Goal: Task Accomplishment & Management: Complete application form

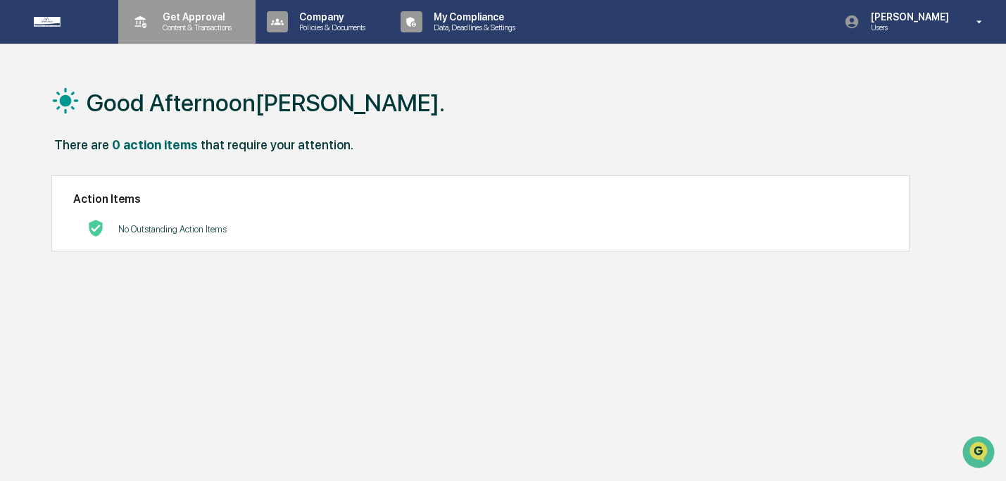
click at [167, 19] on p "Get Approval" at bounding box center [194, 16] width 87 height 11
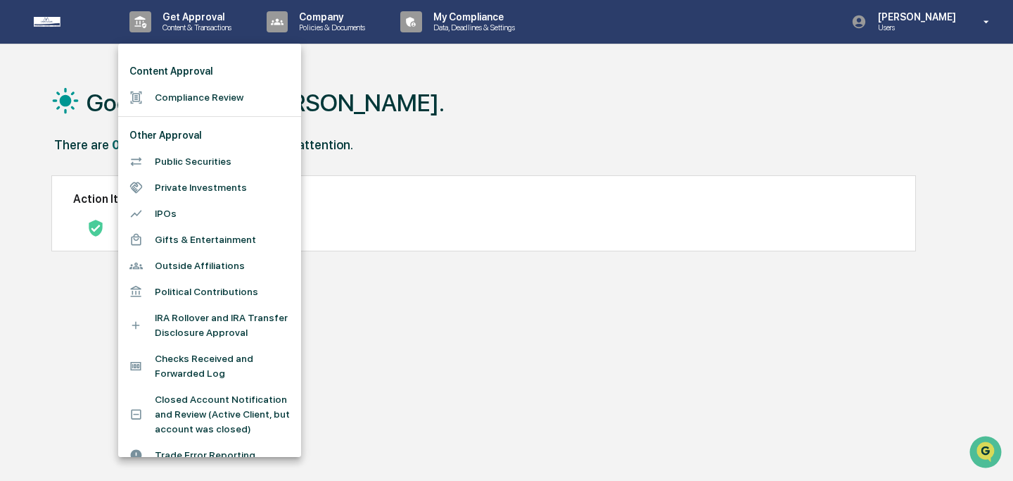
click at [183, 99] on li "Compliance Review" at bounding box center [209, 97] width 183 height 26
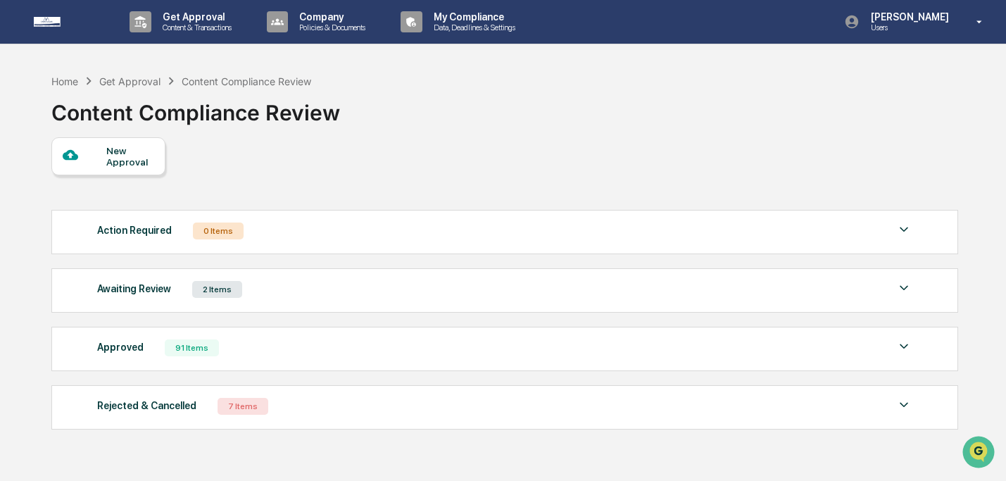
click at [153, 153] on div "New Approval" at bounding box center [108, 156] width 114 height 38
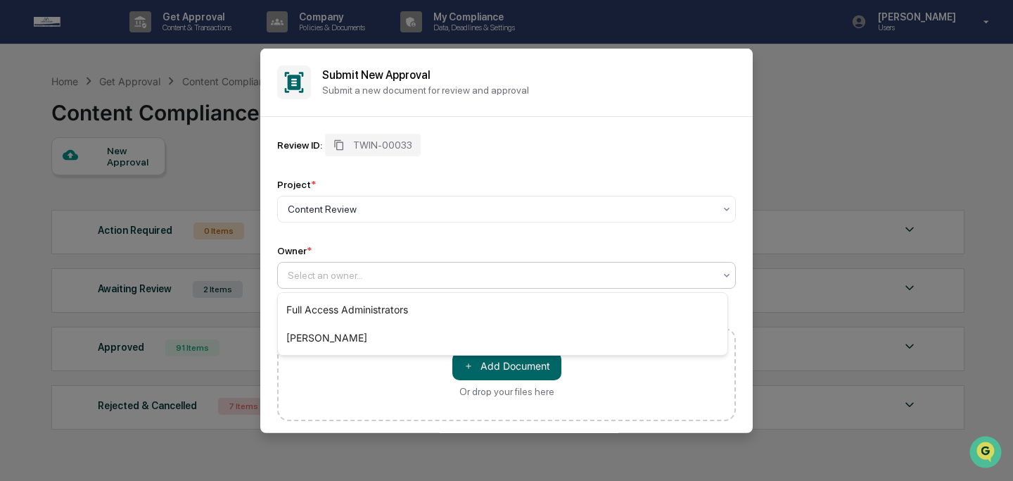
click at [517, 272] on div at bounding box center [501, 274] width 426 height 14
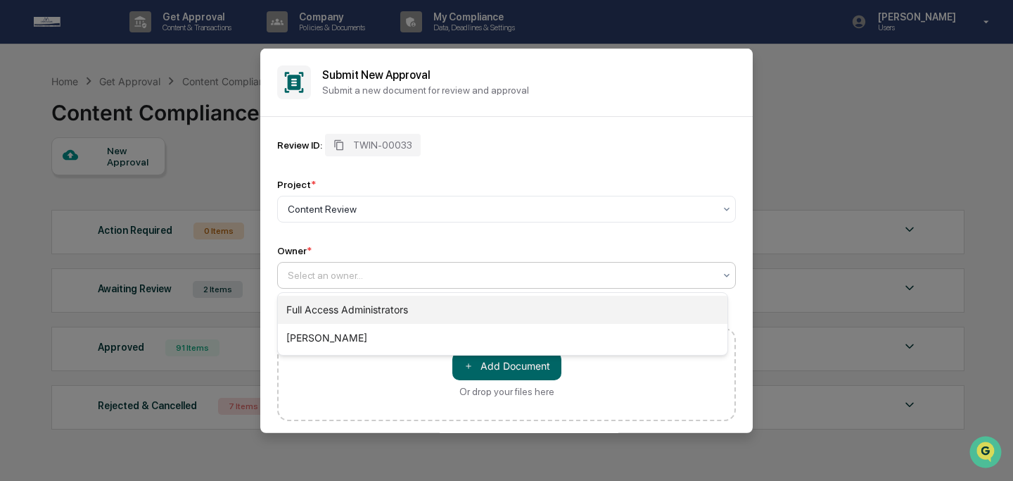
click at [522, 312] on div "Full Access Administrators" at bounding box center [503, 310] width 450 height 28
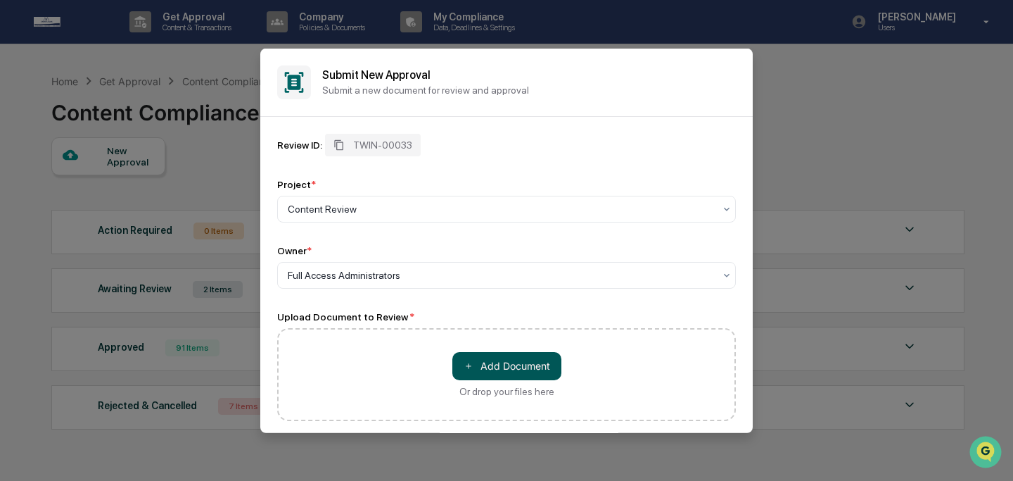
click at [517, 363] on button "＋ Add Document" at bounding box center [506, 365] width 109 height 28
click at [486, 365] on button "＋ Add Document" at bounding box center [506, 365] width 109 height 28
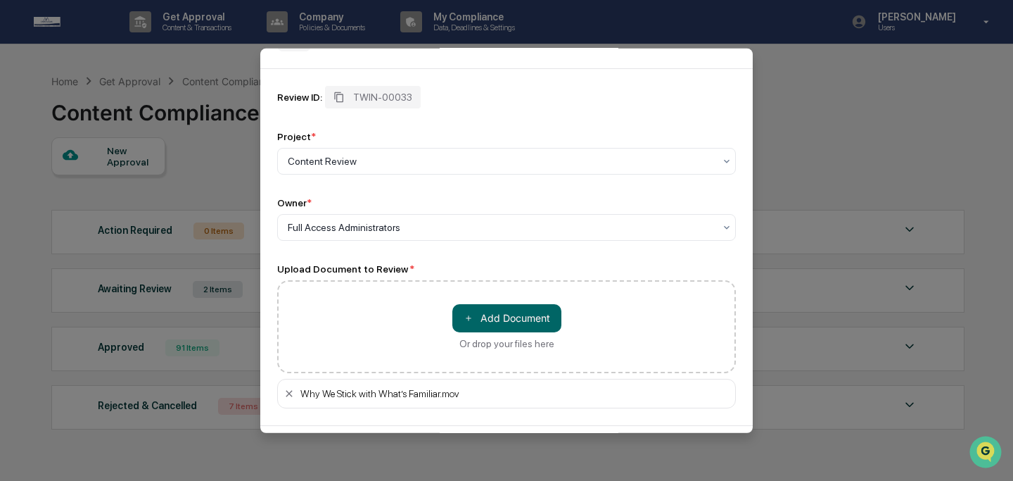
scroll to position [103, 0]
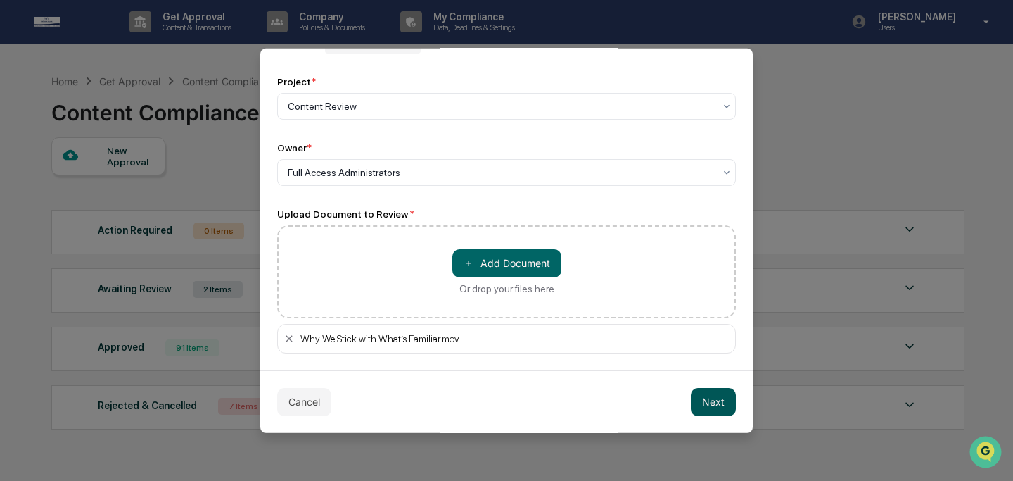
click at [707, 398] on button "Next" at bounding box center [713, 401] width 45 height 28
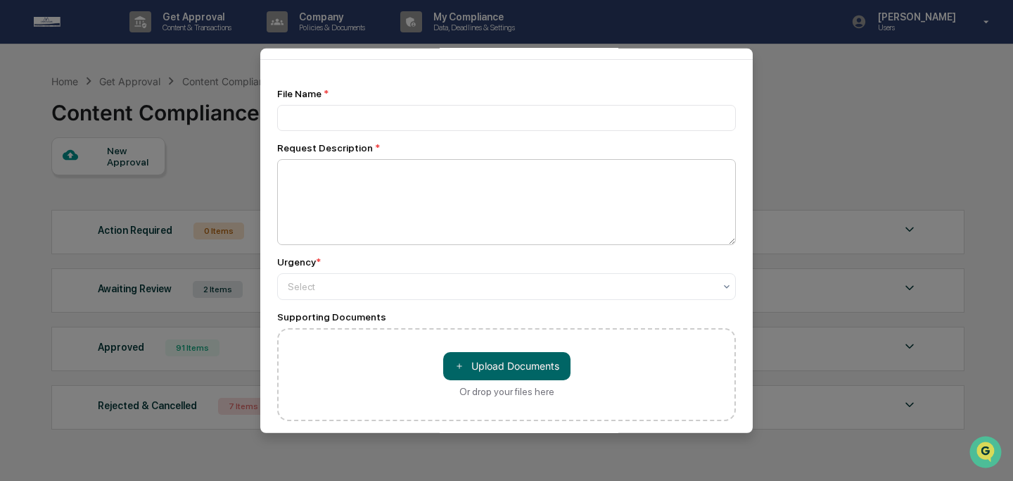
scroll to position [0, 0]
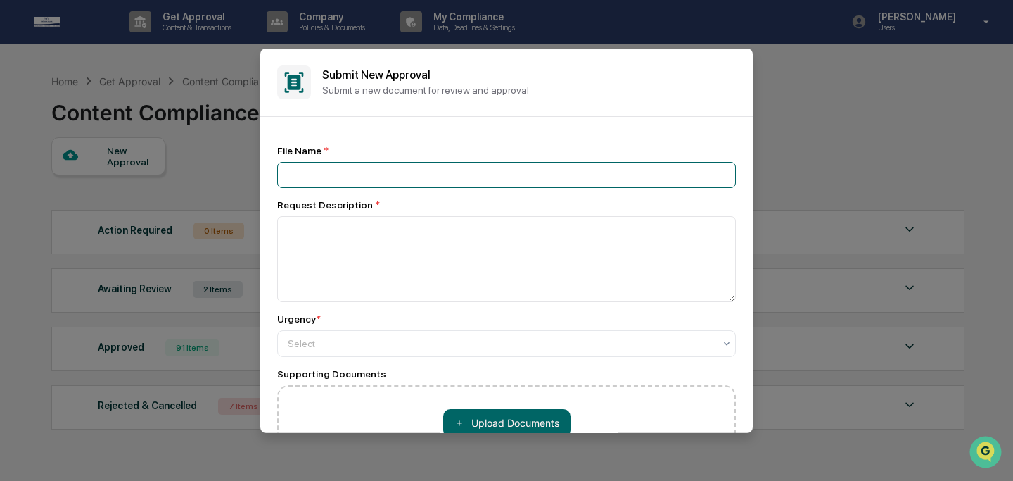
click at [471, 182] on input at bounding box center [506, 174] width 459 height 26
type input "**********"
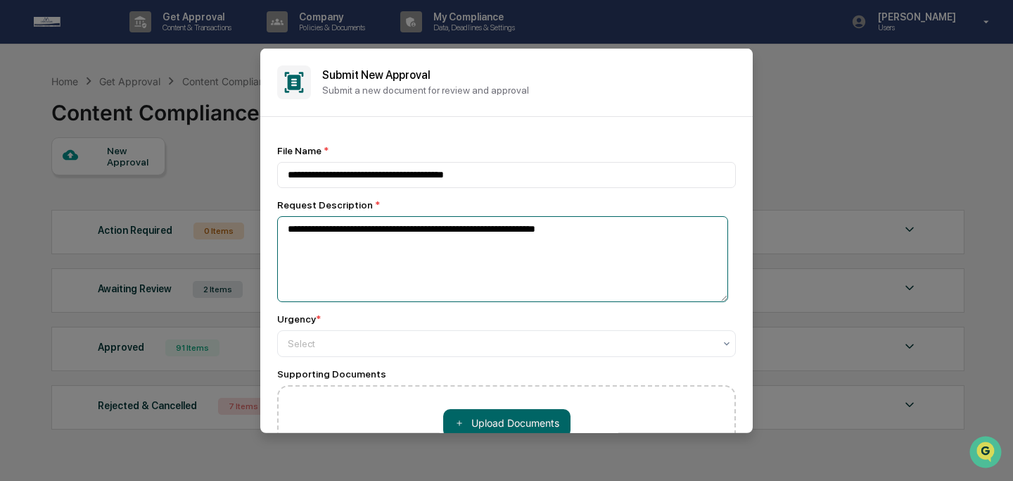
click at [439, 232] on textarea "**********" at bounding box center [502, 258] width 451 height 86
click at [440, 233] on textarea "**********" at bounding box center [502, 258] width 451 height 86
drag, startPoint x: 470, startPoint y: 232, endPoint x: 497, endPoint y: 233, distance: 26.7
click at [497, 233] on textarea "**********" at bounding box center [502, 258] width 451 height 86
click at [574, 234] on textarea "**********" at bounding box center [502, 258] width 451 height 86
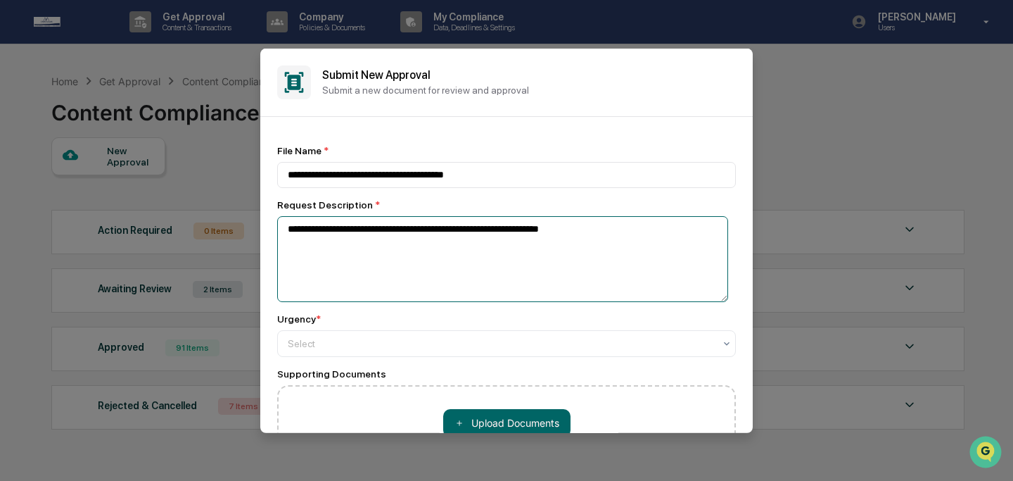
click at [574, 234] on textarea "**********" at bounding box center [502, 258] width 451 height 86
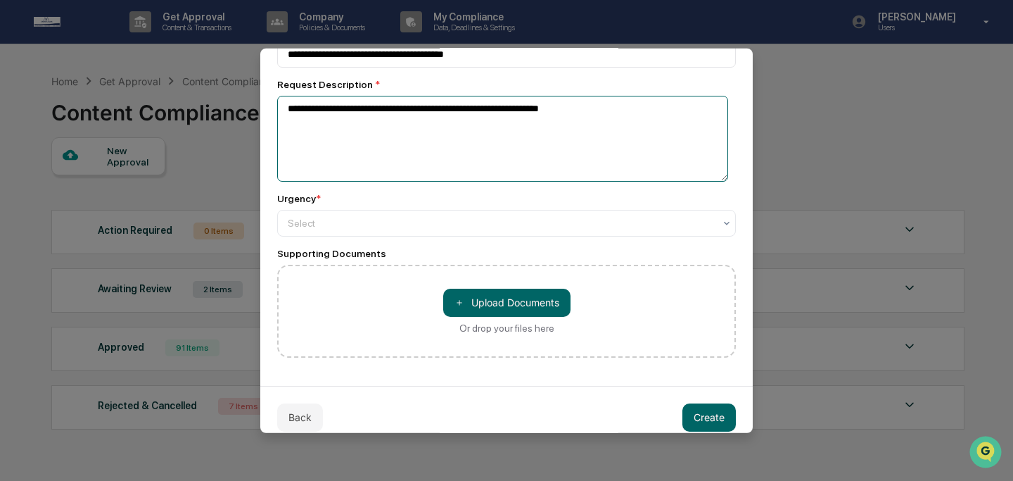
scroll to position [121, 0]
type textarea "**********"
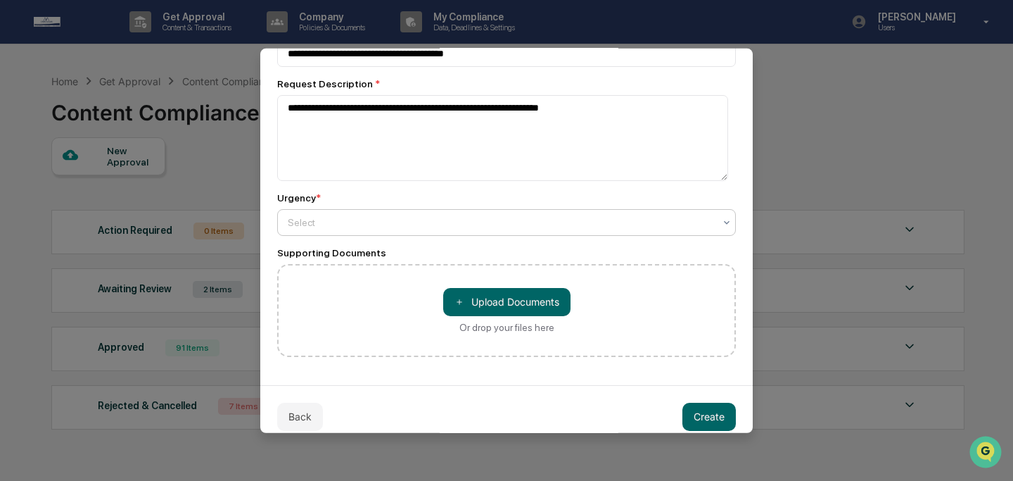
click at [560, 226] on div at bounding box center [501, 222] width 426 height 14
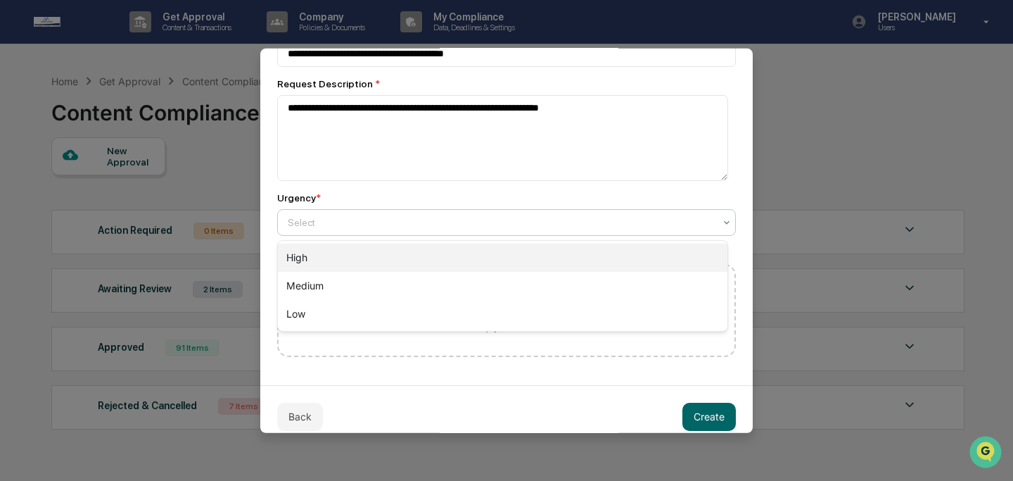
click at [559, 255] on div "High" at bounding box center [503, 257] width 450 height 28
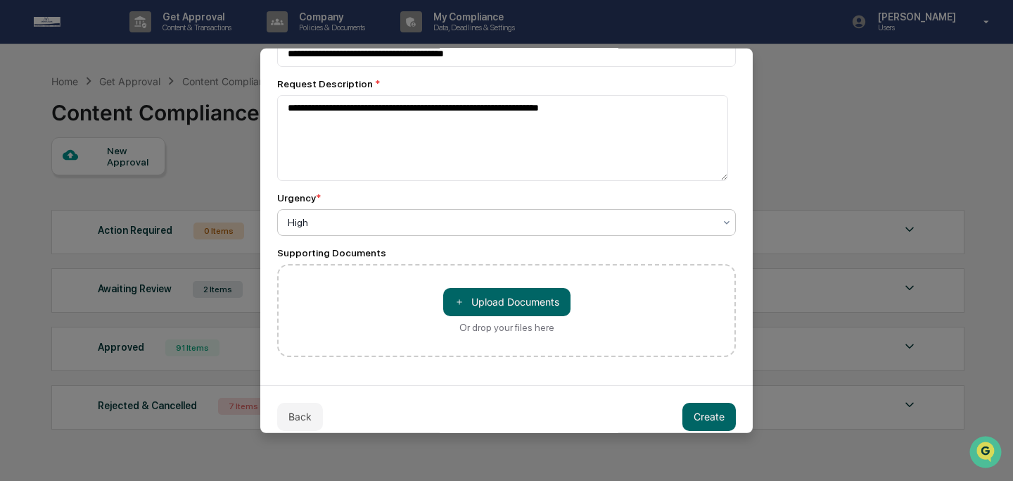
click at [692, 412] on button "Create" at bounding box center [709, 416] width 53 height 28
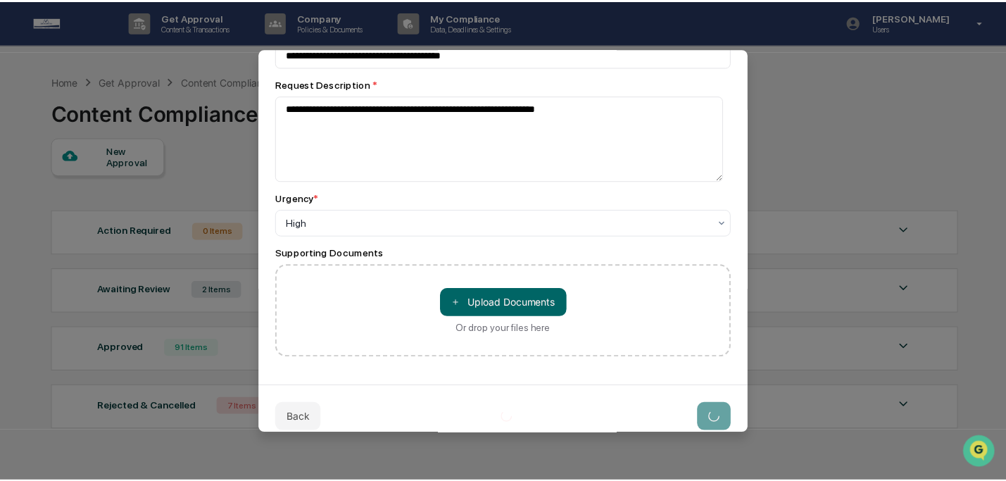
scroll to position [138, 0]
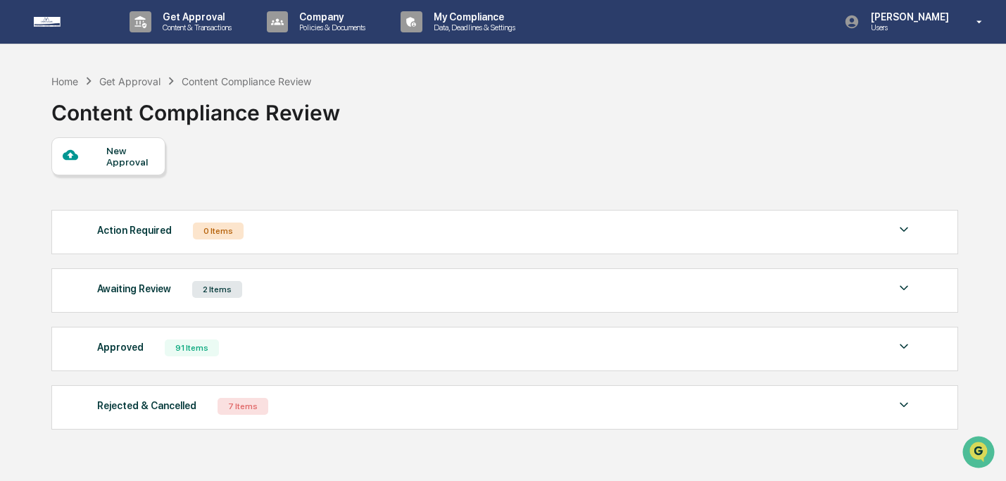
click at [171, 294] on div "Awaiting Review" at bounding box center [134, 288] width 74 height 18
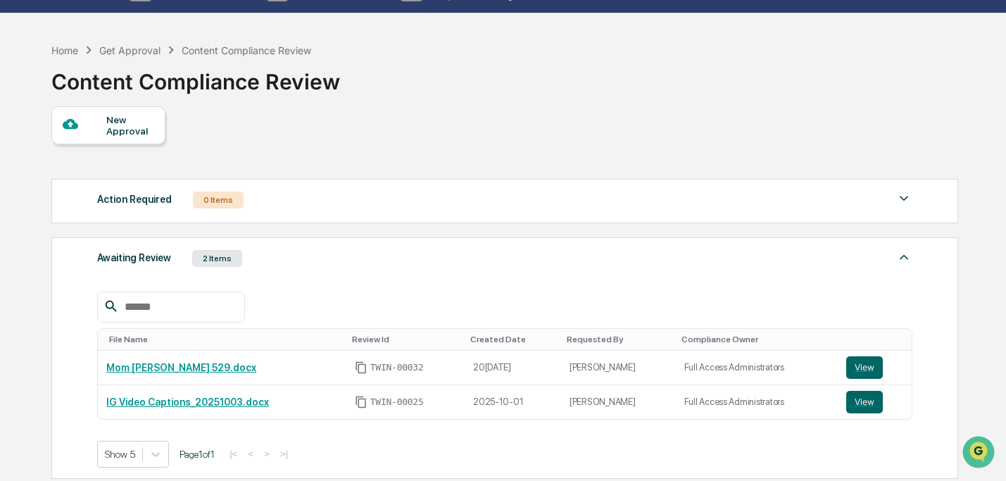
scroll to position [32, 0]
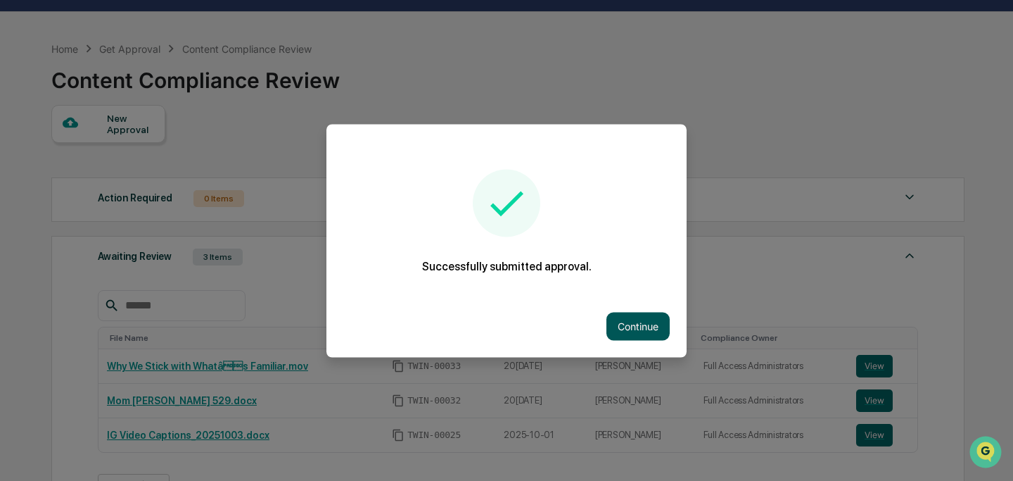
click at [623, 317] on button "Continue" at bounding box center [638, 326] width 63 height 28
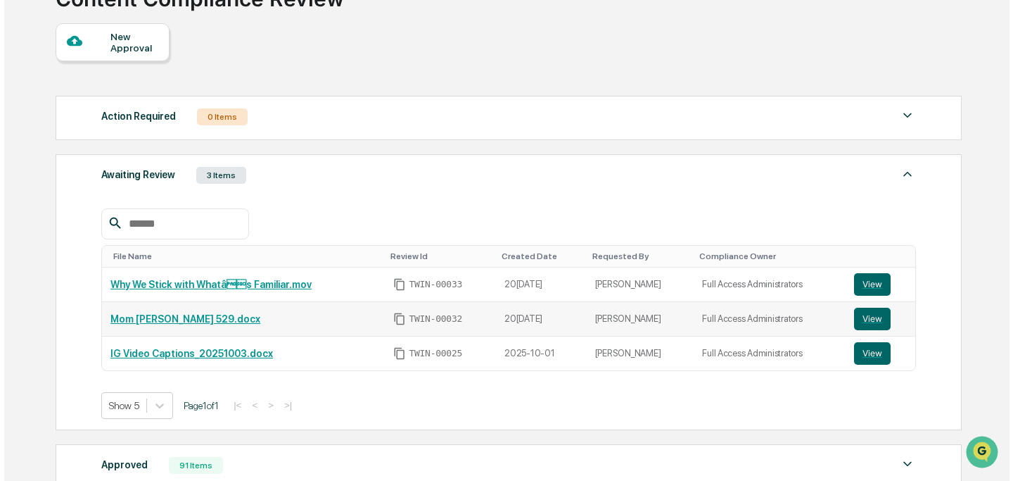
scroll to position [99, 0]
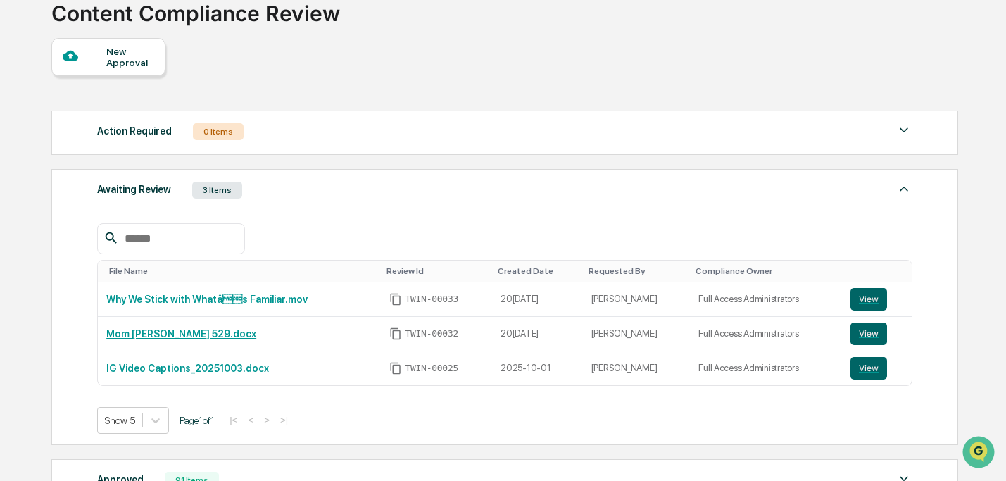
click at [106, 62] on div at bounding box center [85, 57] width 44 height 18
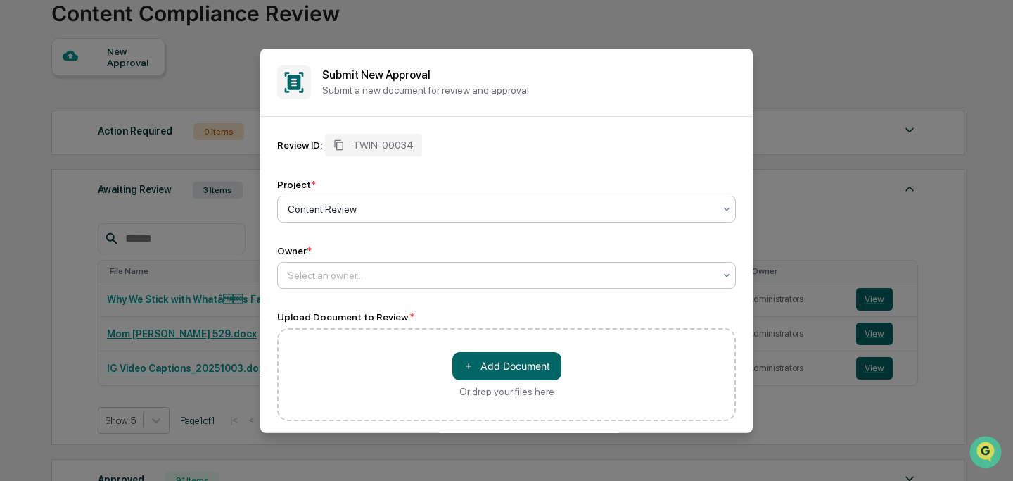
click at [344, 275] on div at bounding box center [501, 274] width 426 height 14
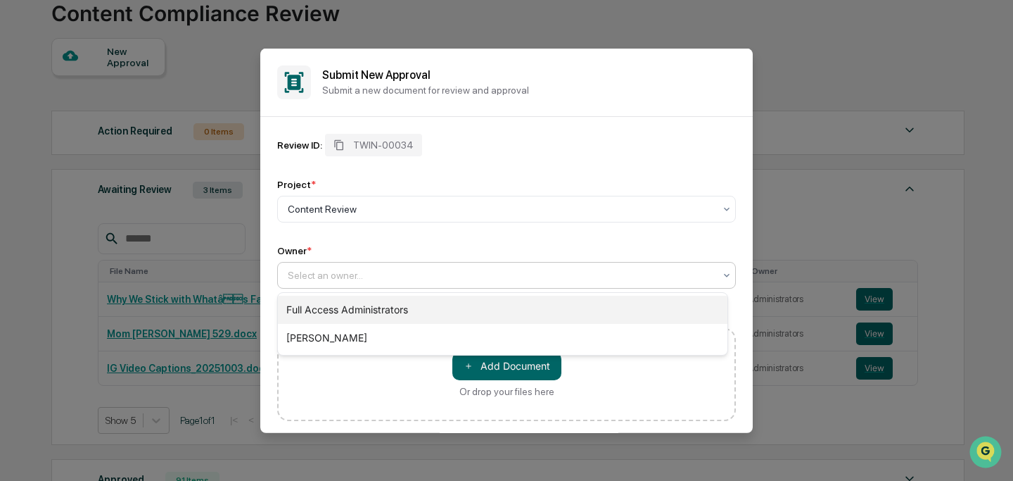
click at [348, 307] on div "Full Access Administrators" at bounding box center [503, 310] width 450 height 28
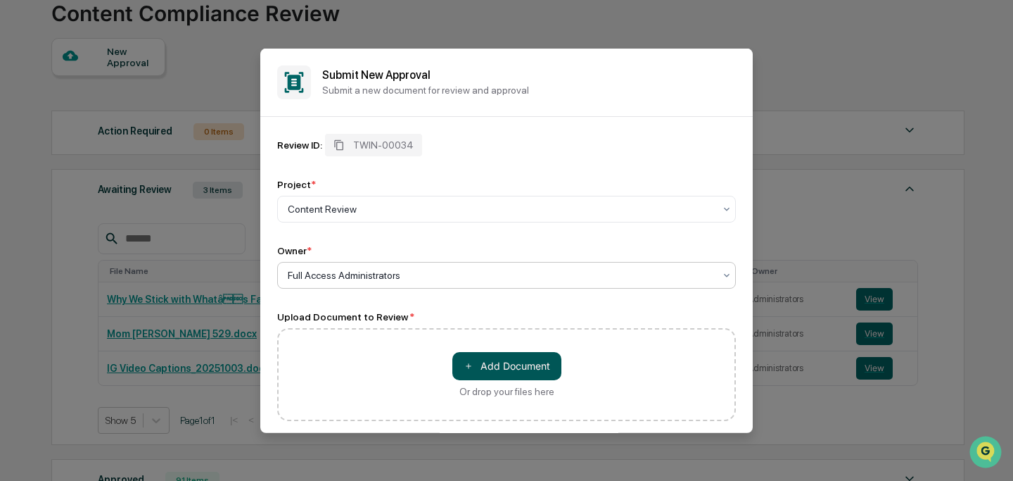
click at [474, 361] on button "＋ Add Document" at bounding box center [506, 365] width 109 height 28
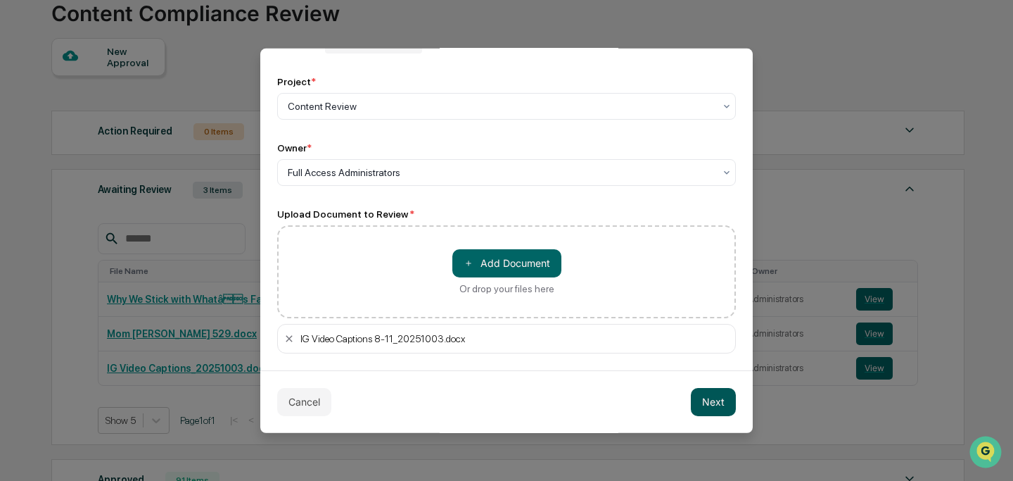
click at [712, 391] on button "Next" at bounding box center [713, 401] width 45 height 28
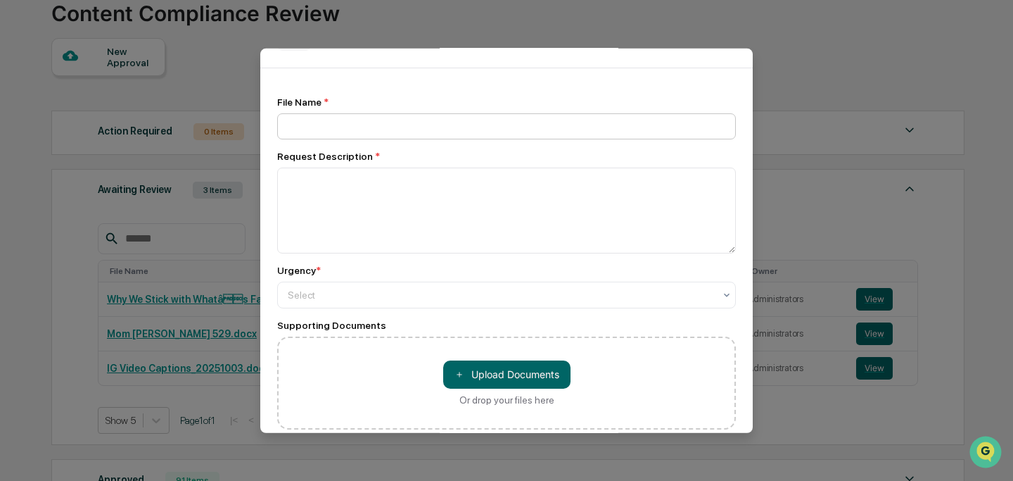
scroll to position [0, 0]
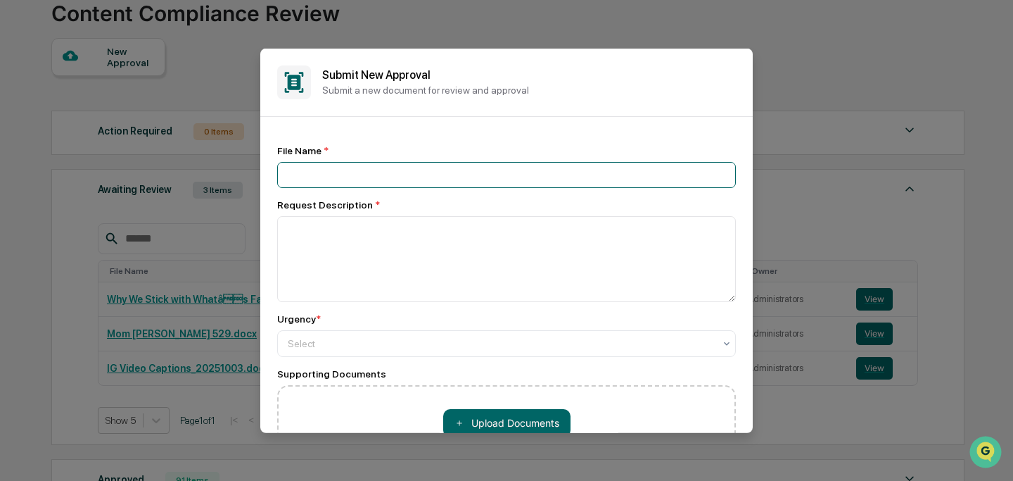
click at [422, 165] on input at bounding box center [506, 174] width 459 height 26
type input "**********"
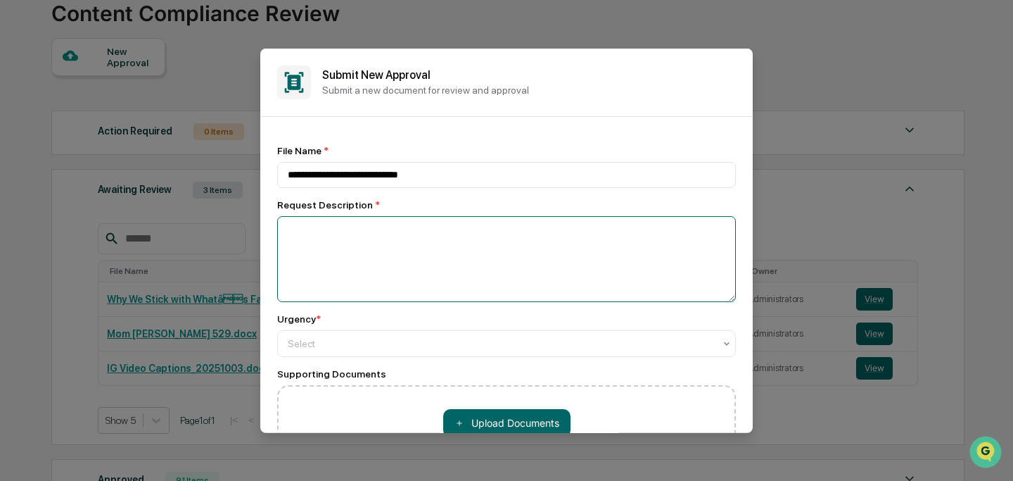
click at [419, 244] on textarea at bounding box center [506, 258] width 459 height 86
type textarea "**********"
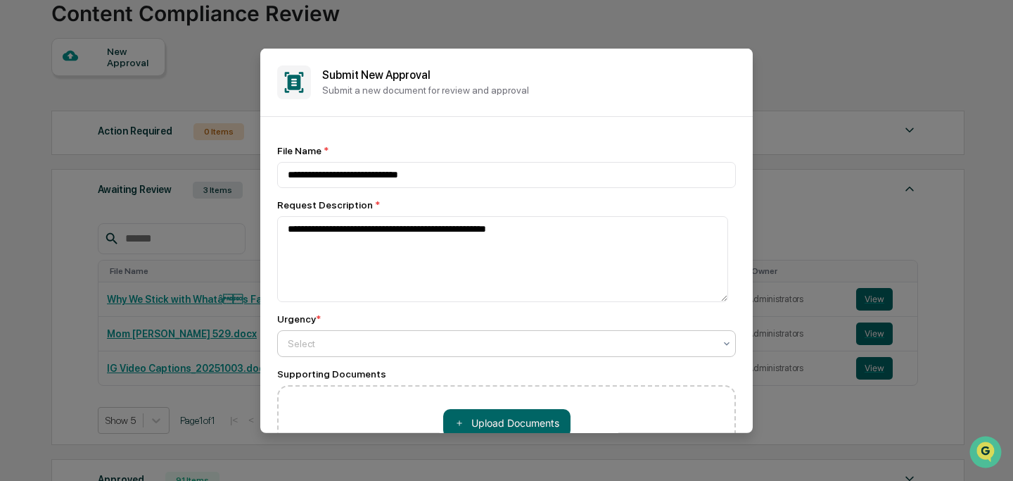
click at [430, 353] on div "Select" at bounding box center [501, 343] width 441 height 20
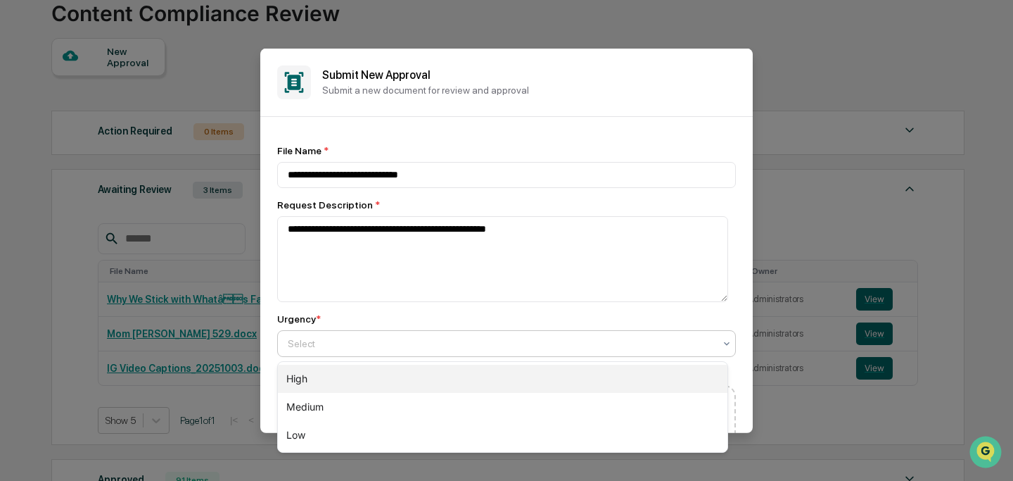
click at [436, 372] on div "High" at bounding box center [503, 379] width 450 height 28
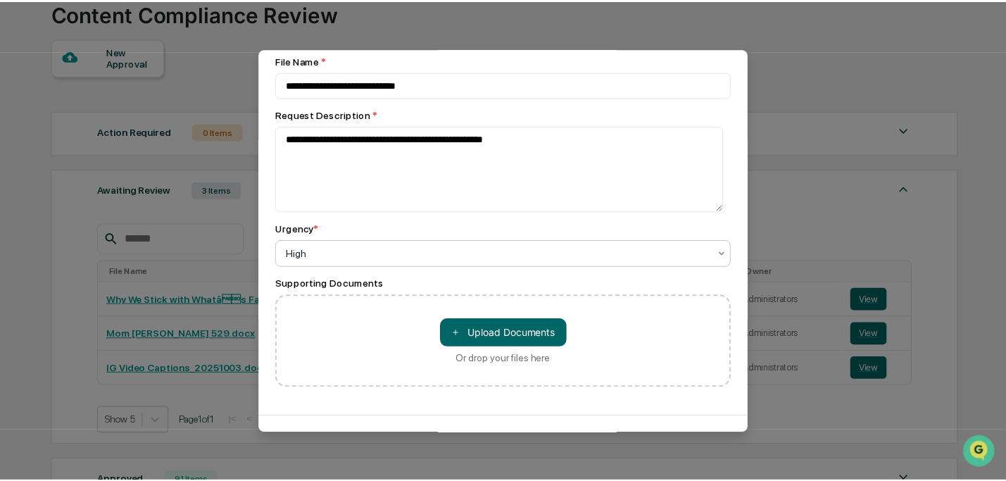
scroll to position [138, 0]
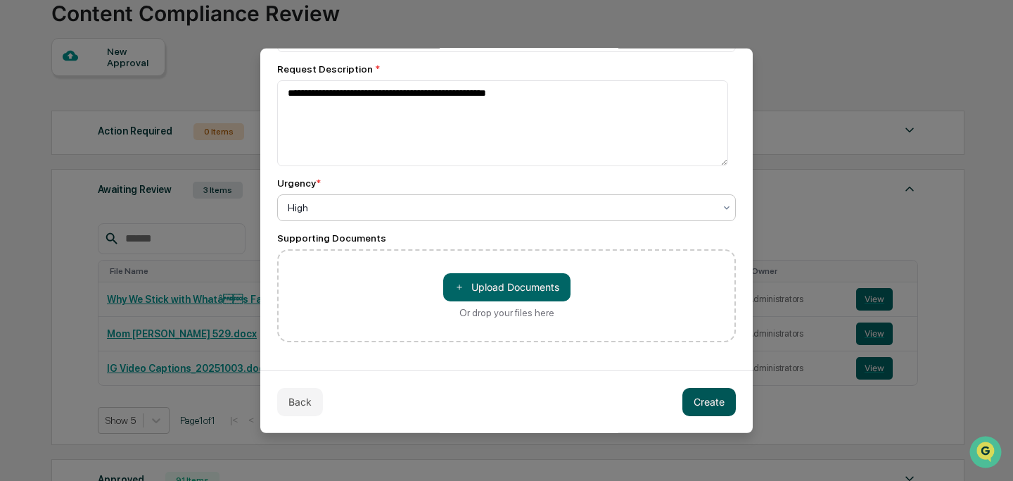
click at [698, 398] on button "Create" at bounding box center [709, 401] width 53 height 28
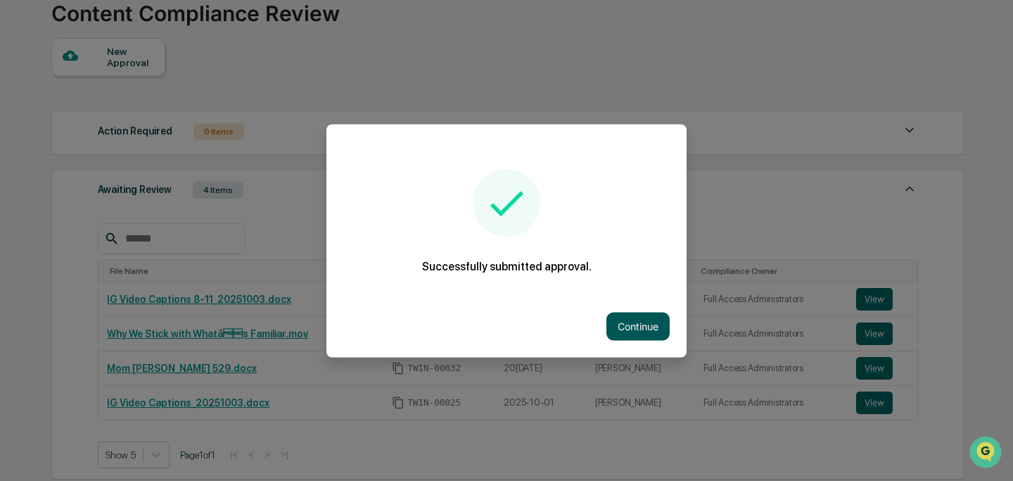
click at [613, 314] on button "Continue" at bounding box center [638, 326] width 63 height 28
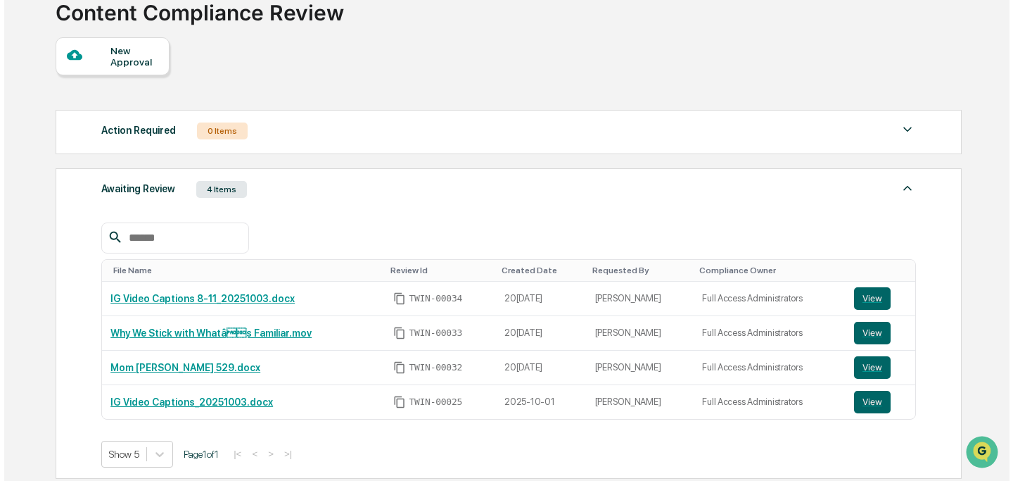
scroll to position [51, 0]
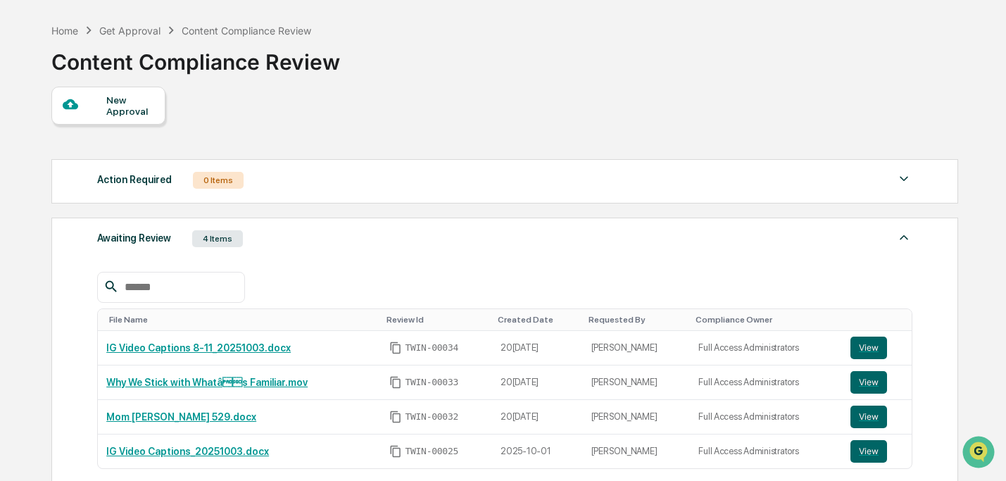
click at [141, 111] on div "New Approval" at bounding box center [129, 105] width 47 height 23
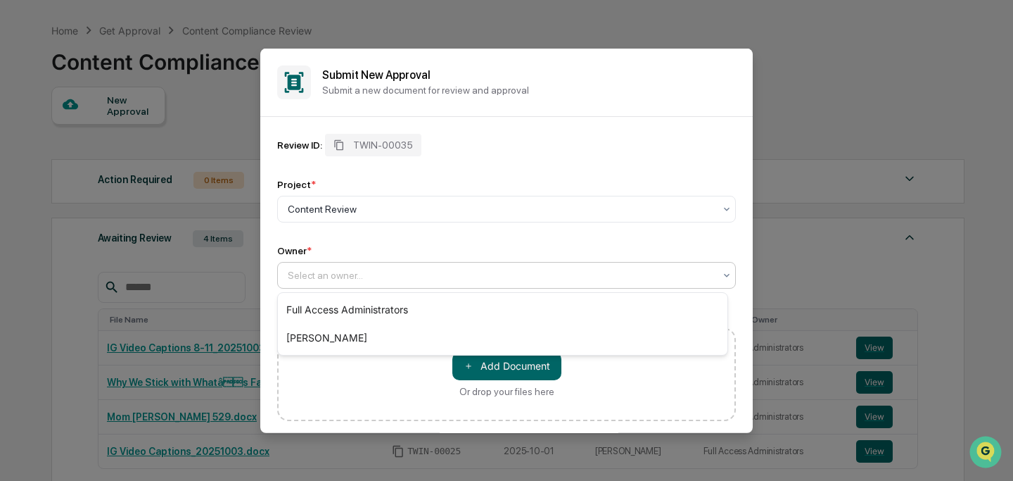
click at [338, 277] on div at bounding box center [501, 274] width 426 height 14
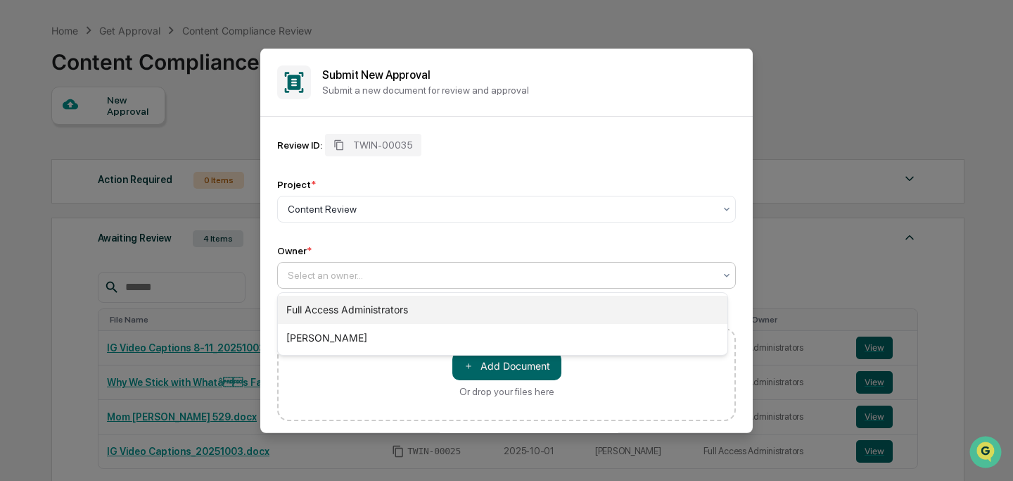
click at [345, 298] on div "Full Access Administrators" at bounding box center [503, 310] width 450 height 28
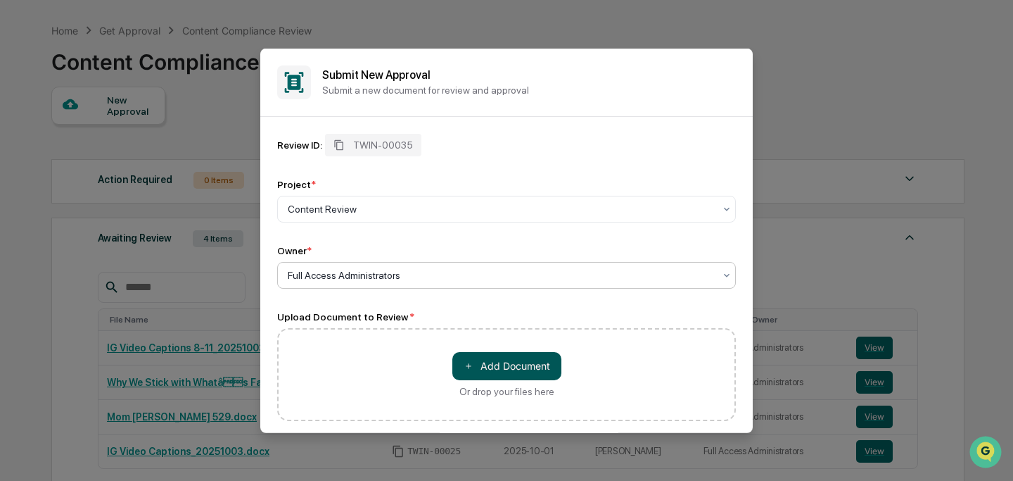
click at [474, 364] on button "＋ Add Document" at bounding box center [506, 365] width 109 height 28
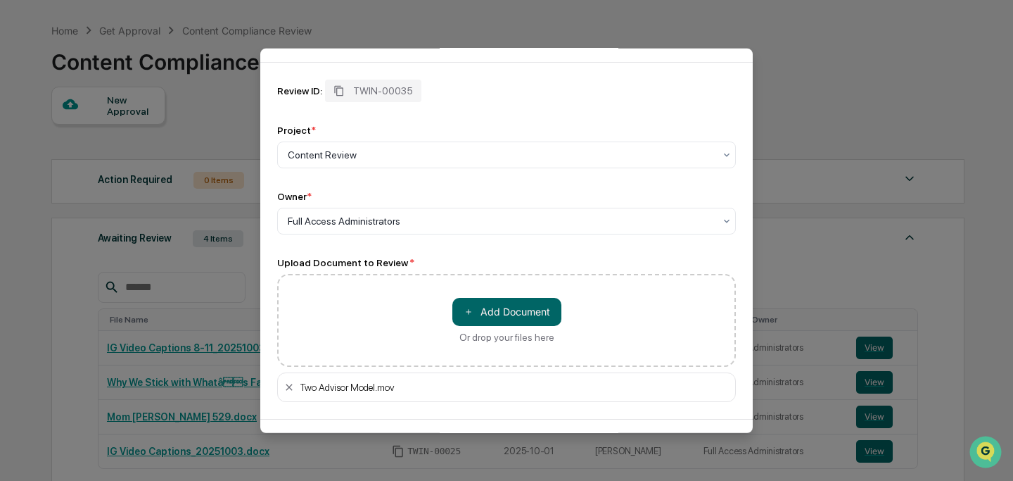
scroll to position [103, 0]
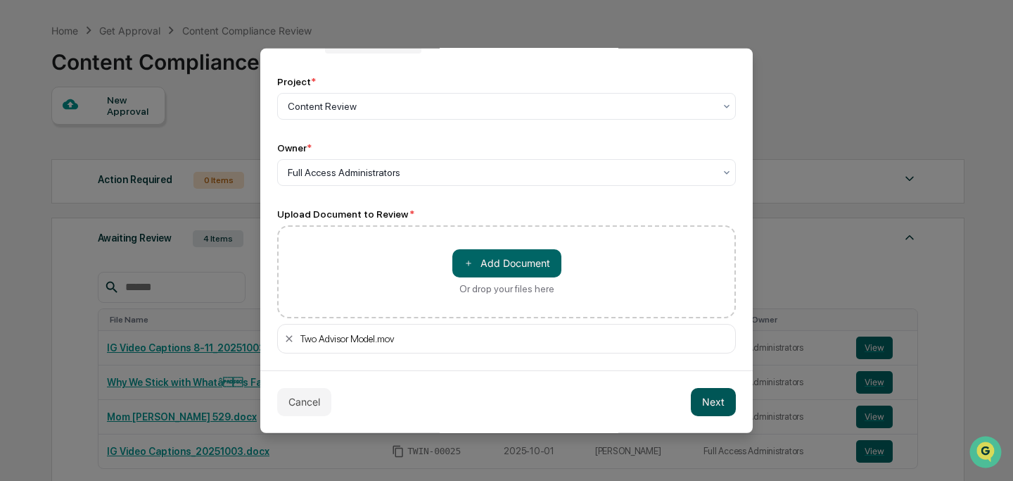
click at [710, 405] on button "Next" at bounding box center [713, 401] width 45 height 28
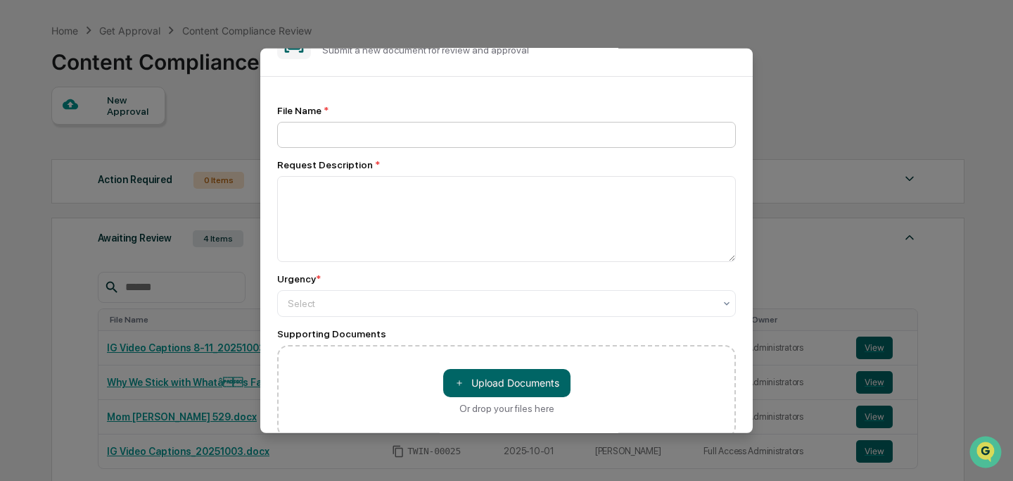
scroll to position [0, 0]
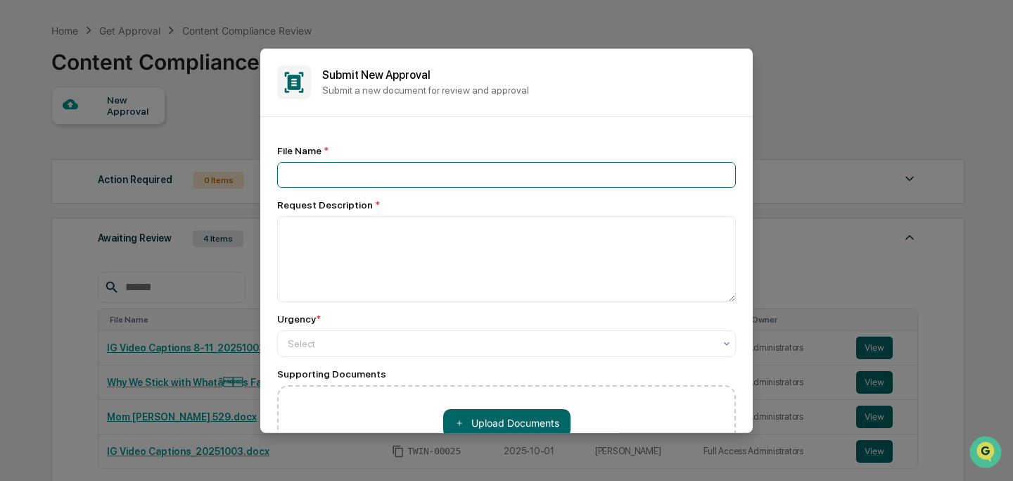
click at [355, 175] on input at bounding box center [506, 174] width 459 height 26
type input "**********"
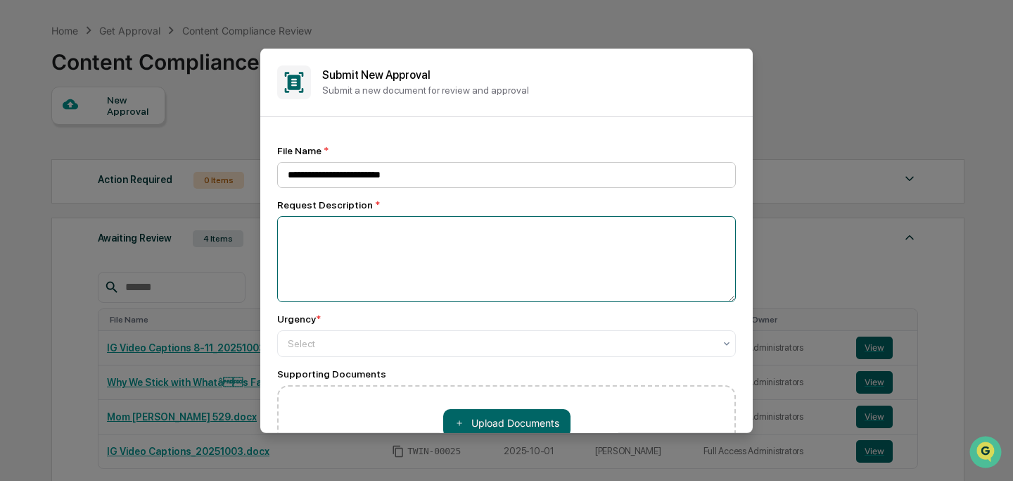
paste textarea "**********"
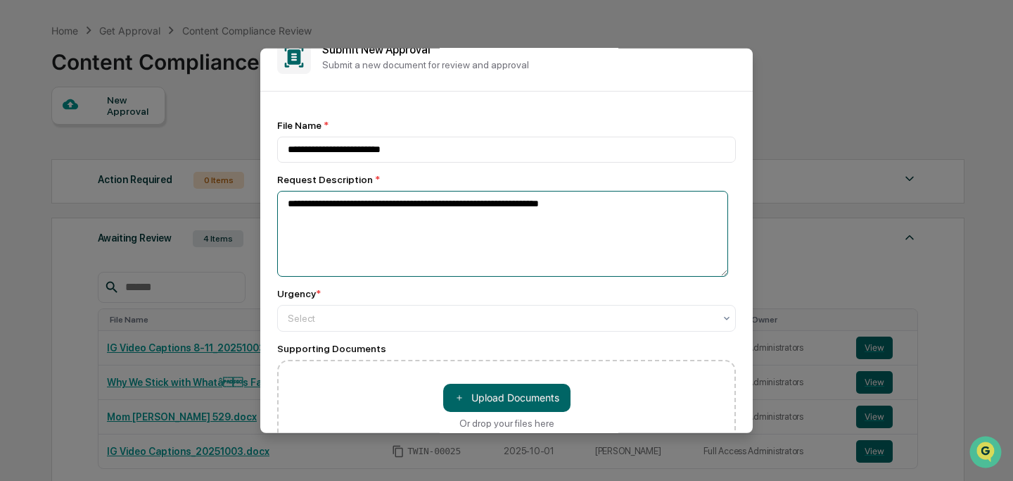
scroll to position [138, 0]
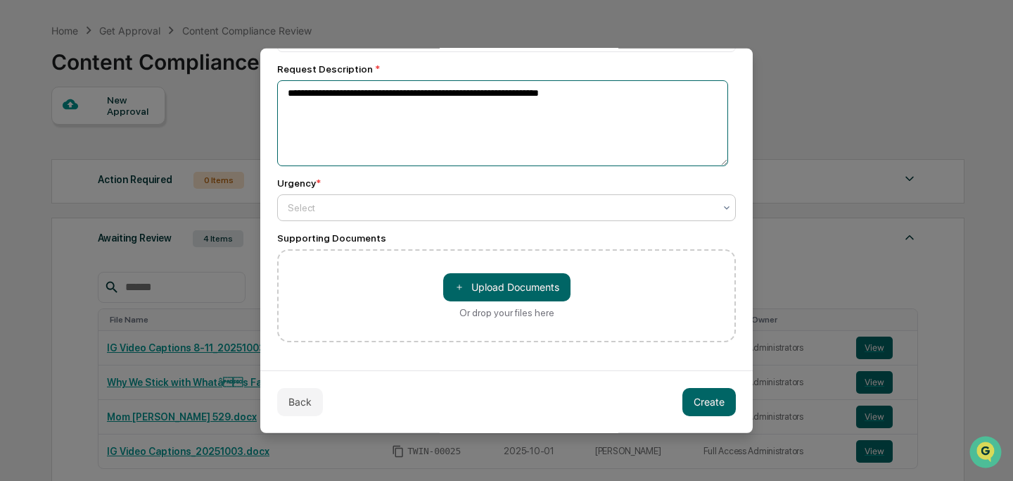
type textarea "**********"
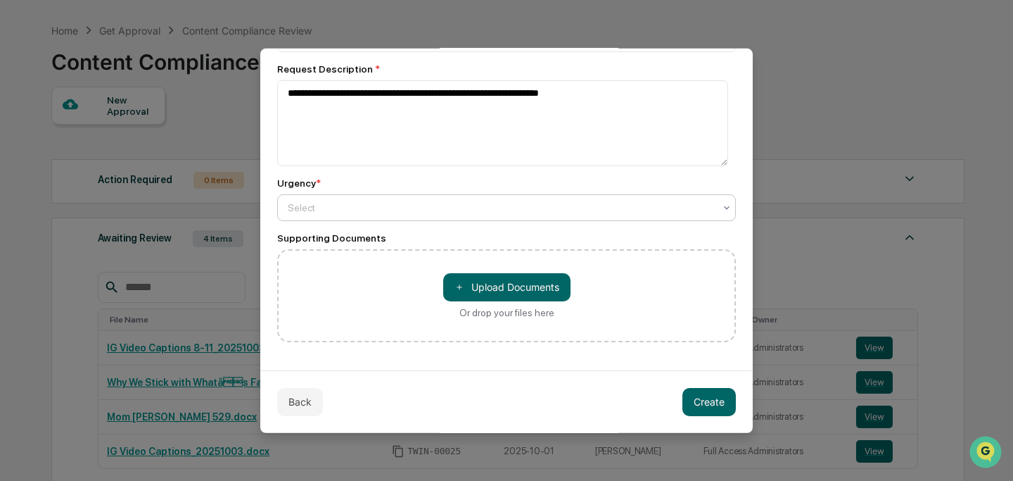
click at [401, 205] on div at bounding box center [501, 207] width 426 height 14
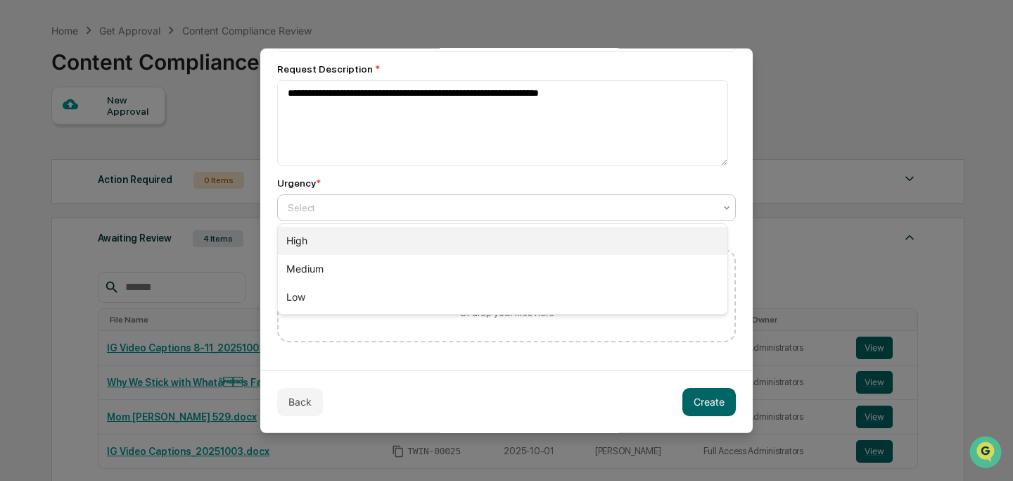
click at [405, 234] on div "High" at bounding box center [503, 241] width 450 height 28
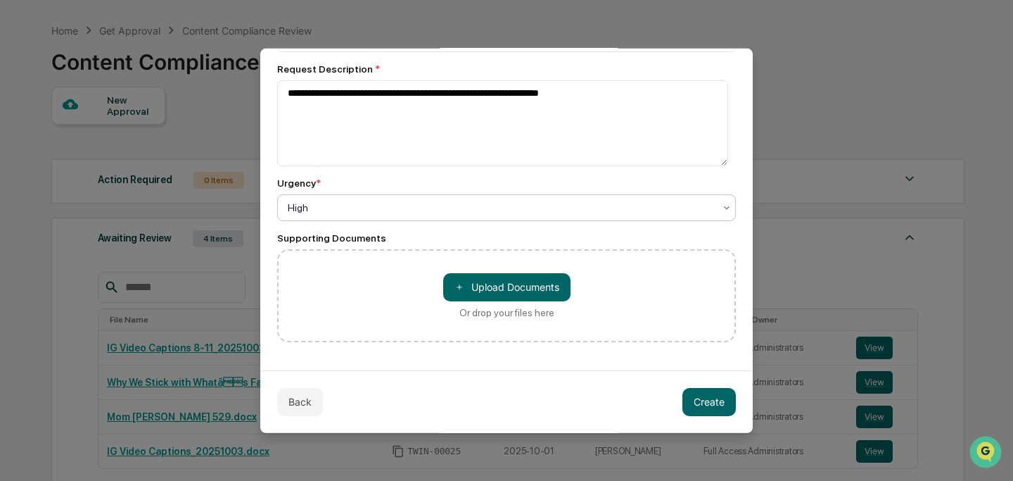
click at [501, 209] on div at bounding box center [501, 207] width 426 height 14
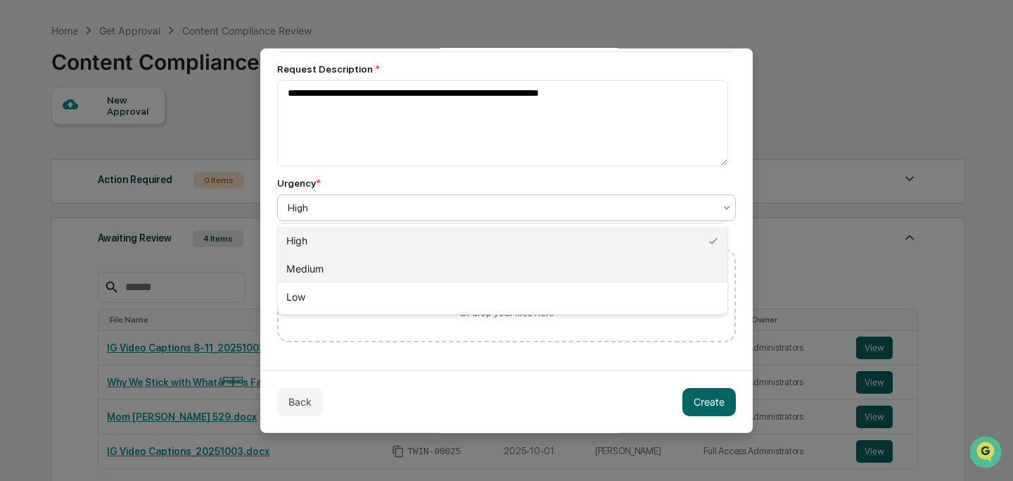
click at [505, 272] on div "Medium" at bounding box center [503, 269] width 450 height 28
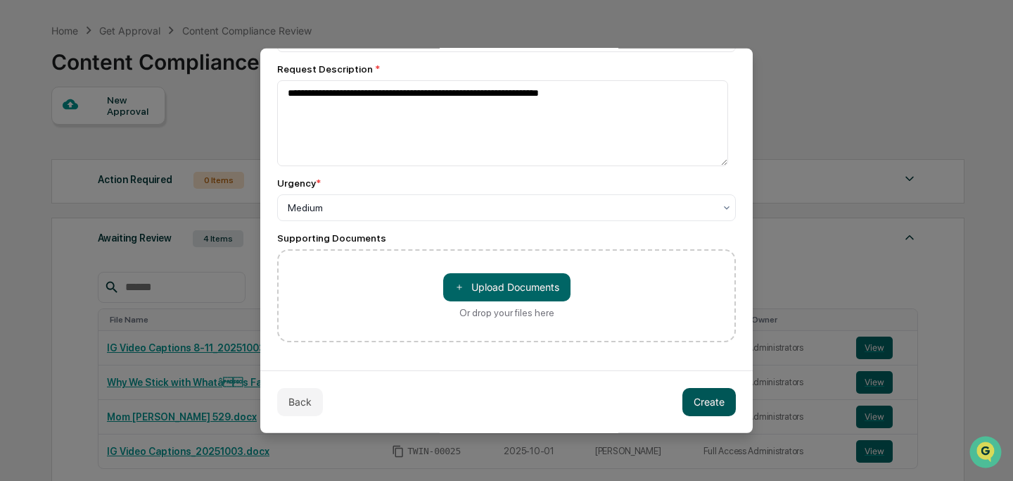
click at [699, 400] on button "Create" at bounding box center [709, 401] width 53 height 28
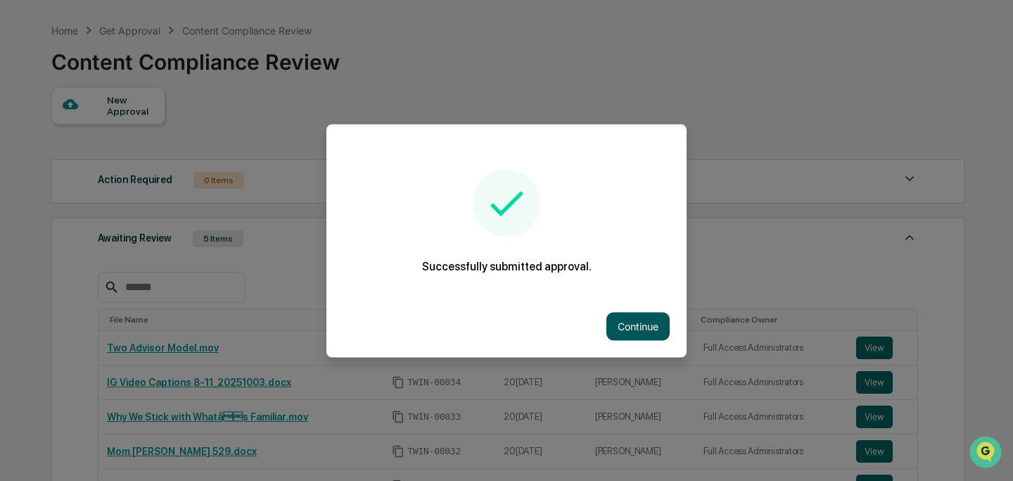
click at [629, 324] on button "Continue" at bounding box center [638, 326] width 63 height 28
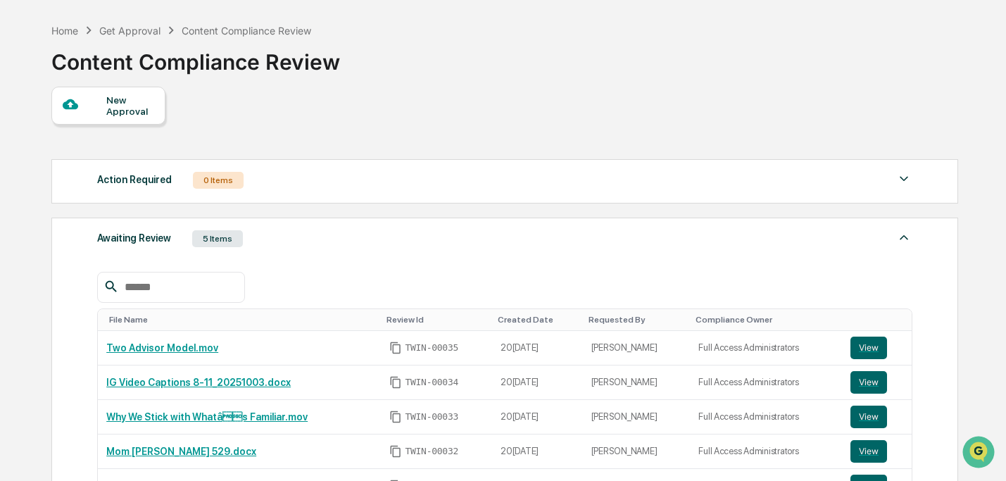
click at [126, 113] on div "New Approval" at bounding box center [129, 105] width 47 height 23
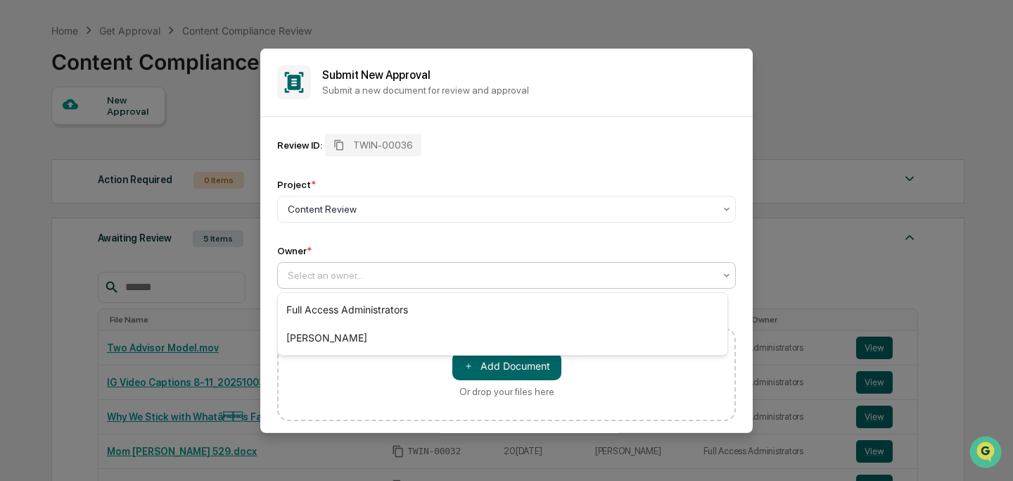
click at [416, 279] on div at bounding box center [501, 274] width 426 height 14
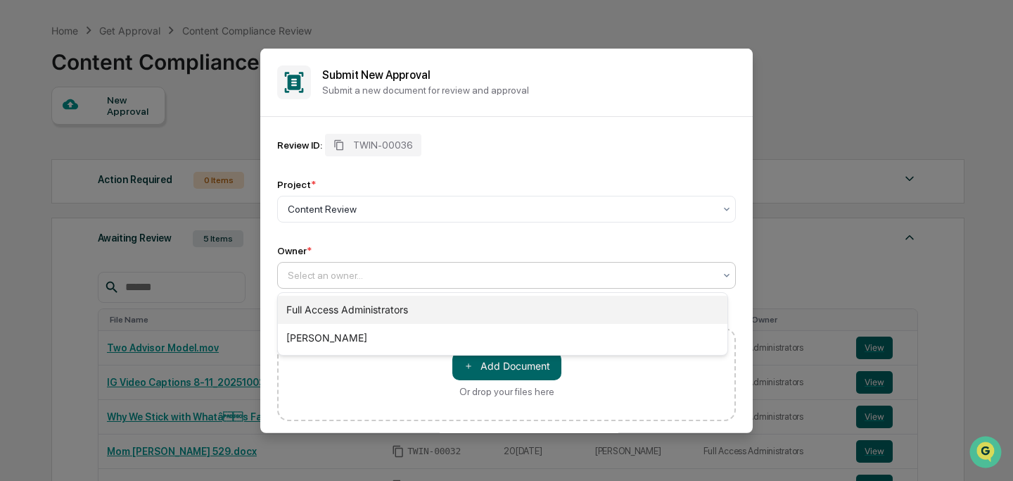
click at [422, 309] on div "Full Access Administrators" at bounding box center [503, 310] width 450 height 28
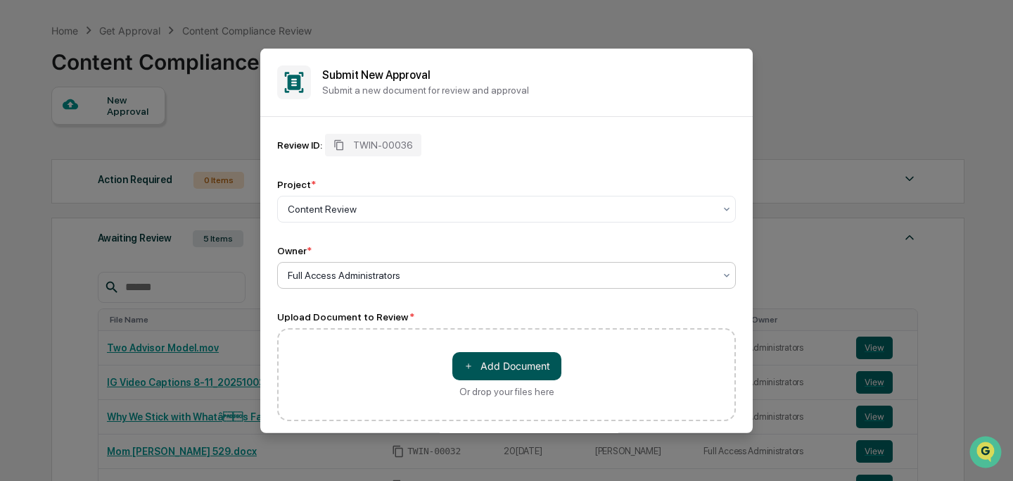
click at [483, 365] on button "＋ Add Document" at bounding box center [506, 365] width 109 height 28
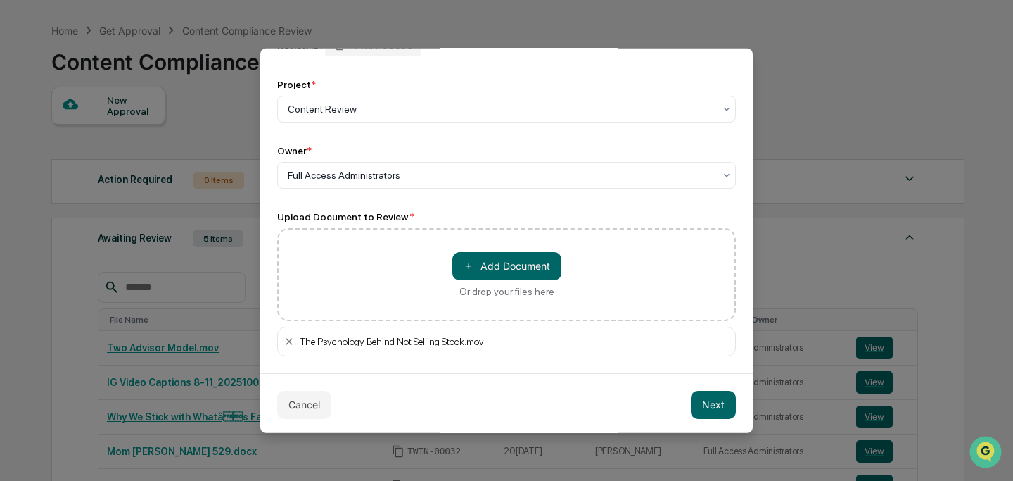
scroll to position [103, 0]
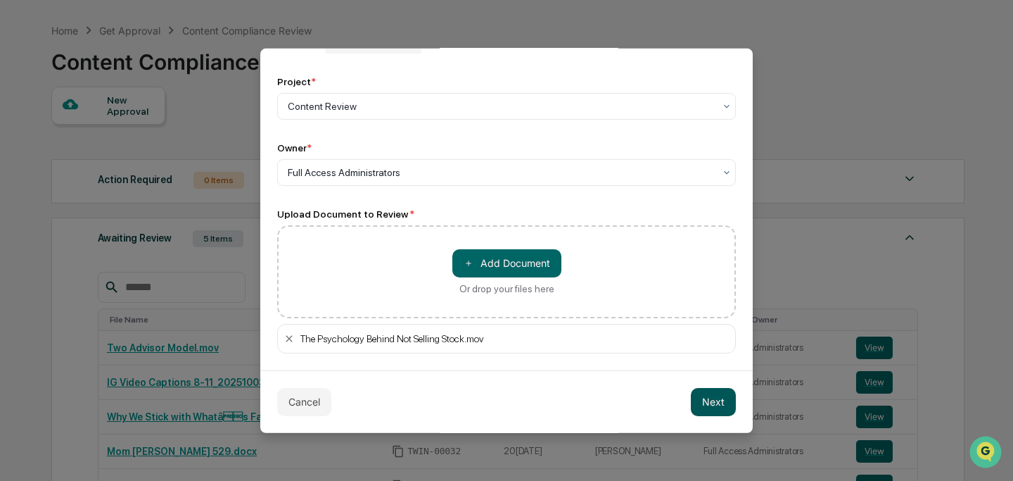
click at [699, 404] on button "Next" at bounding box center [713, 401] width 45 height 28
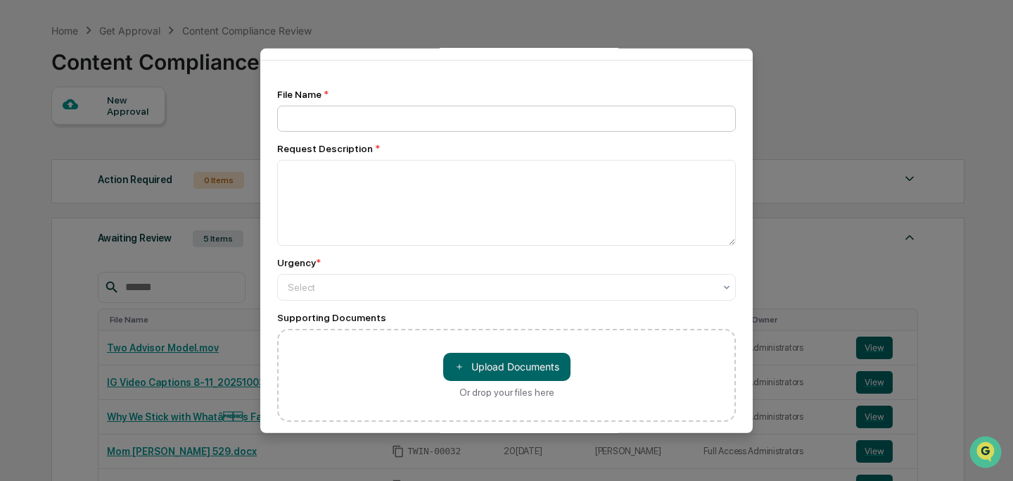
scroll to position [0, 0]
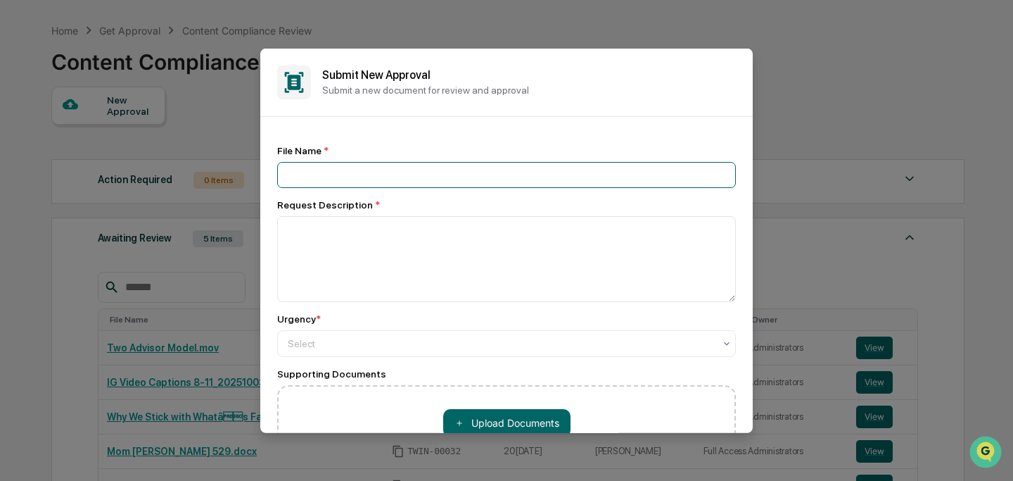
click at [339, 172] on input at bounding box center [506, 174] width 459 height 26
type input "**********"
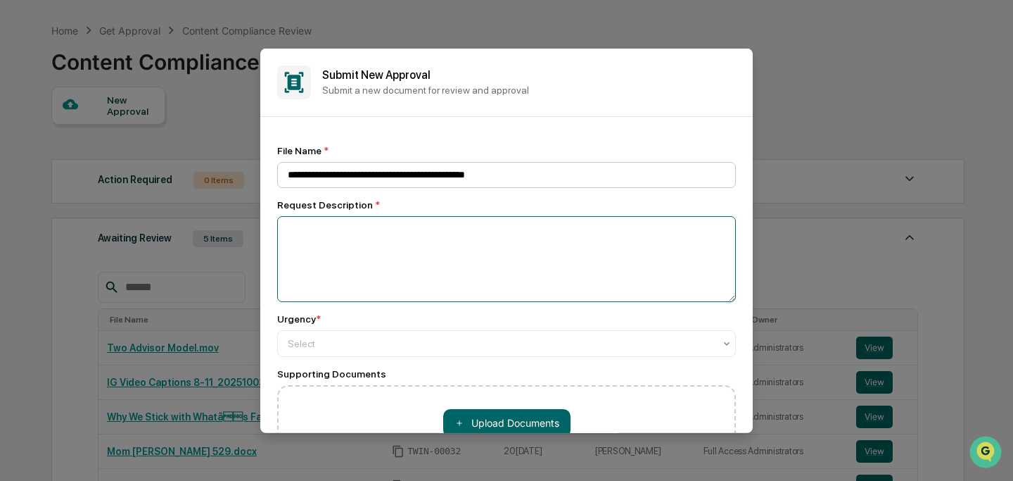
paste textarea "**********"
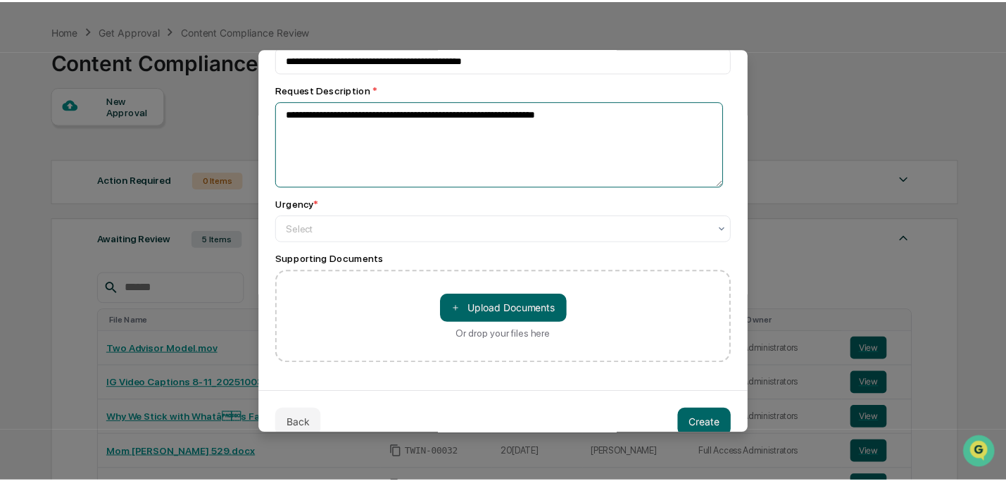
scroll to position [138, 0]
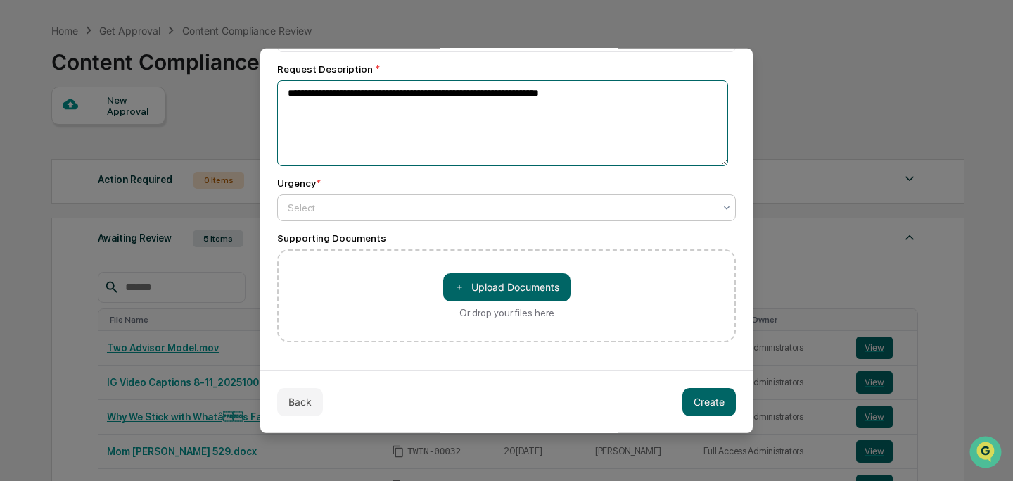
type textarea "**********"
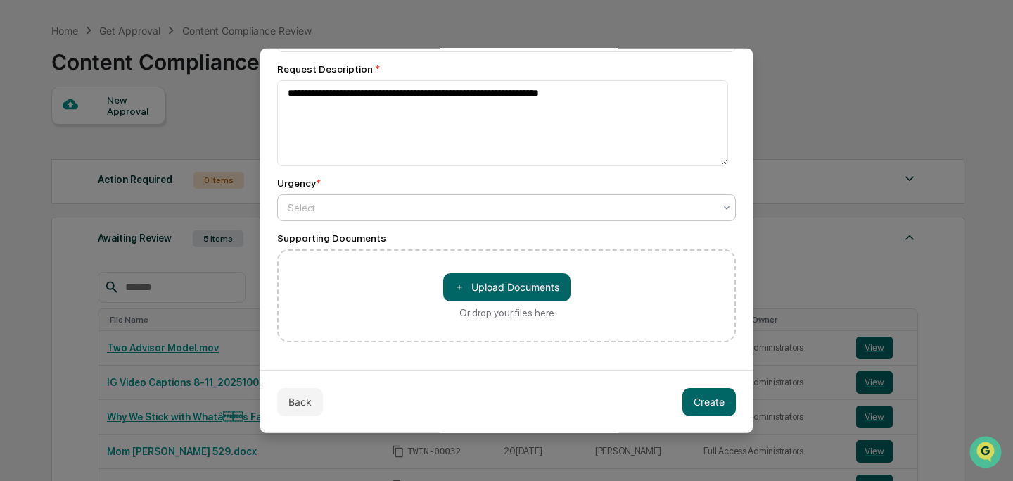
click at [473, 208] on div at bounding box center [501, 207] width 426 height 14
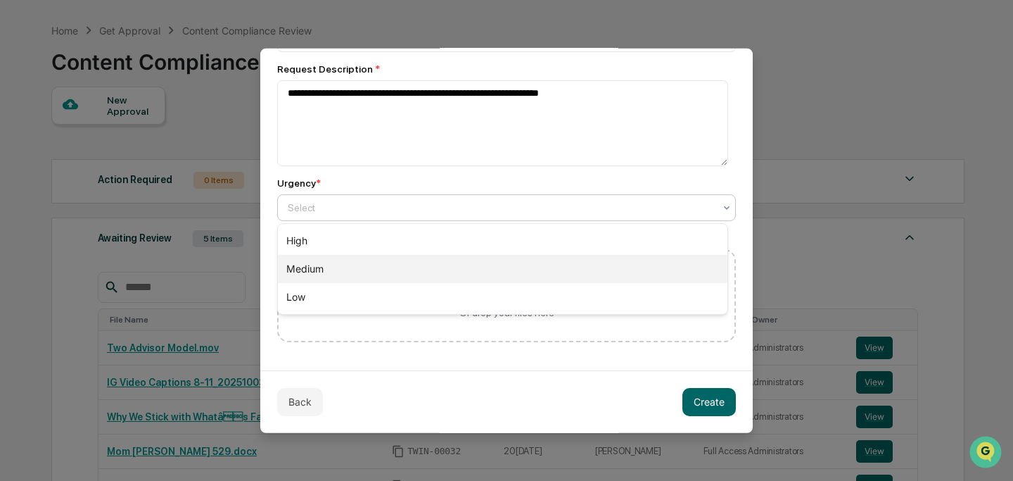
click at [477, 270] on div "Medium" at bounding box center [503, 269] width 450 height 28
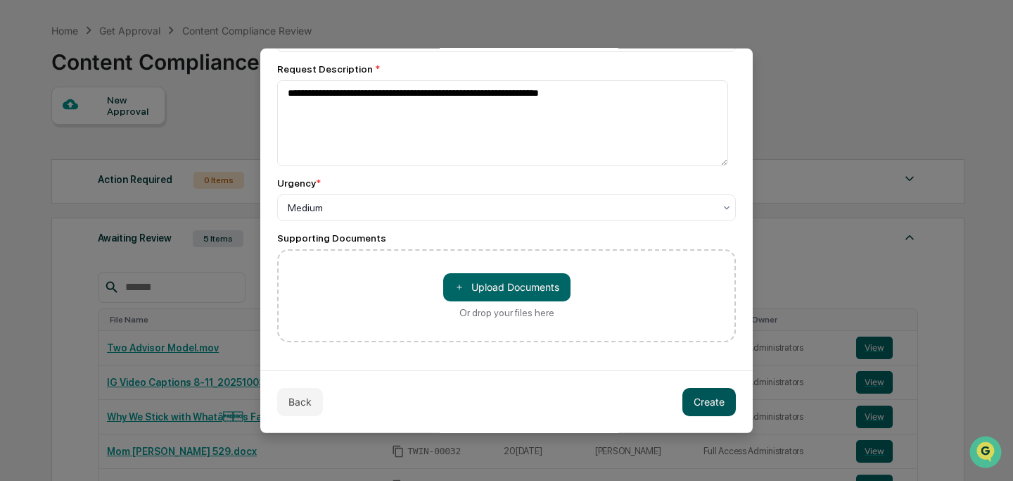
click at [698, 397] on button "Create" at bounding box center [709, 401] width 53 height 28
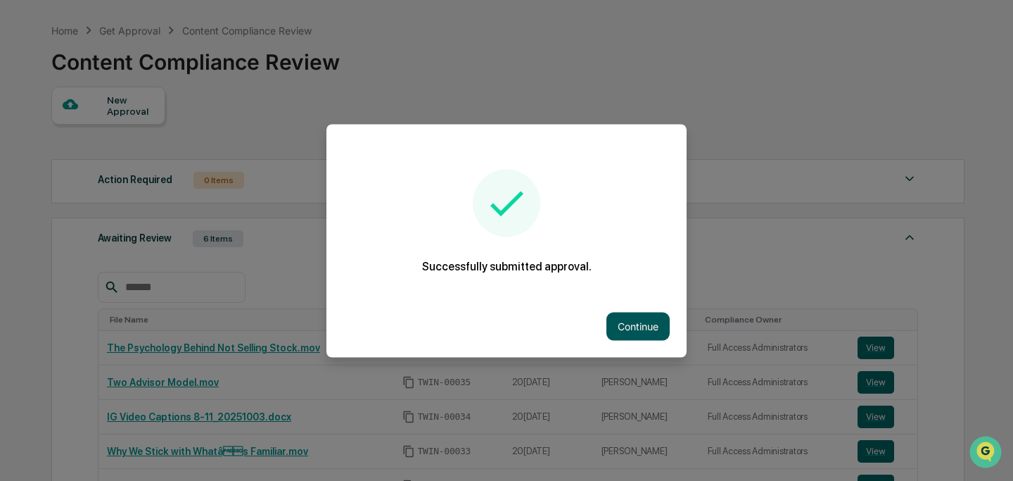
click at [633, 322] on button "Continue" at bounding box center [638, 326] width 63 height 28
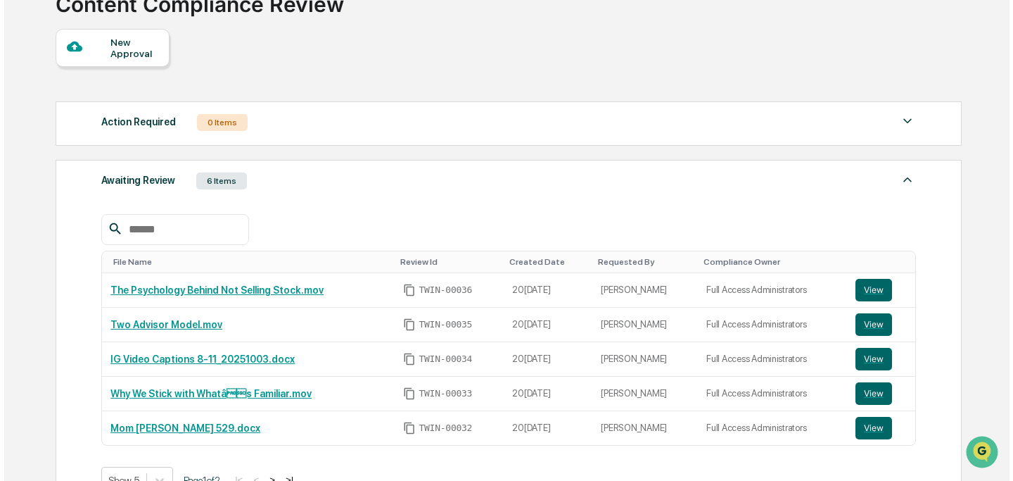
scroll to position [42, 0]
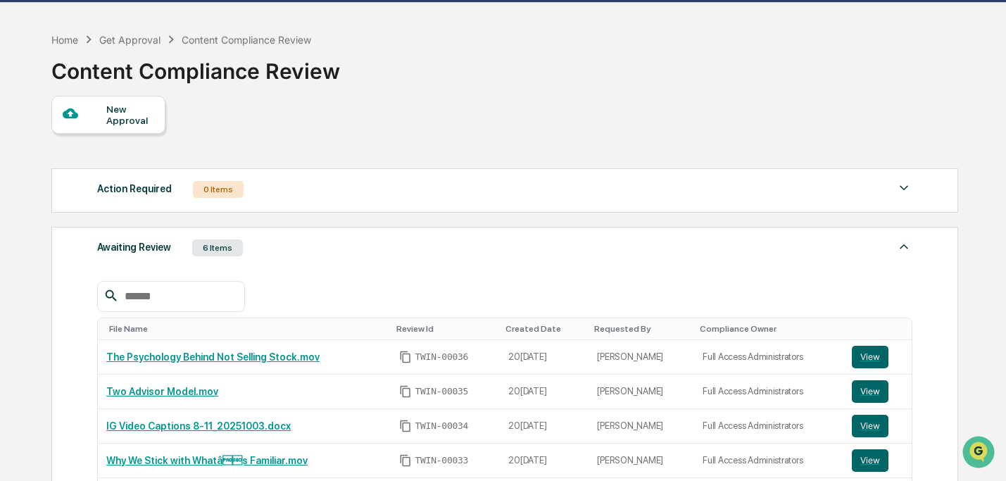
click at [139, 120] on div "New Approval" at bounding box center [129, 114] width 47 height 23
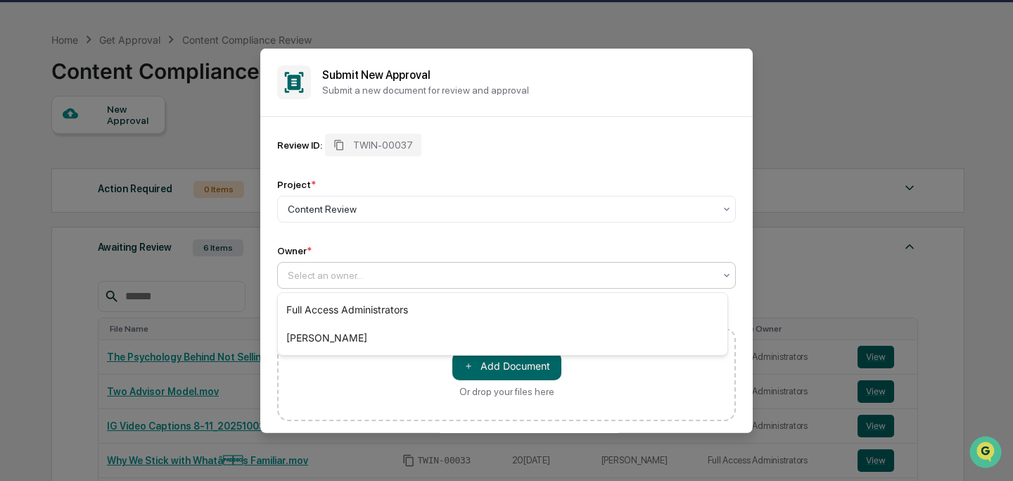
click at [412, 274] on div at bounding box center [501, 274] width 426 height 14
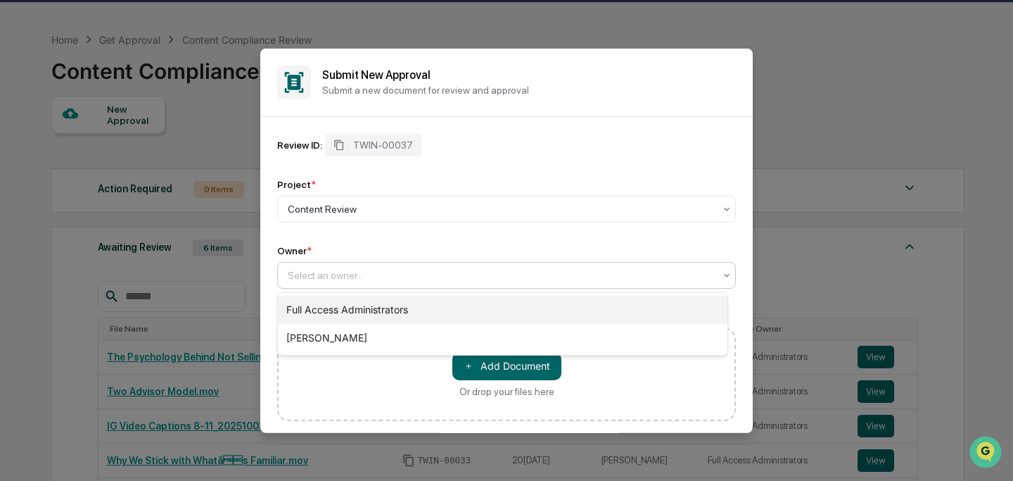
click at [412, 308] on div "Full Access Administrators" at bounding box center [503, 310] width 450 height 28
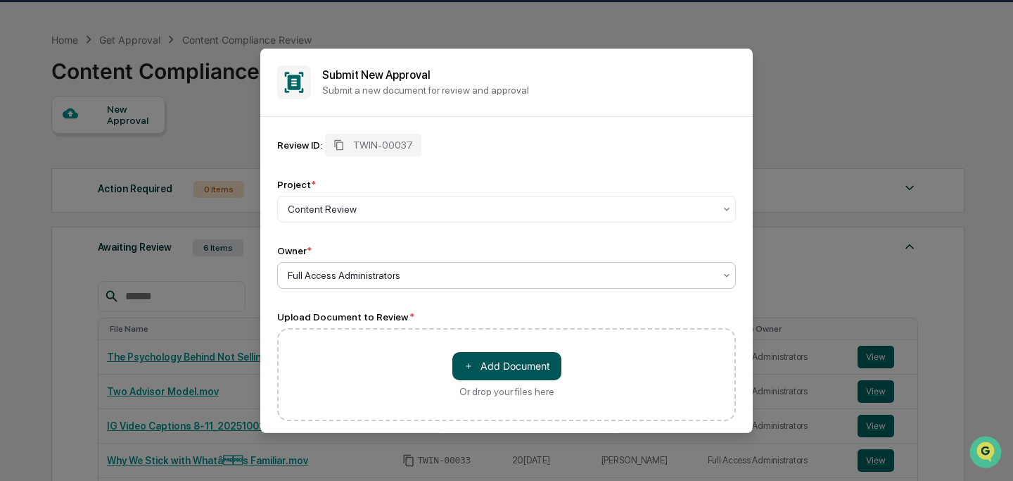
click at [481, 361] on button "＋ Add Document" at bounding box center [506, 365] width 109 height 28
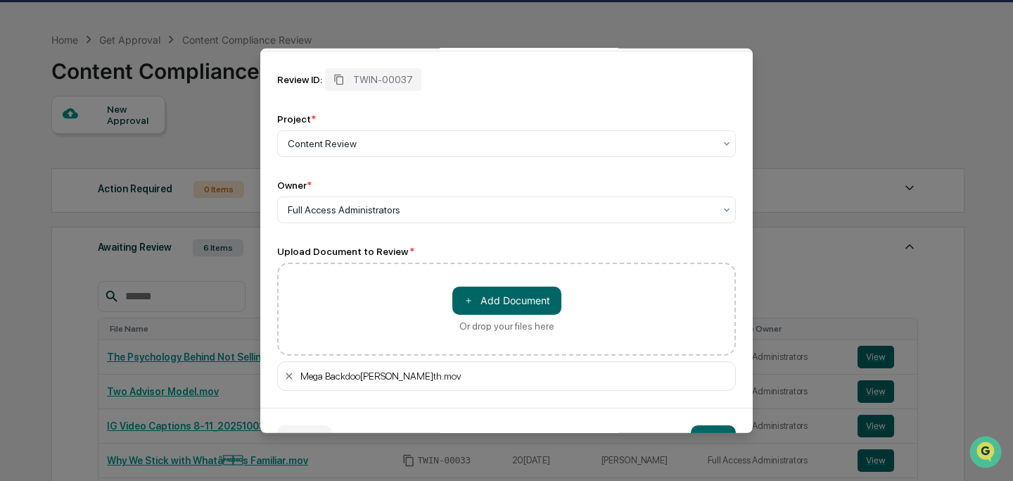
scroll to position [103, 0]
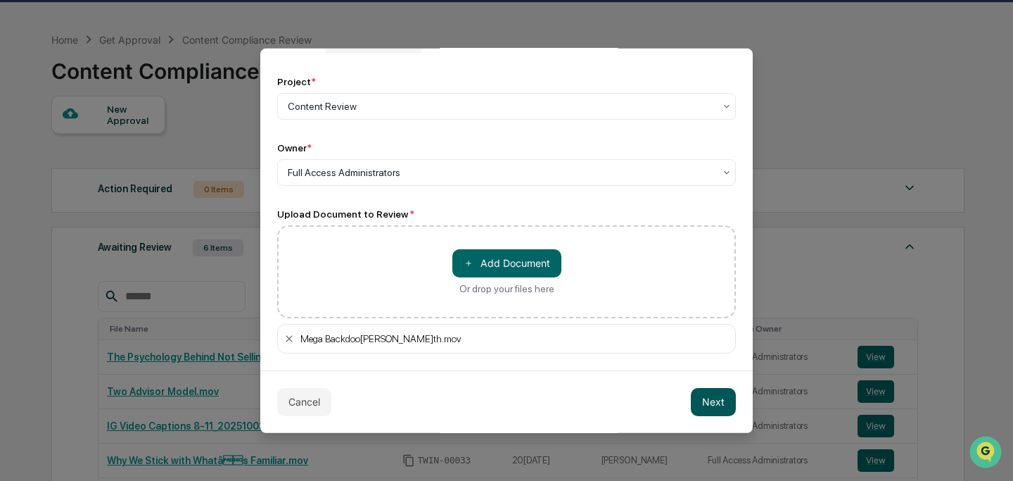
click at [703, 401] on button "Next" at bounding box center [713, 401] width 45 height 28
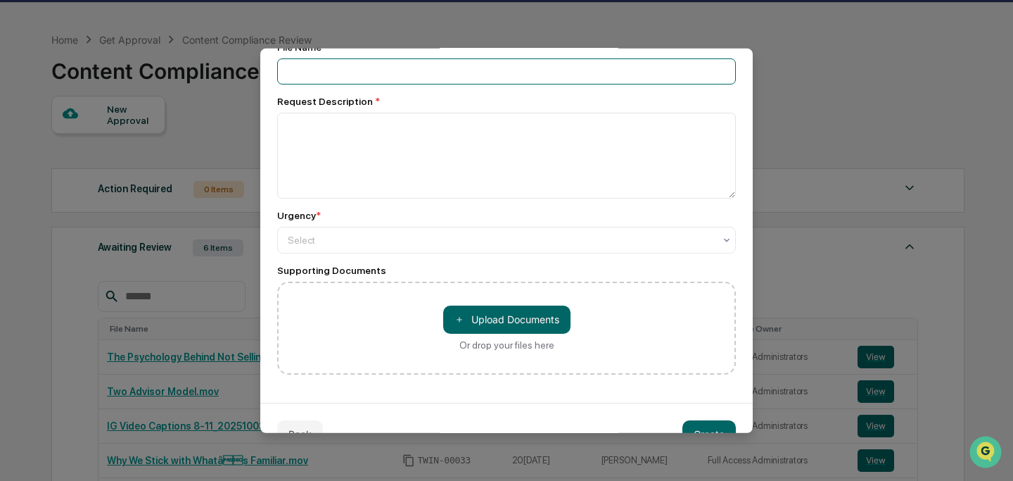
click at [392, 81] on input at bounding box center [506, 71] width 459 height 26
type input "**********"
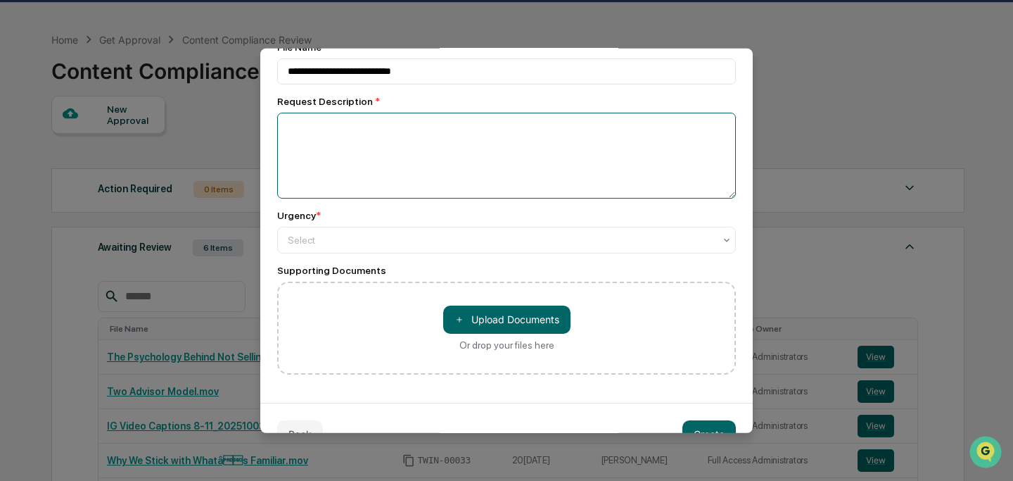
click at [409, 118] on textarea at bounding box center [506, 155] width 459 height 86
paste textarea "**********"
type textarea "**********"
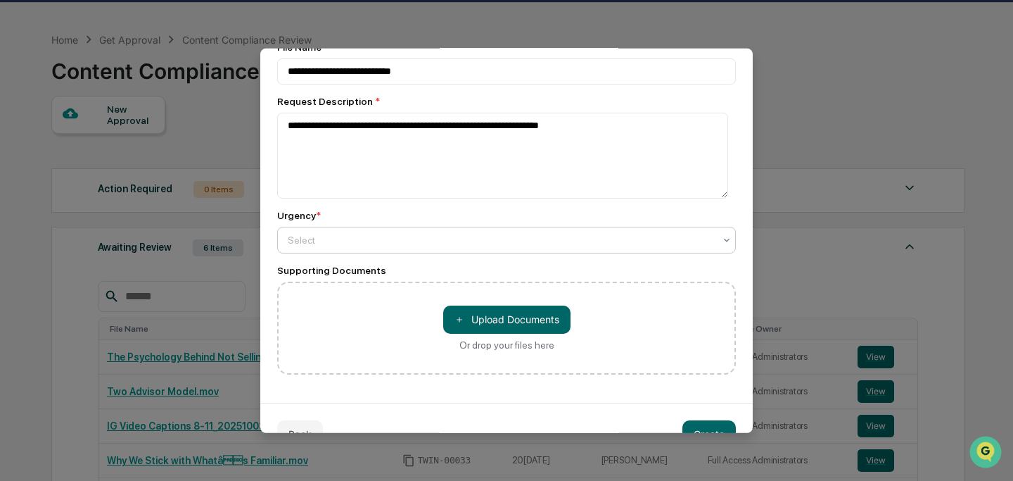
click at [438, 241] on div at bounding box center [501, 239] width 426 height 14
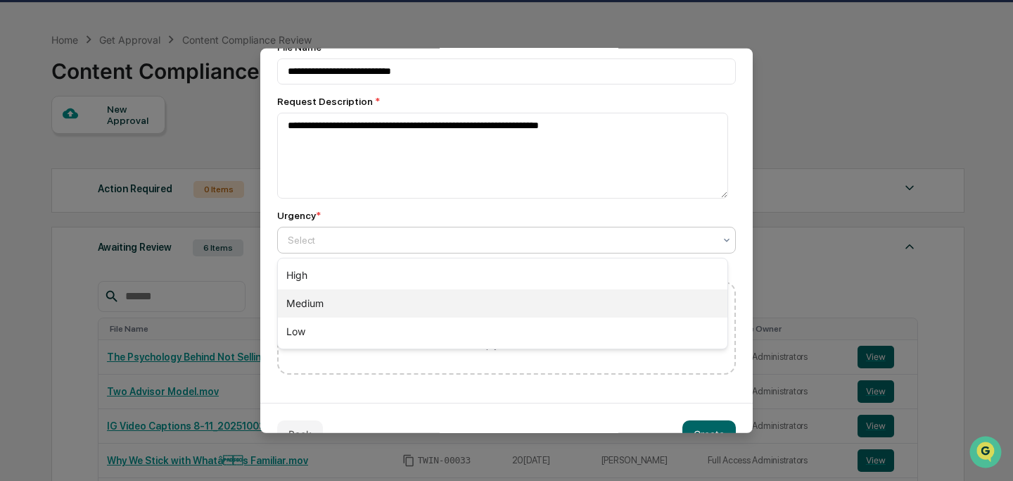
click at [437, 293] on div "Medium" at bounding box center [503, 303] width 450 height 28
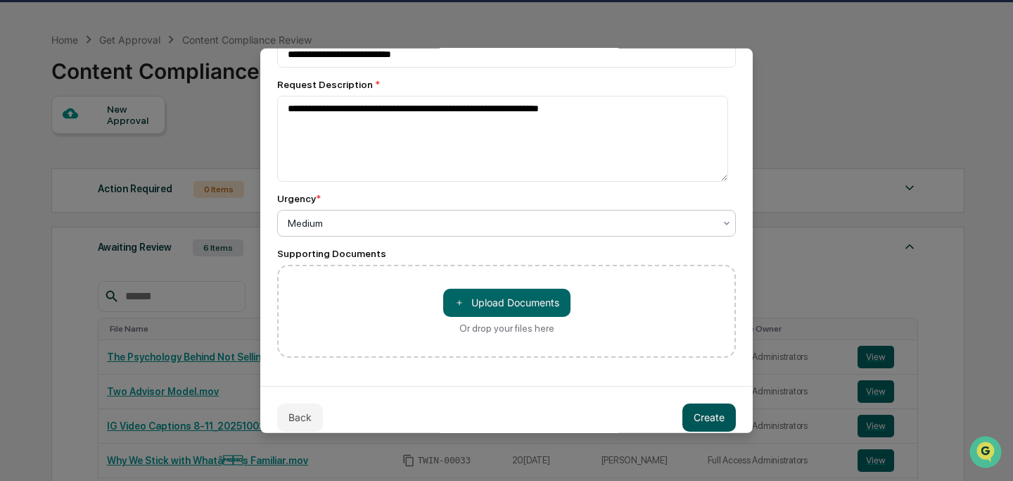
scroll to position [138, 0]
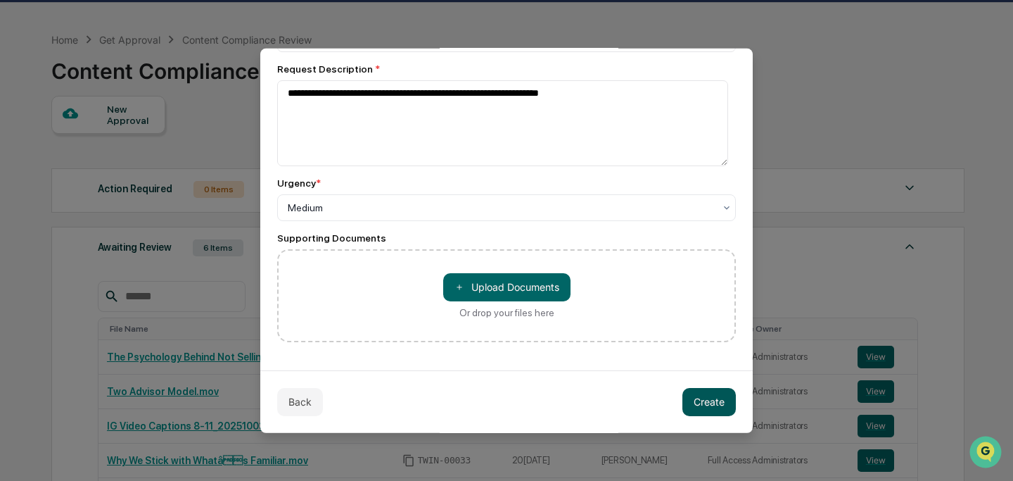
click at [696, 396] on button "Create" at bounding box center [709, 401] width 53 height 28
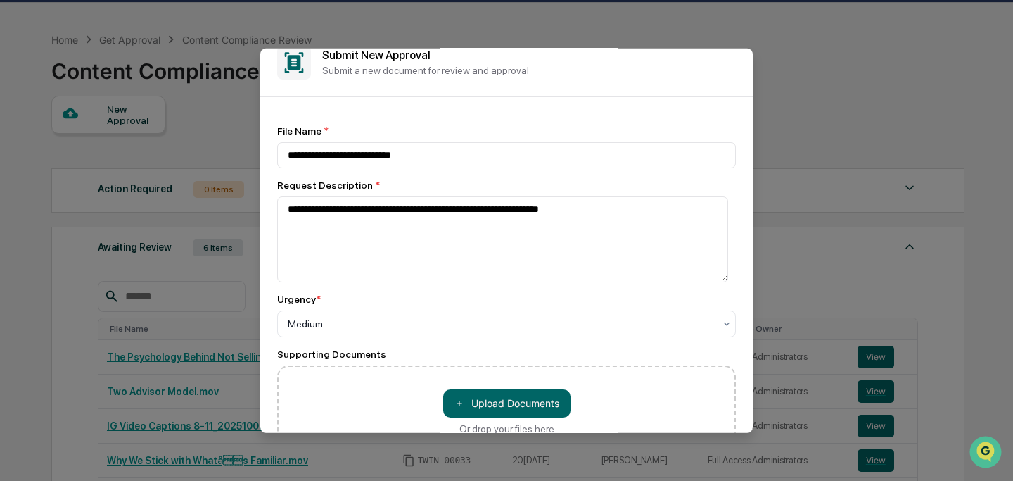
scroll to position [15, 0]
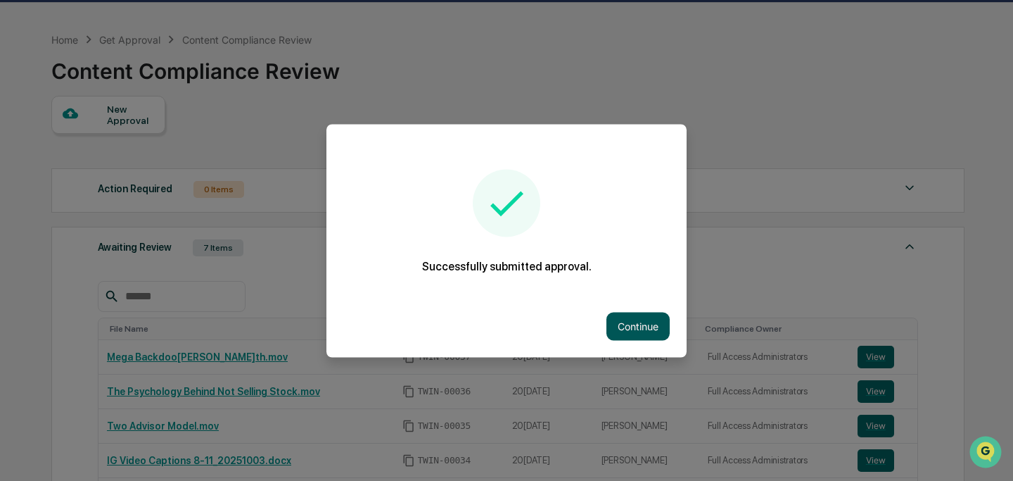
click at [633, 326] on button "Continue" at bounding box center [638, 326] width 63 height 28
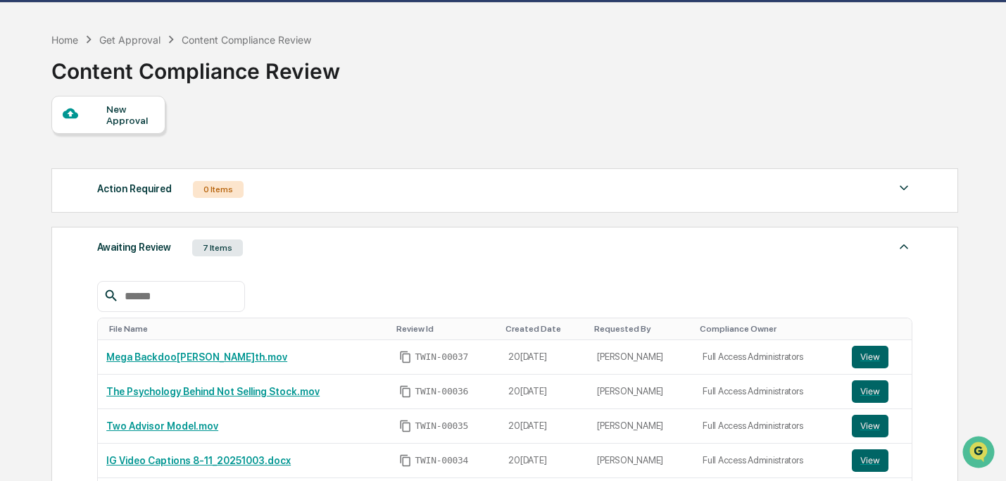
click at [122, 128] on div "New Approval" at bounding box center [108, 115] width 114 height 38
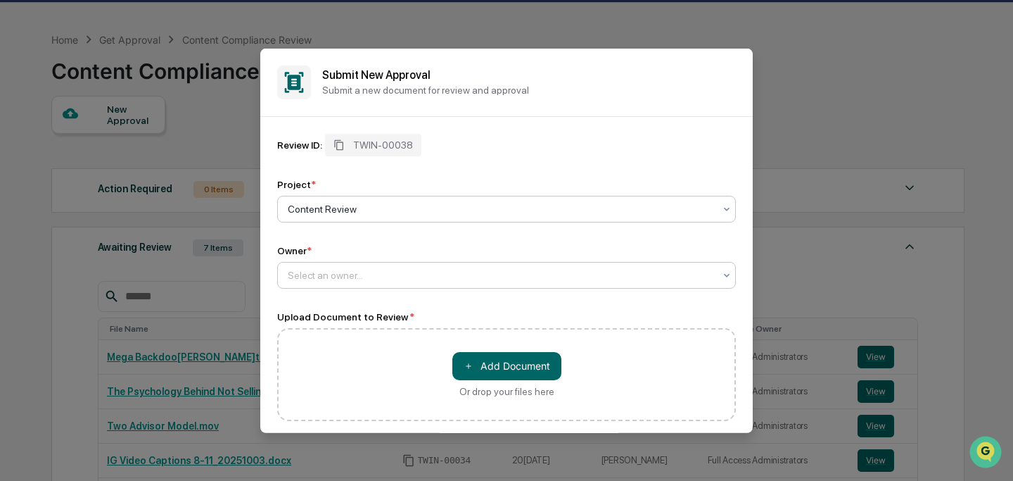
click at [384, 284] on div "Select an owner..." at bounding box center [501, 275] width 441 height 20
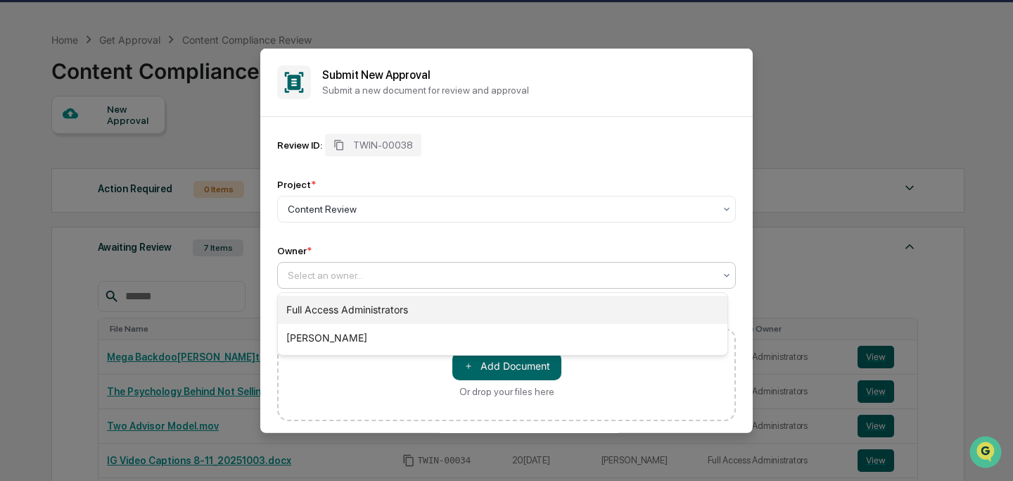
click at [390, 308] on div "Full Access Administrators" at bounding box center [503, 310] width 450 height 28
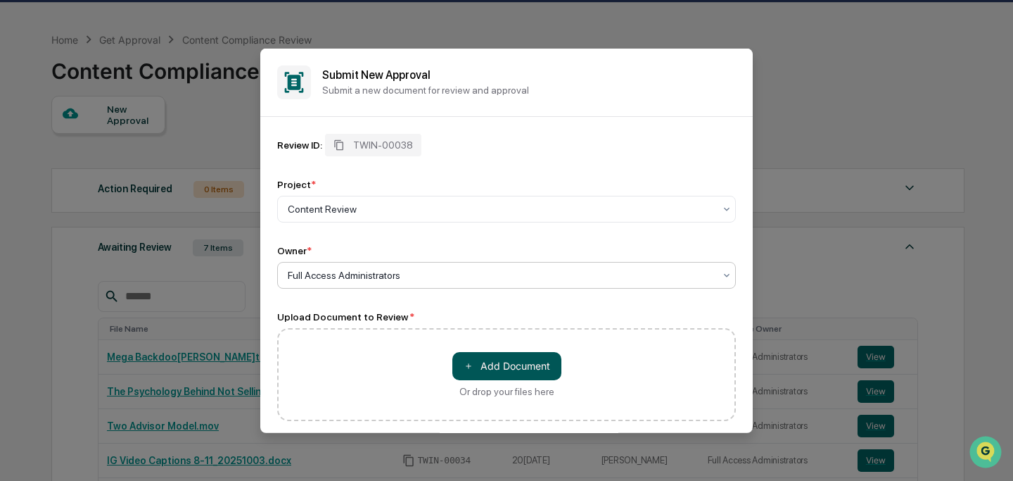
click at [493, 362] on button "＋ Add Document" at bounding box center [506, 365] width 109 height 28
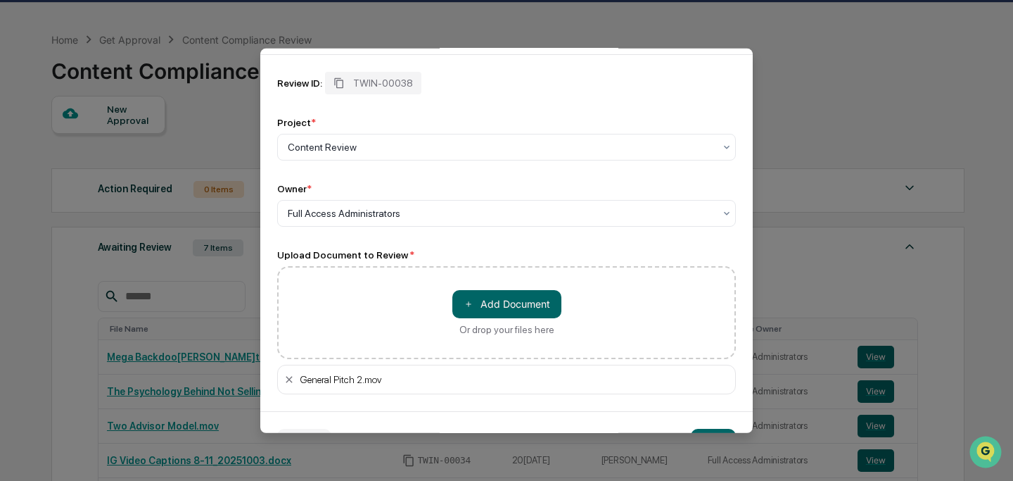
scroll to position [103, 0]
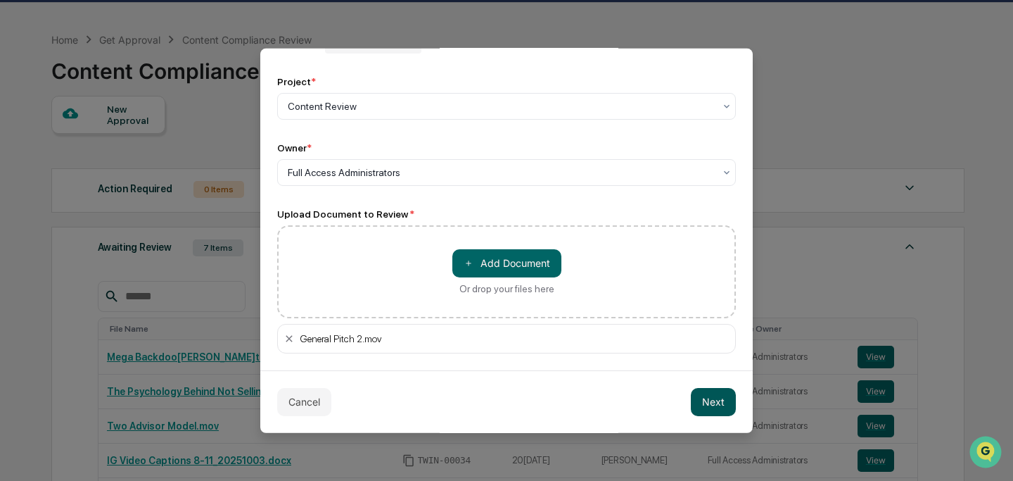
click at [704, 392] on button "Next" at bounding box center [713, 401] width 45 height 28
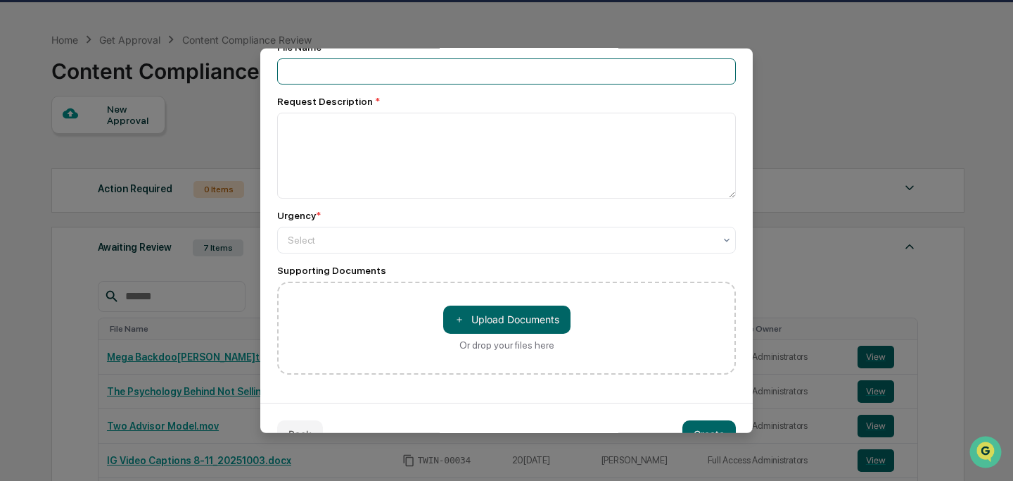
click at [386, 75] on input at bounding box center [506, 71] width 459 height 26
type input "**********"
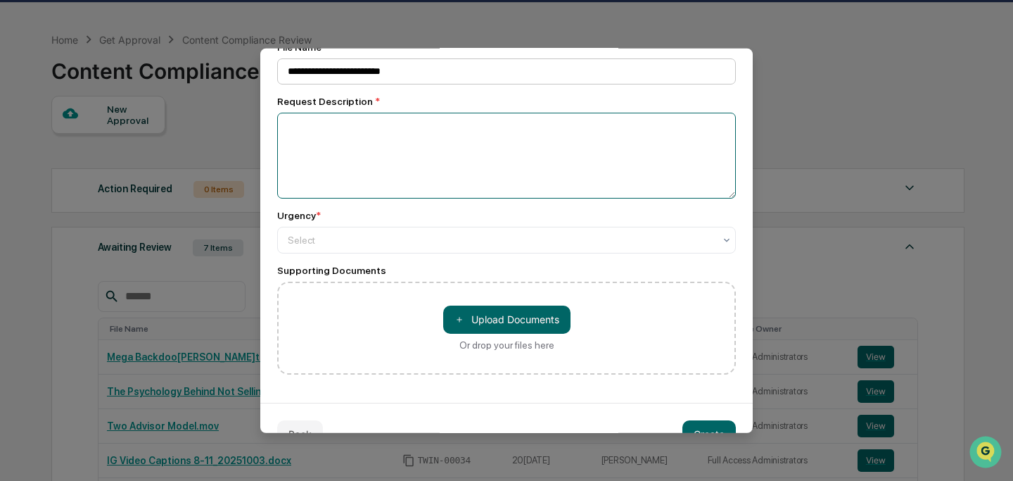
paste textarea "**********"
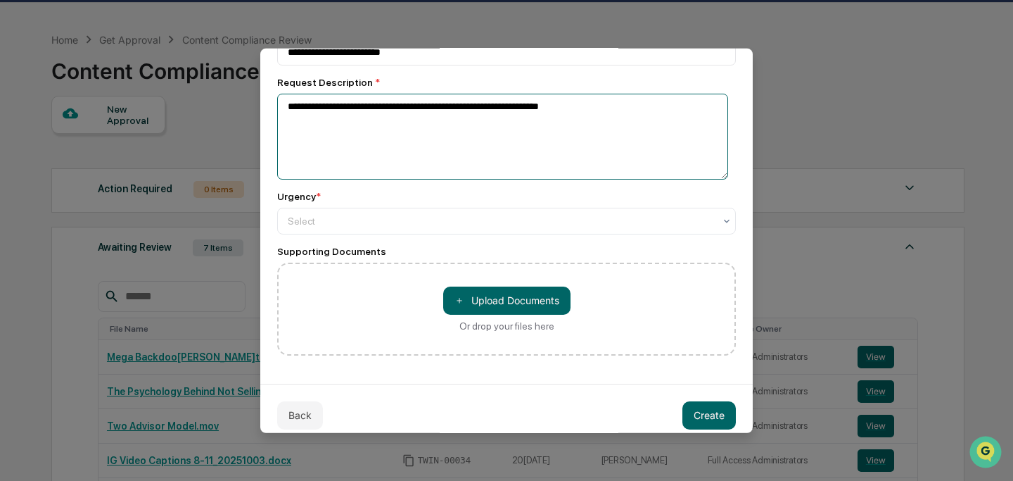
scroll to position [138, 0]
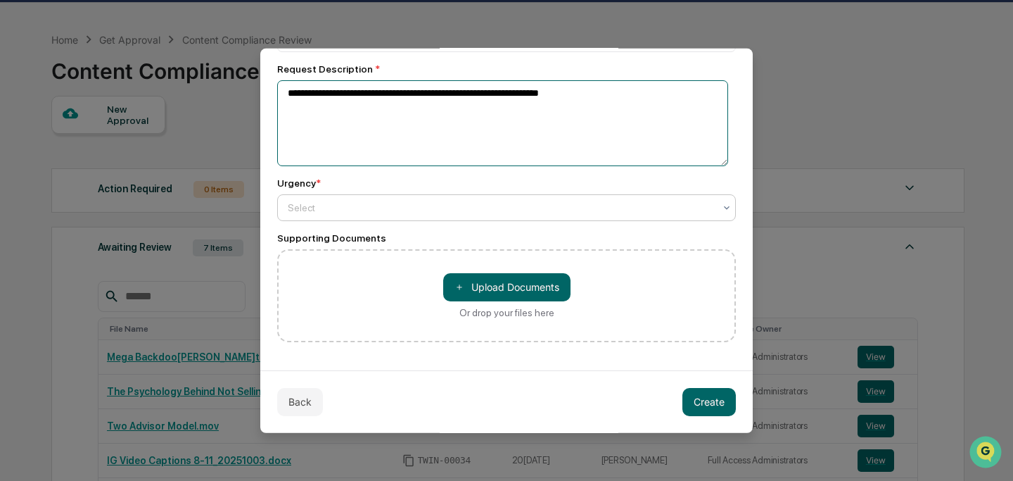
type textarea "**********"
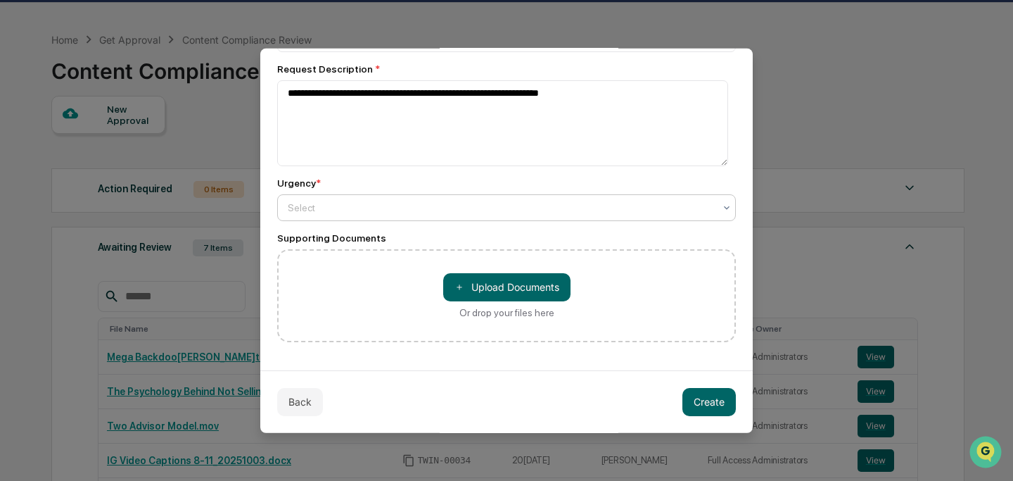
click at [538, 213] on div at bounding box center [501, 207] width 426 height 14
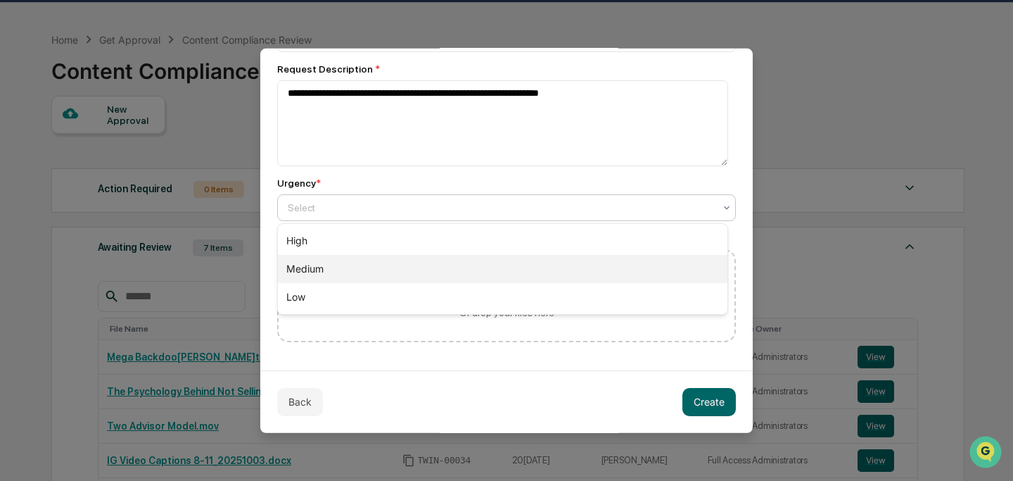
click at [534, 266] on div "Medium" at bounding box center [503, 269] width 450 height 28
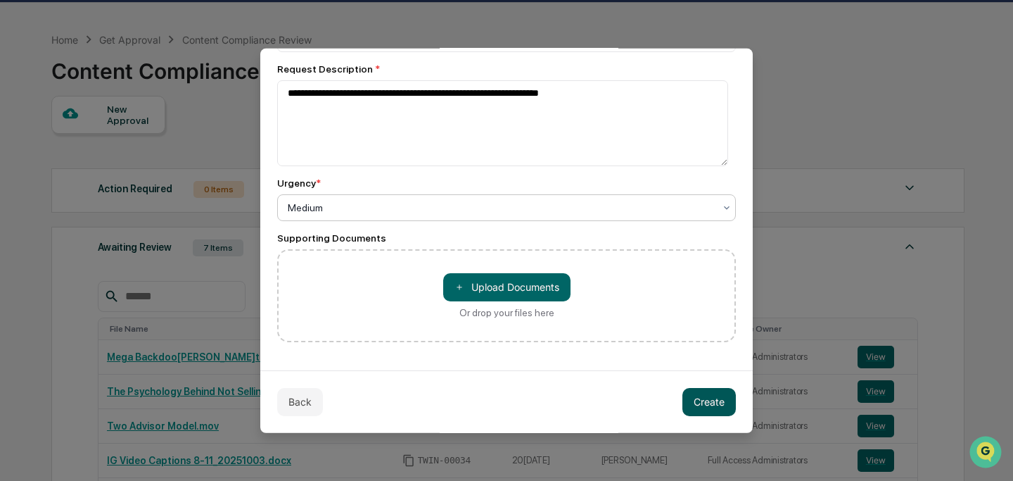
click at [684, 400] on button "Create" at bounding box center [709, 401] width 53 height 28
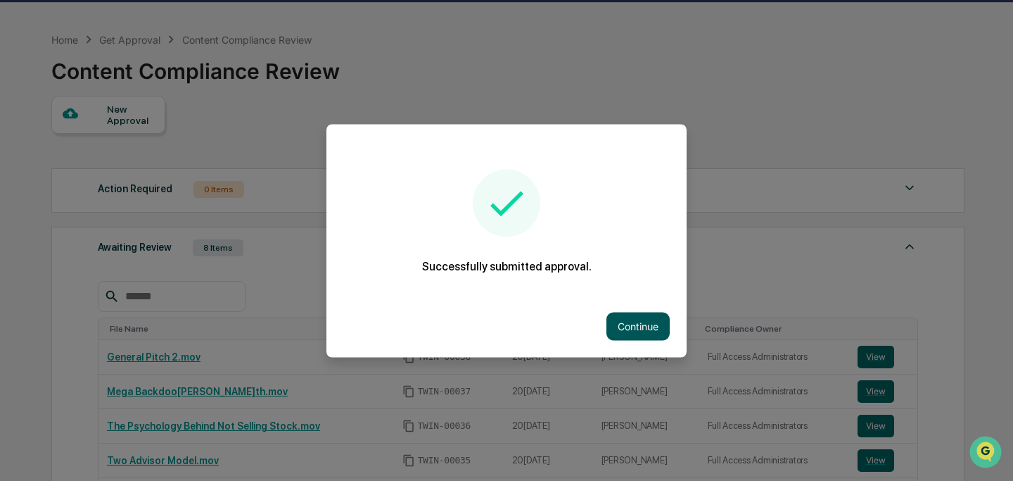
click at [642, 331] on button "Continue" at bounding box center [638, 326] width 63 height 28
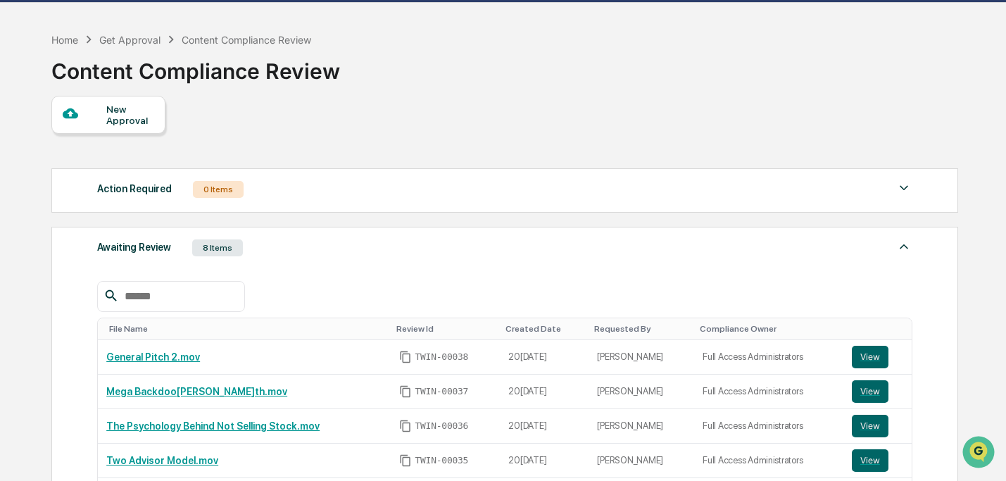
click at [80, 113] on div at bounding box center [85, 115] width 44 height 18
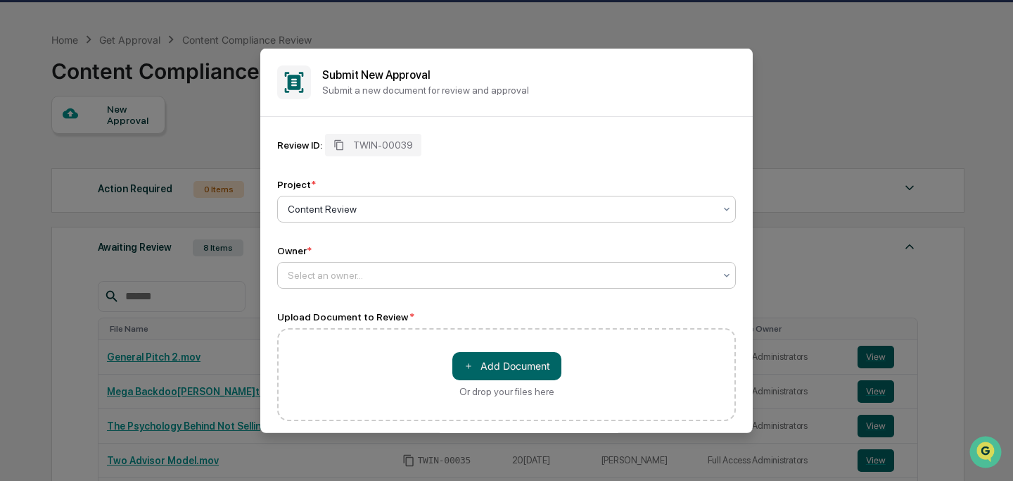
click at [382, 273] on div at bounding box center [501, 274] width 426 height 14
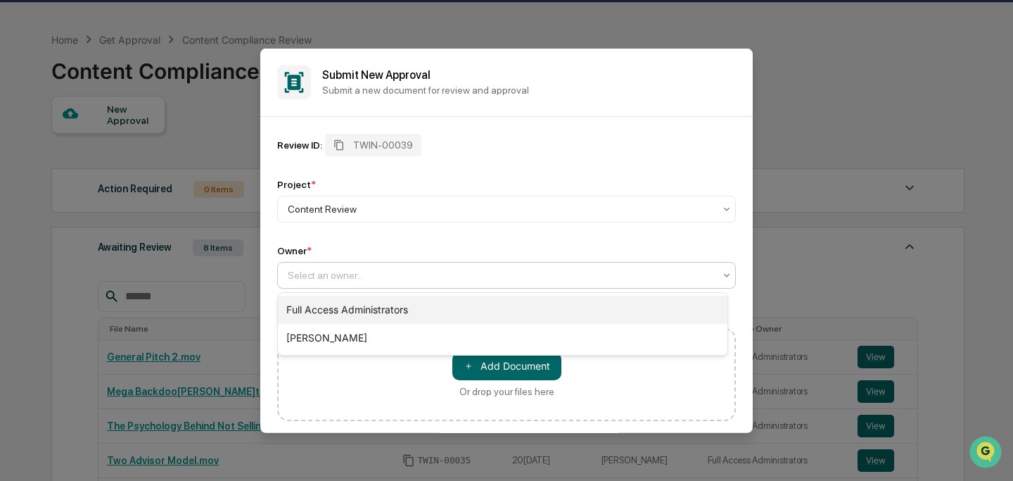
click at [398, 313] on div "Full Access Administrators" at bounding box center [503, 310] width 450 height 28
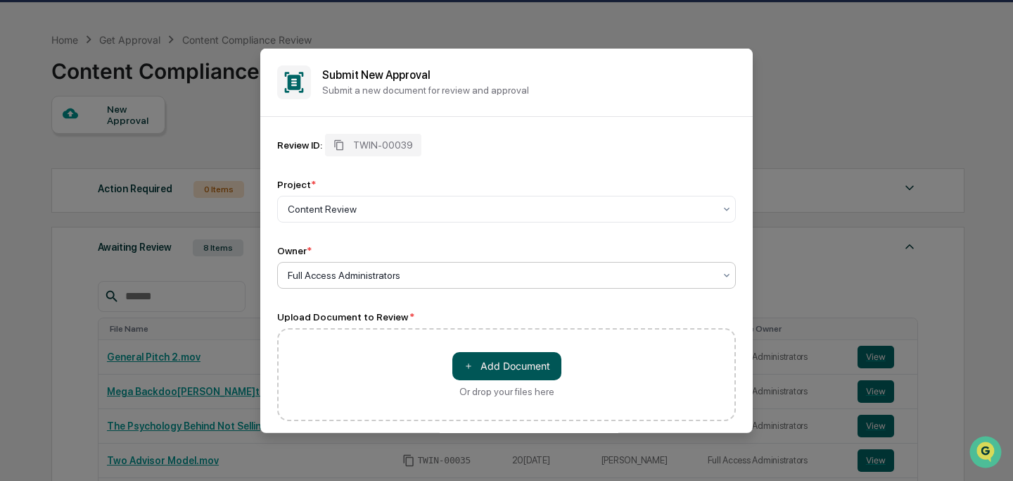
click at [488, 362] on button "＋ Add Document" at bounding box center [506, 365] width 109 height 28
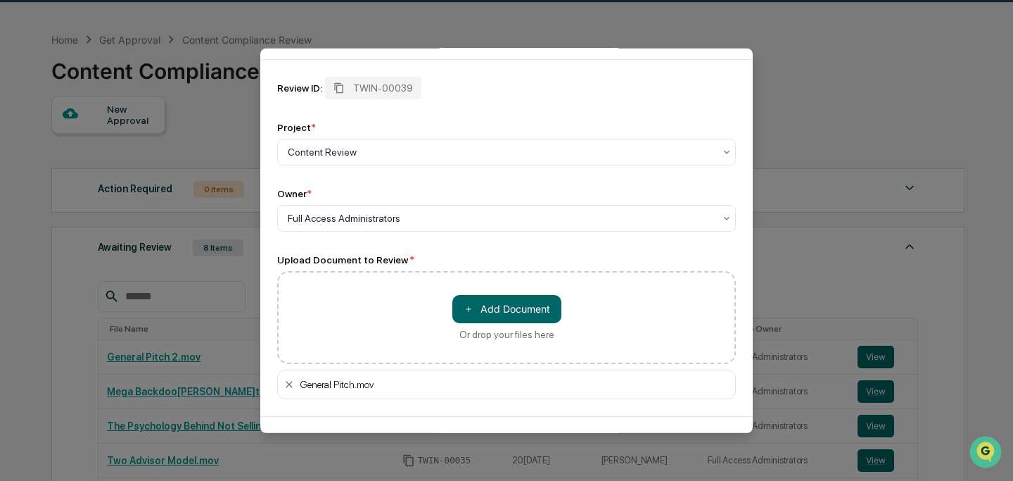
scroll to position [103, 0]
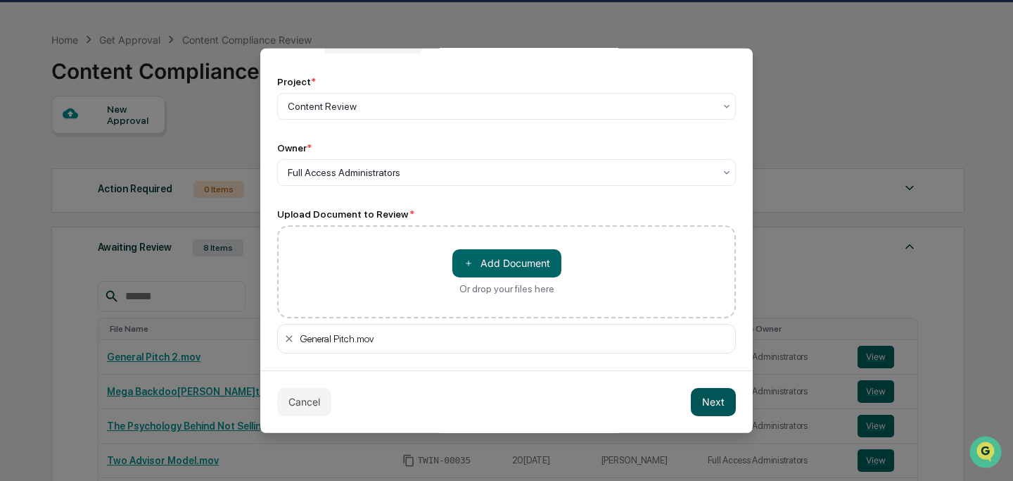
click at [721, 414] on button "Next" at bounding box center [713, 401] width 45 height 28
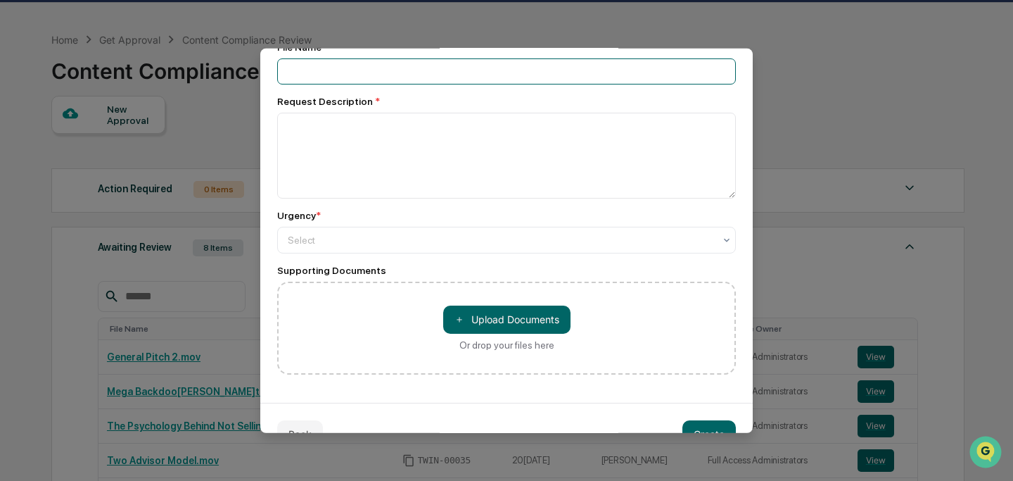
click at [428, 71] on input at bounding box center [506, 71] width 459 height 26
type input "**********"
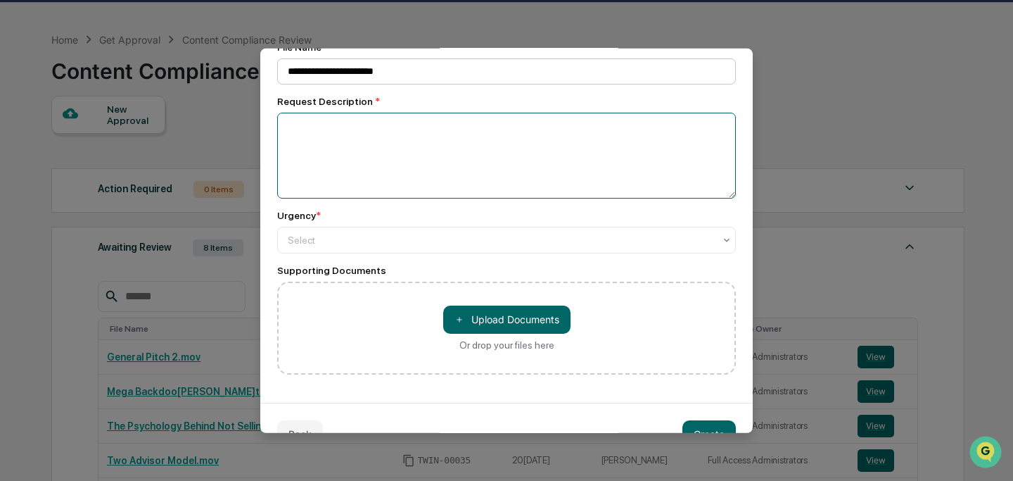
paste textarea "**********"
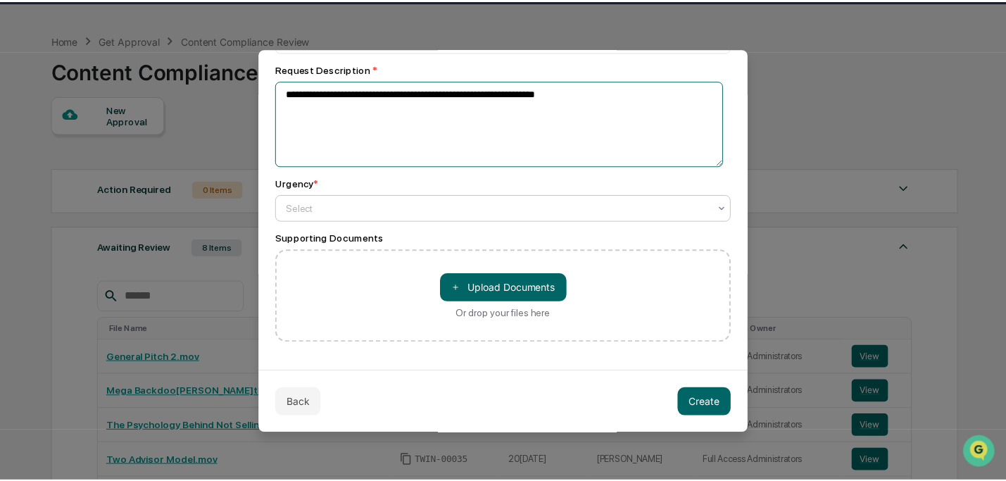
scroll to position [138, 0]
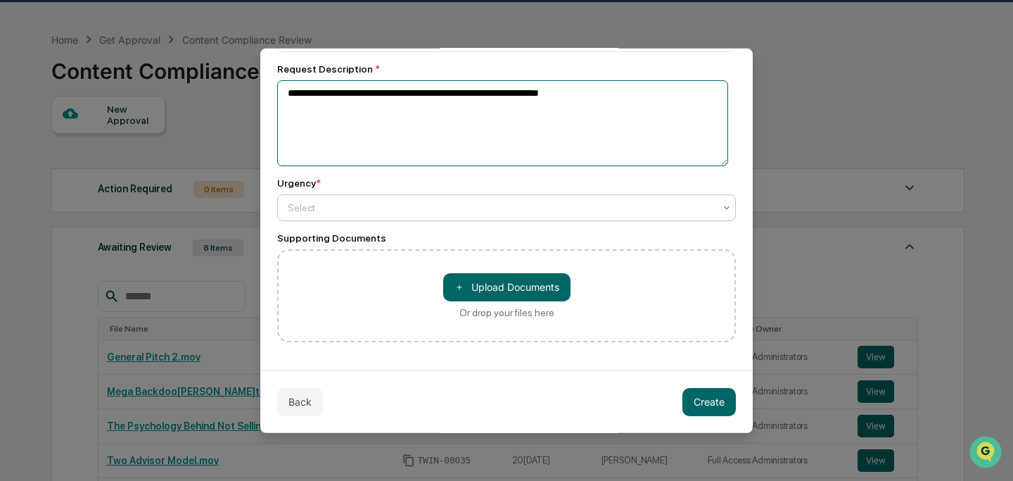
type textarea "**********"
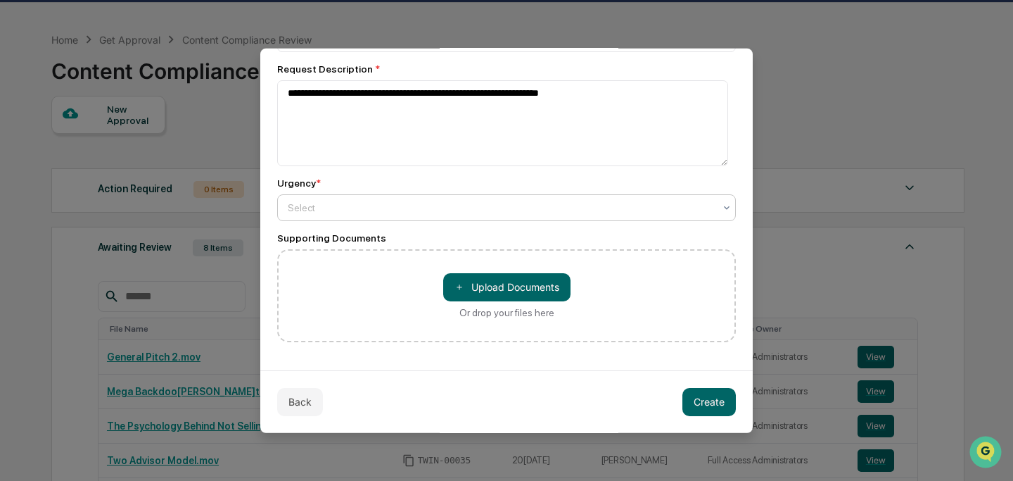
click at [505, 205] on div at bounding box center [501, 207] width 426 height 14
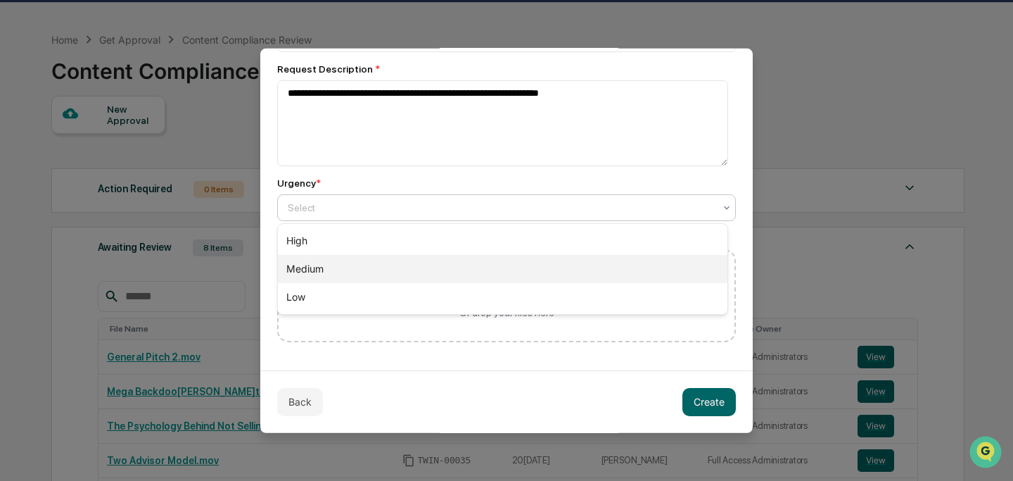
click at [509, 267] on div "Medium" at bounding box center [503, 269] width 450 height 28
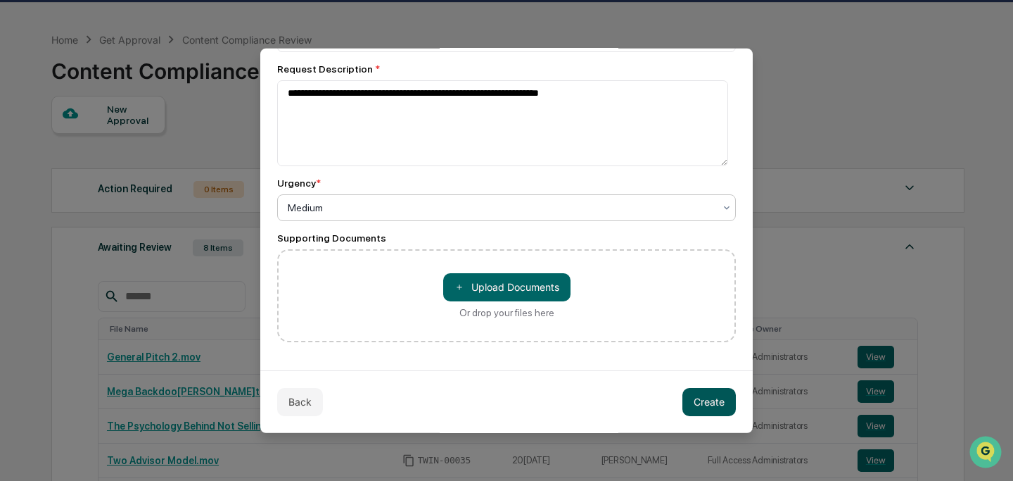
click at [697, 390] on button "Create" at bounding box center [709, 401] width 53 height 28
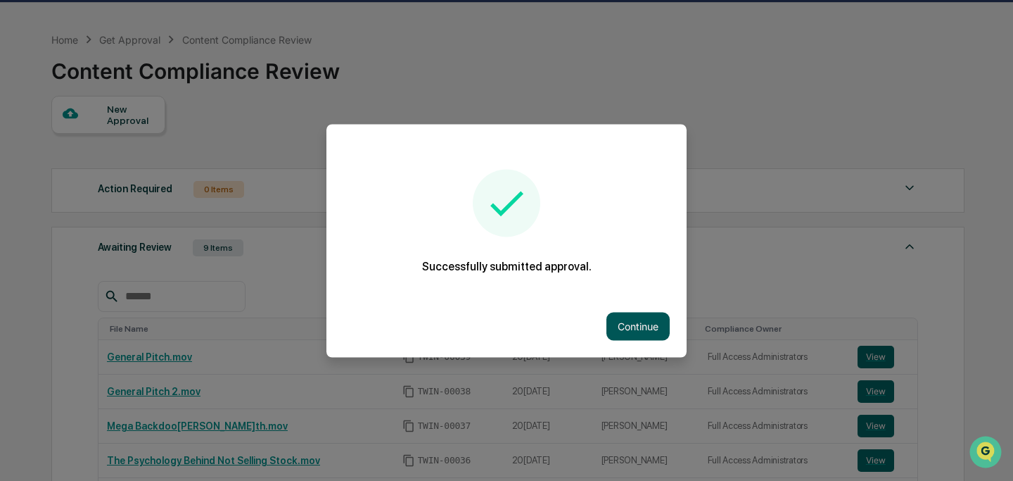
click at [623, 322] on button "Continue" at bounding box center [638, 326] width 63 height 28
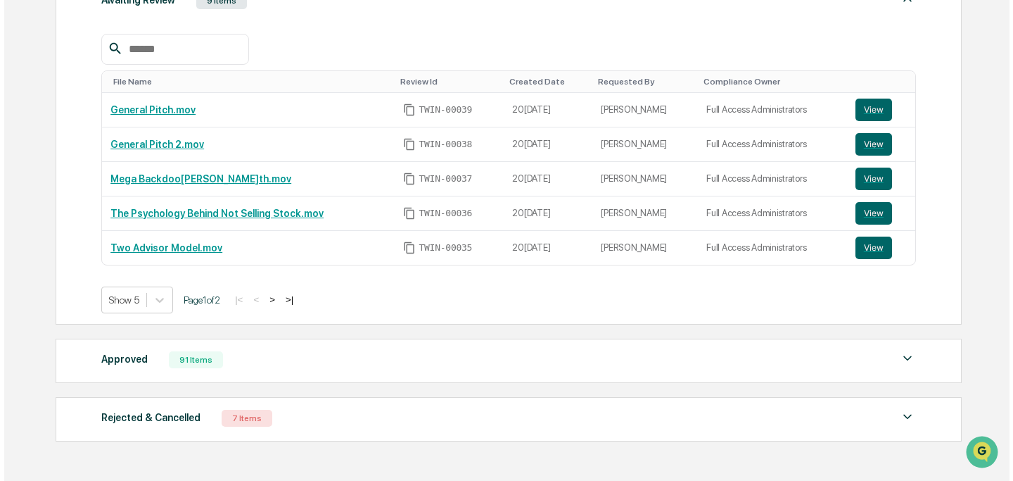
scroll to position [145, 0]
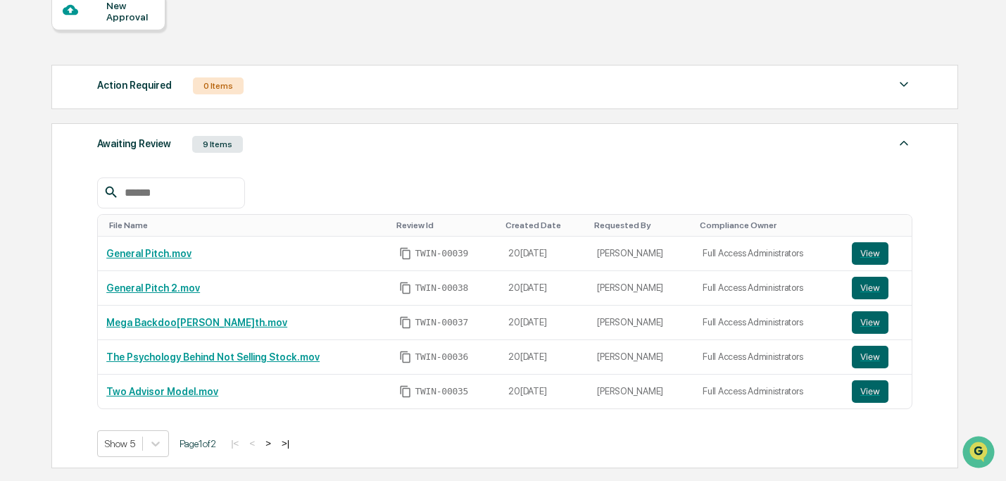
click at [136, 8] on div "New Approval" at bounding box center [129, 11] width 47 height 23
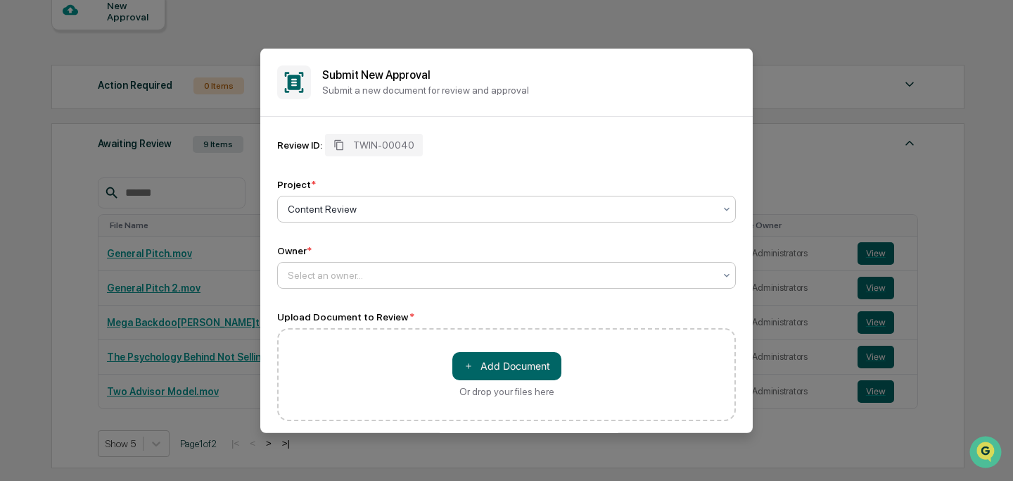
click at [382, 278] on div at bounding box center [501, 274] width 426 height 14
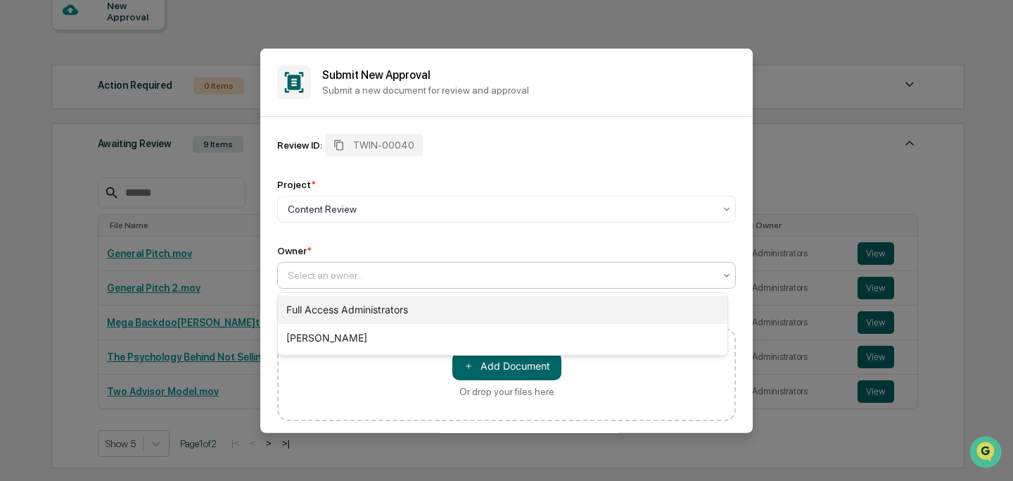
click at [384, 311] on div "Full Access Administrators" at bounding box center [503, 310] width 450 height 28
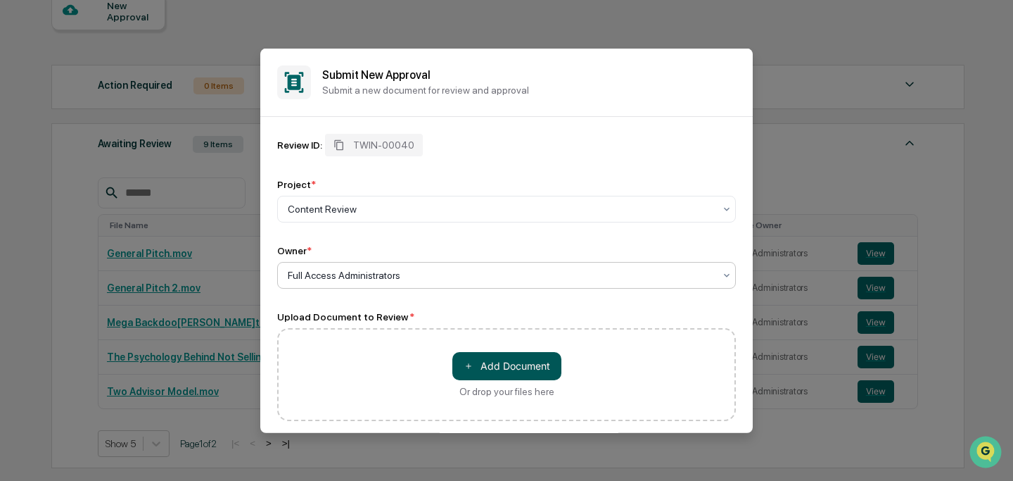
click at [500, 365] on button "＋ Add Document" at bounding box center [506, 365] width 109 height 28
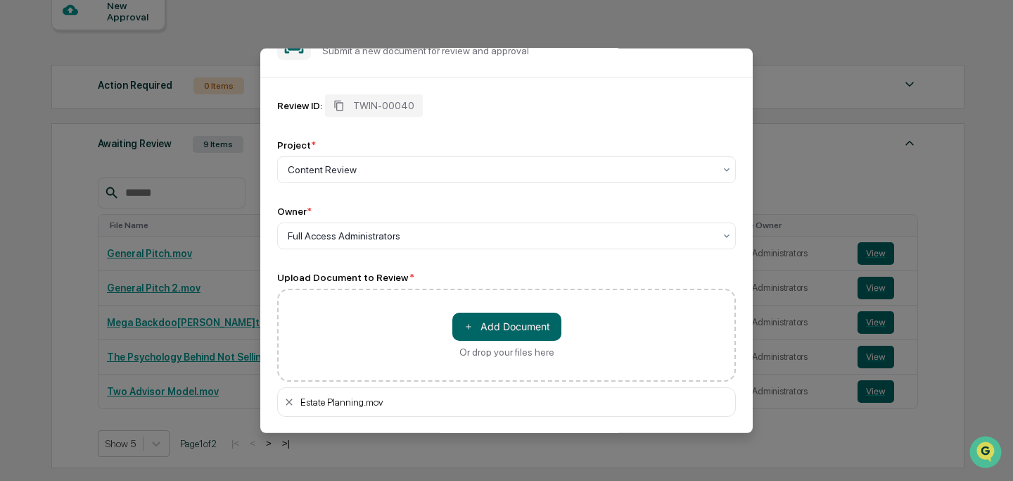
scroll to position [103, 0]
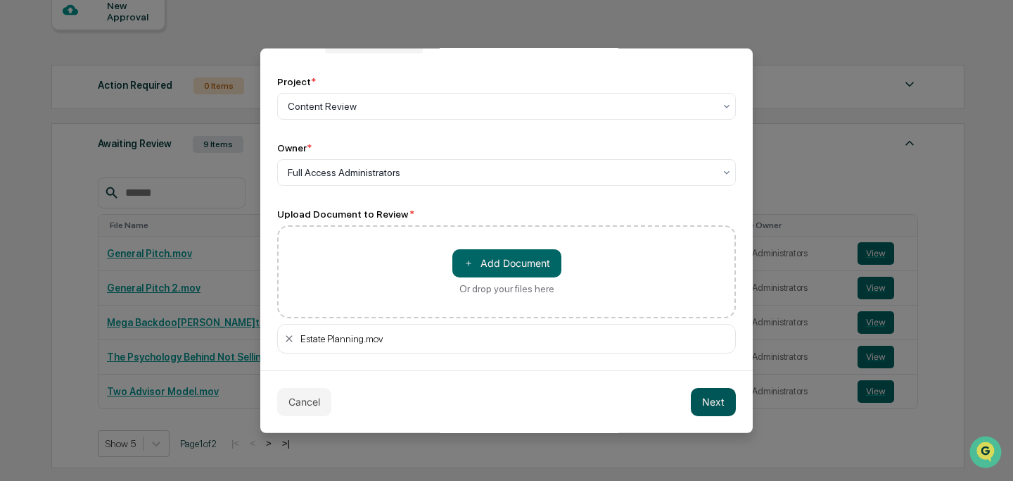
click at [707, 399] on button "Next" at bounding box center [713, 401] width 45 height 28
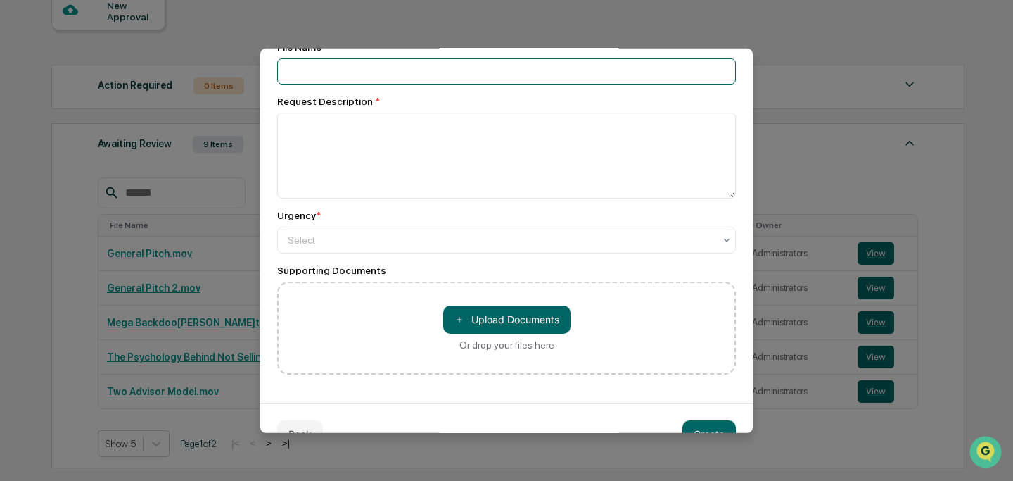
click at [415, 76] on input at bounding box center [506, 71] width 459 height 26
type input "**********"
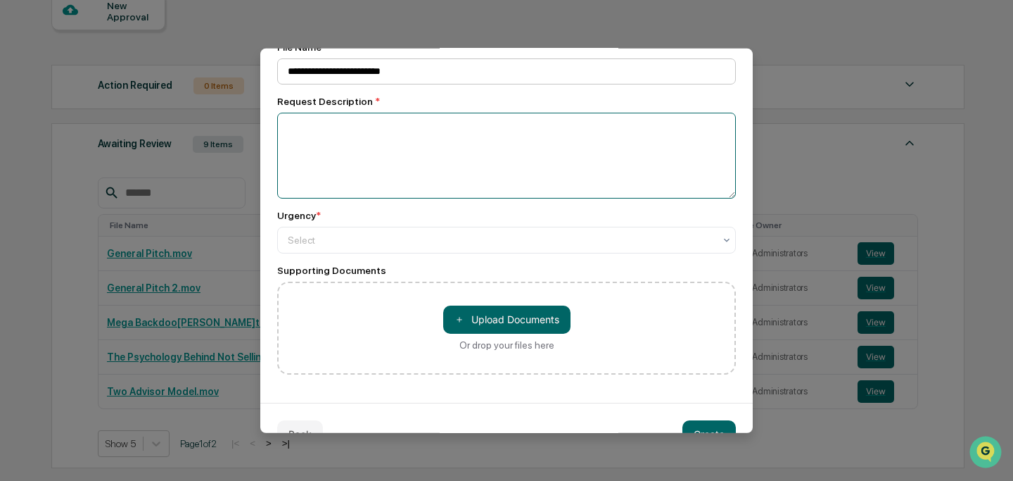
paste textarea "**********"
type textarea "**********"
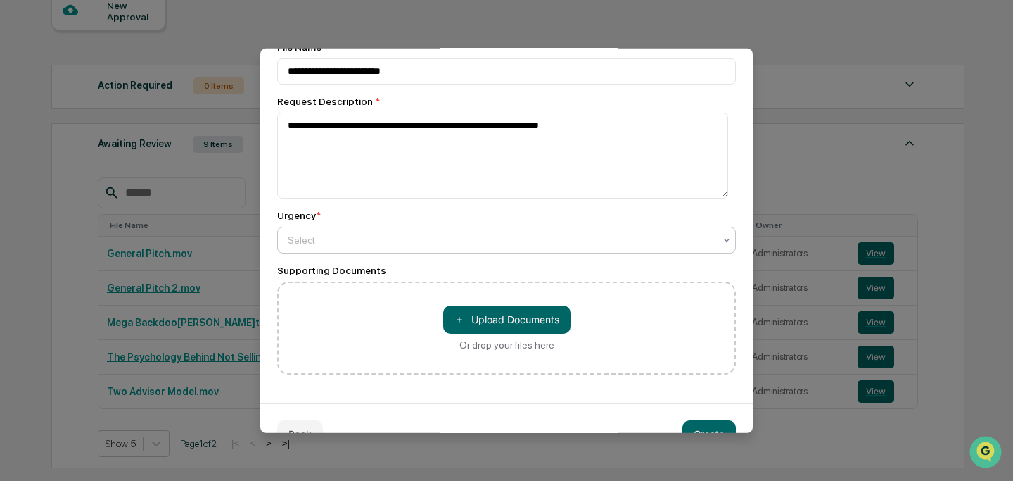
click at [414, 239] on div at bounding box center [501, 239] width 426 height 14
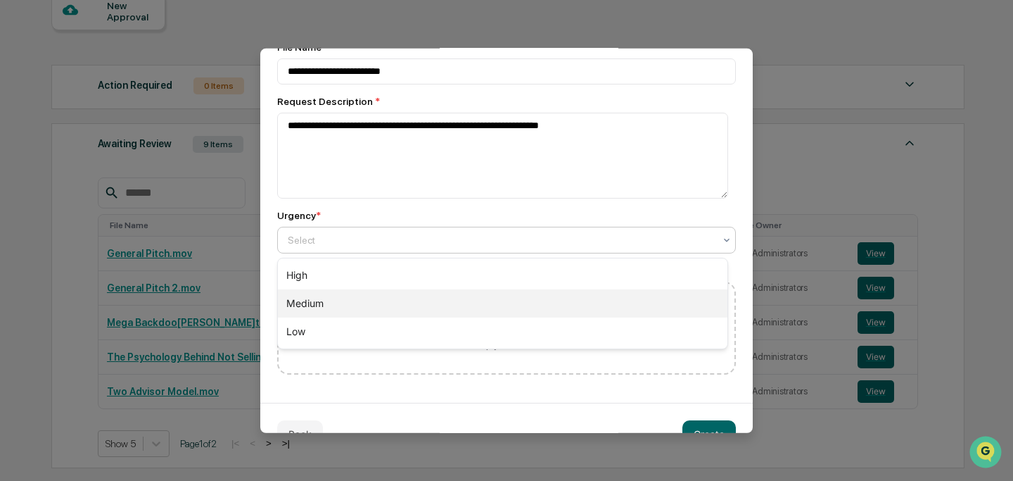
click at [421, 298] on div "Medium" at bounding box center [503, 303] width 450 height 28
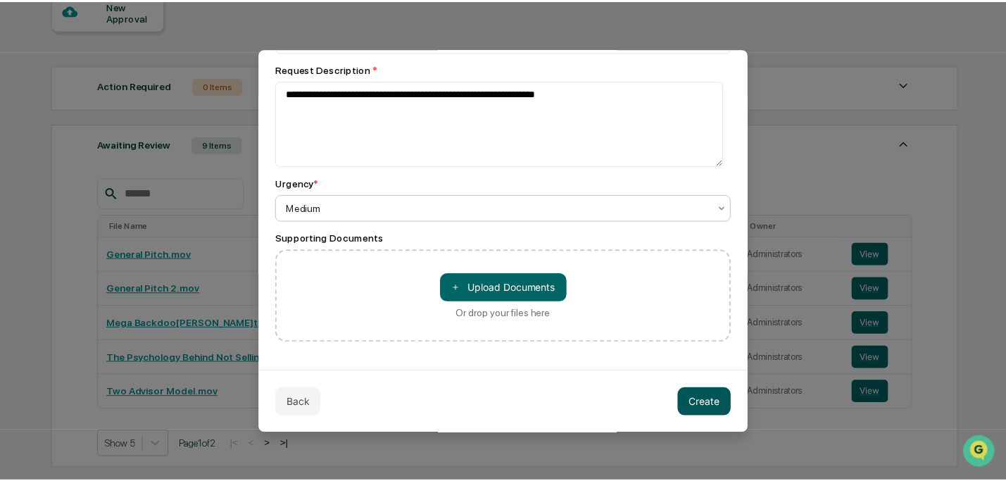
scroll to position [138, 0]
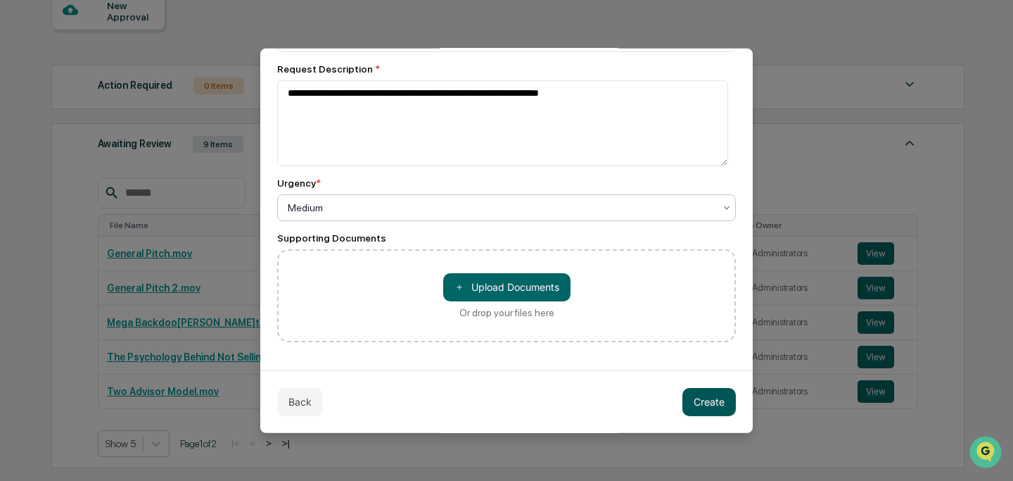
click at [700, 393] on button "Create" at bounding box center [709, 401] width 53 height 28
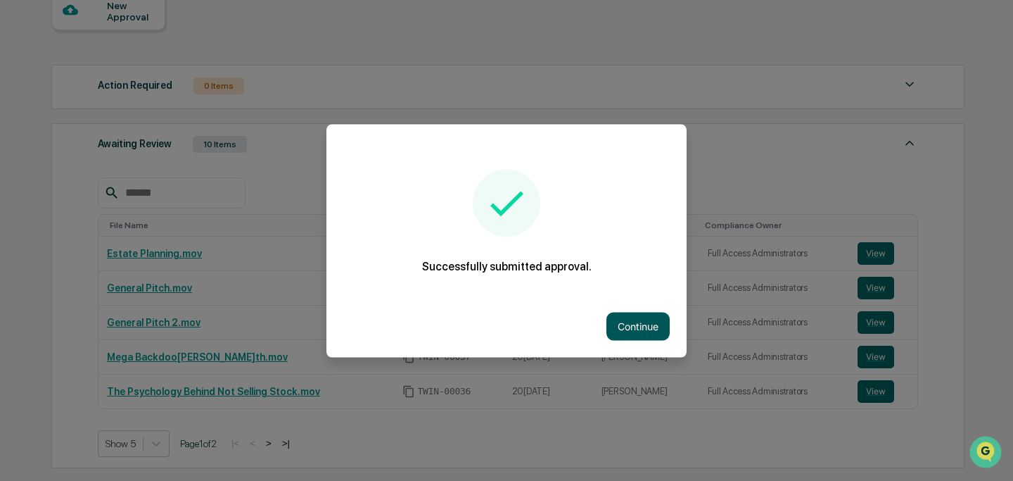
click at [636, 320] on button "Continue" at bounding box center [638, 326] width 63 height 28
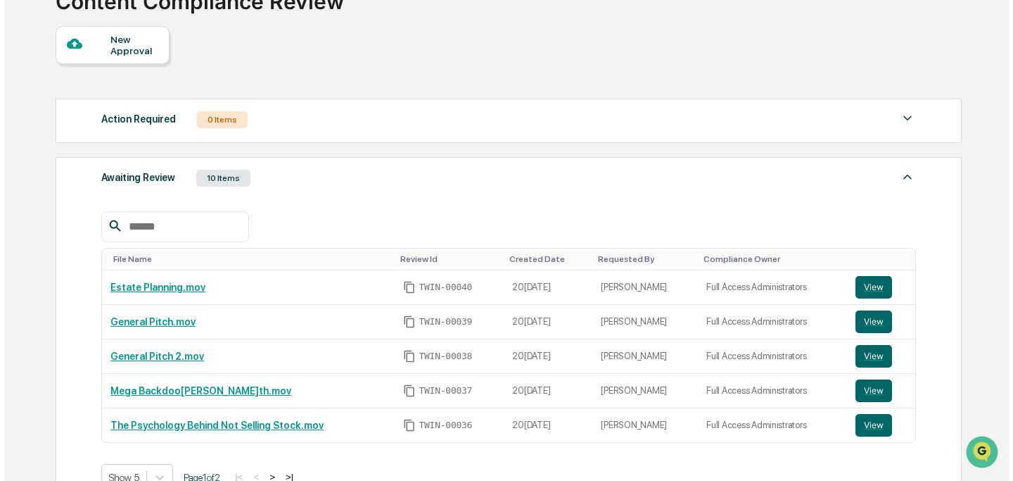
scroll to position [110, 0]
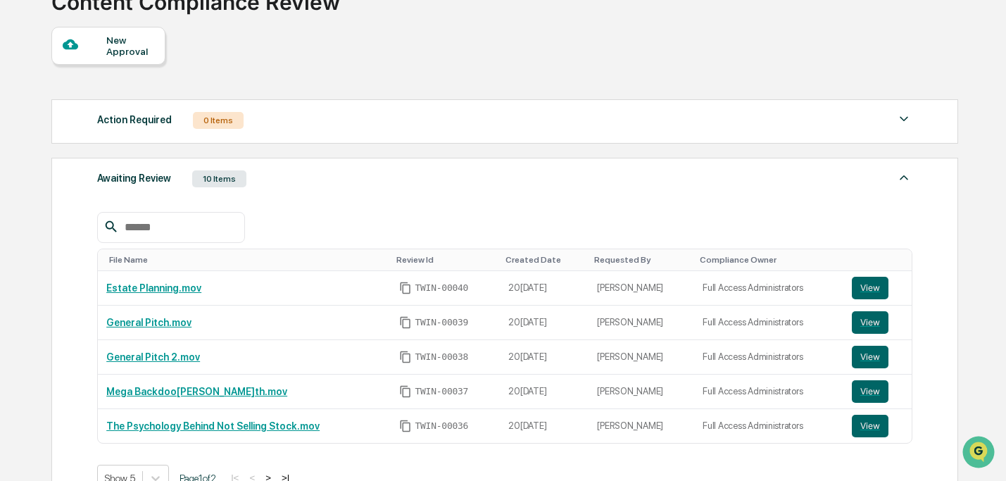
click at [118, 55] on div "New Approval" at bounding box center [129, 45] width 47 height 23
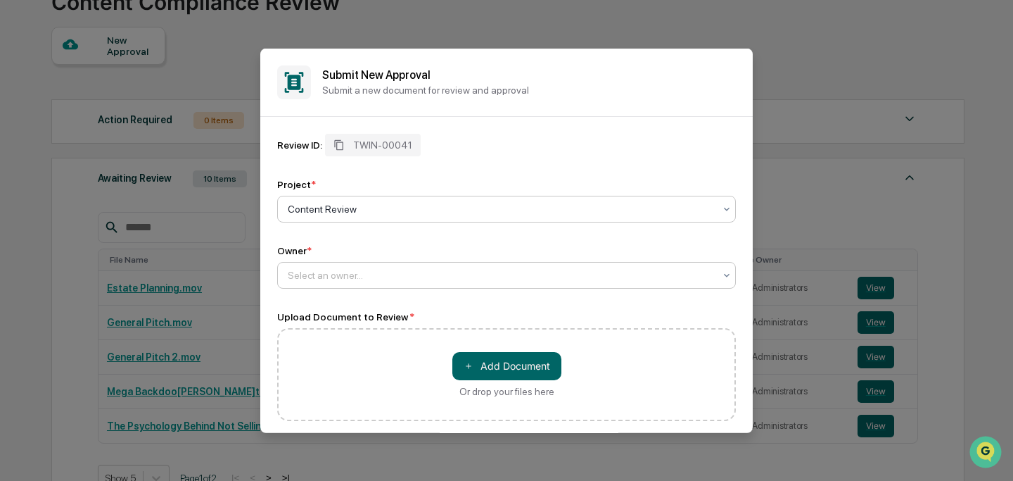
click at [373, 275] on div at bounding box center [501, 274] width 426 height 14
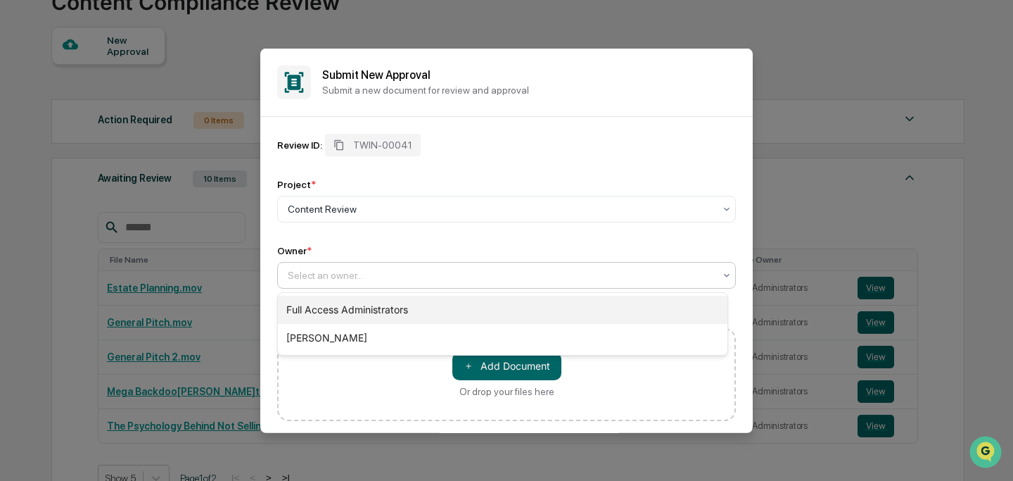
click at [380, 313] on div "Full Access Administrators" at bounding box center [503, 310] width 450 height 28
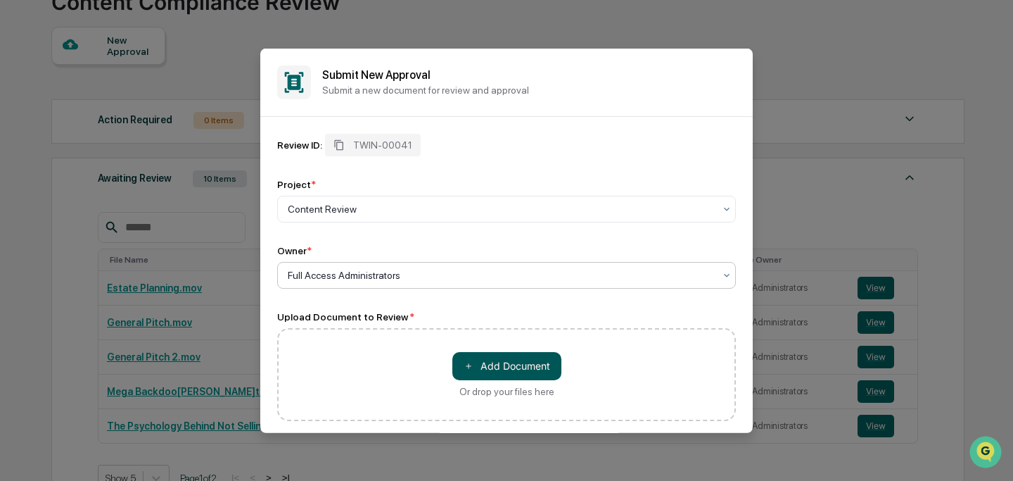
click at [475, 373] on button "＋ Add Document" at bounding box center [506, 365] width 109 height 28
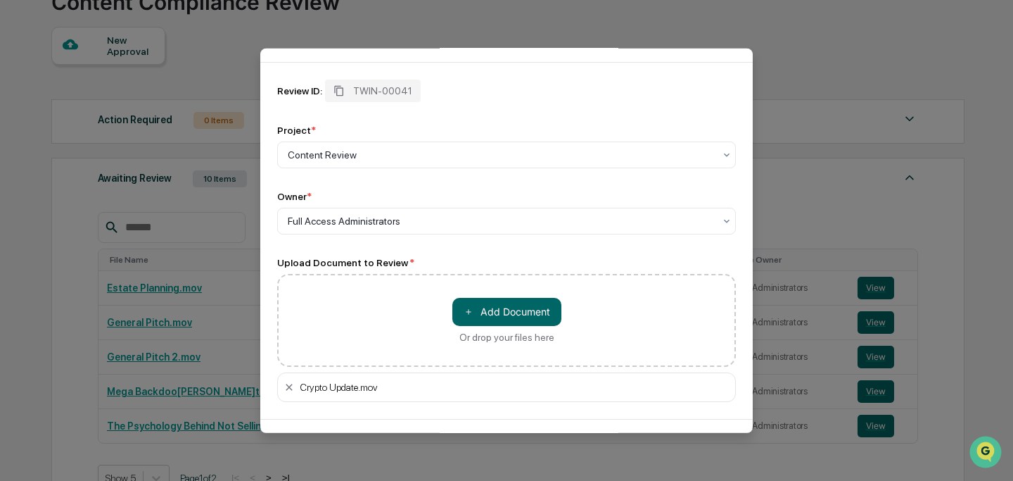
scroll to position [103, 0]
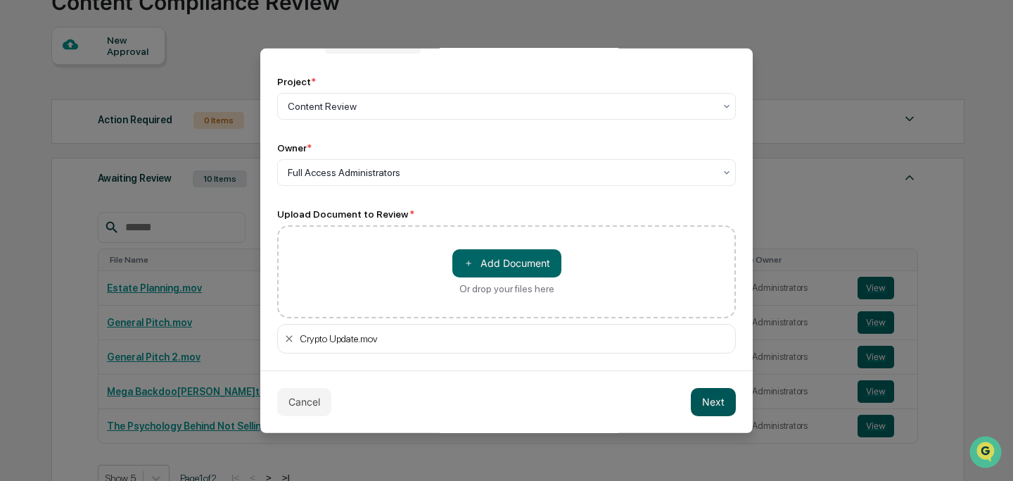
click at [698, 409] on button "Next" at bounding box center [713, 401] width 45 height 28
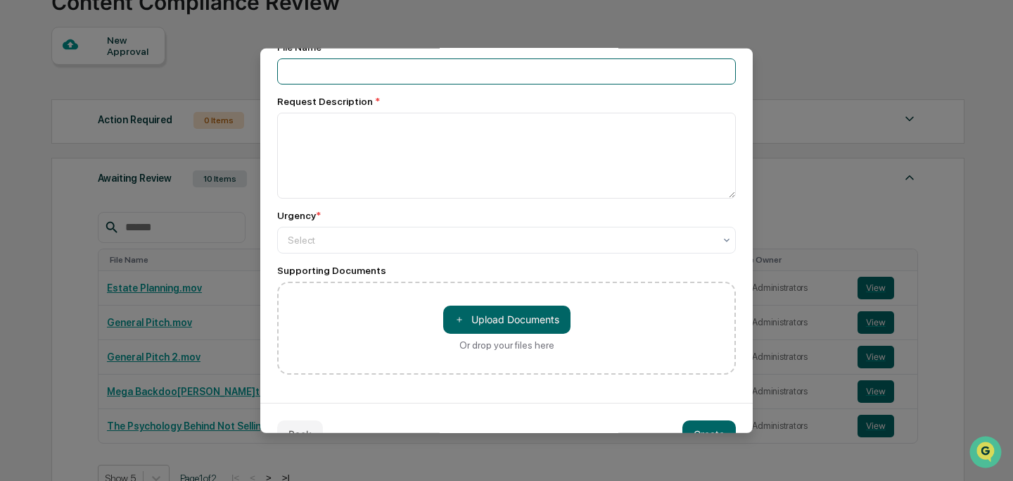
click at [376, 67] on input at bounding box center [506, 71] width 459 height 26
type input "**********"
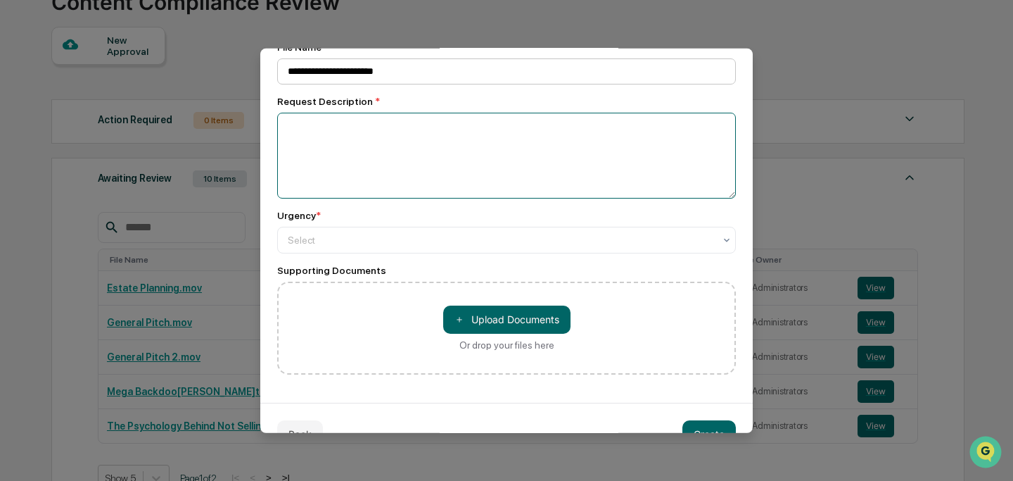
paste textarea "**********"
type textarea "**********"
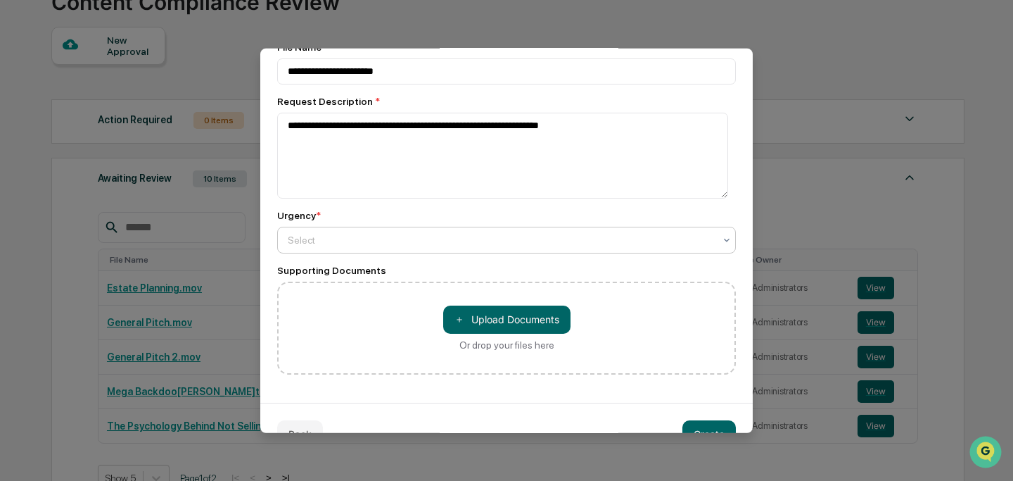
click at [385, 237] on div at bounding box center [501, 239] width 426 height 14
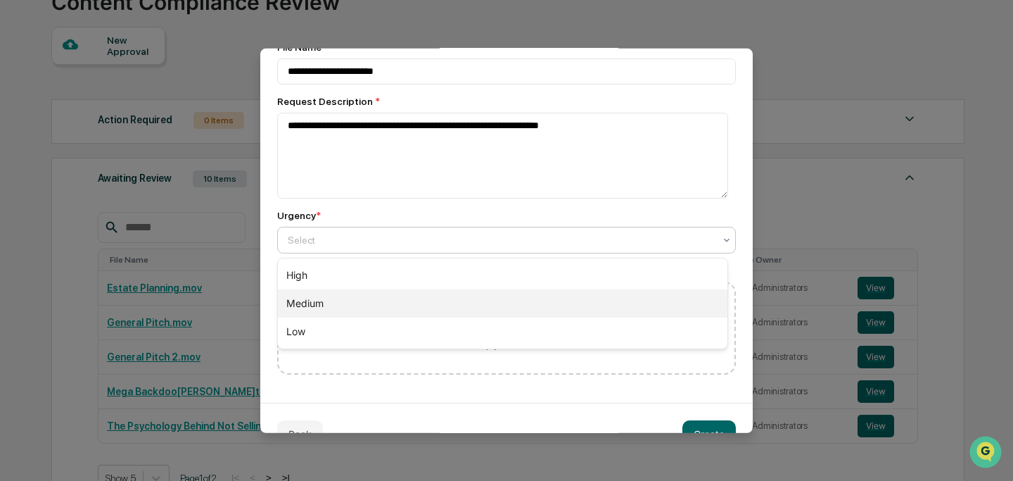
click at [398, 302] on div "Medium" at bounding box center [503, 303] width 450 height 28
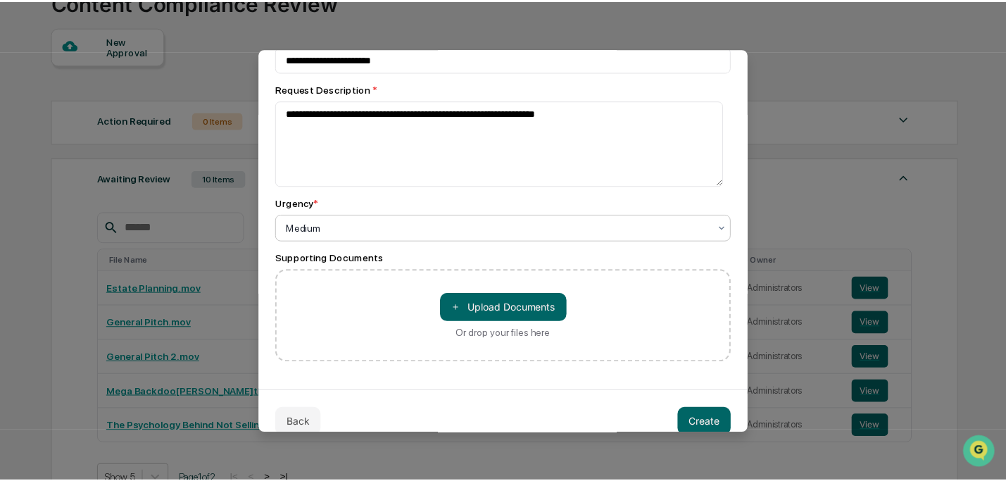
scroll to position [138, 0]
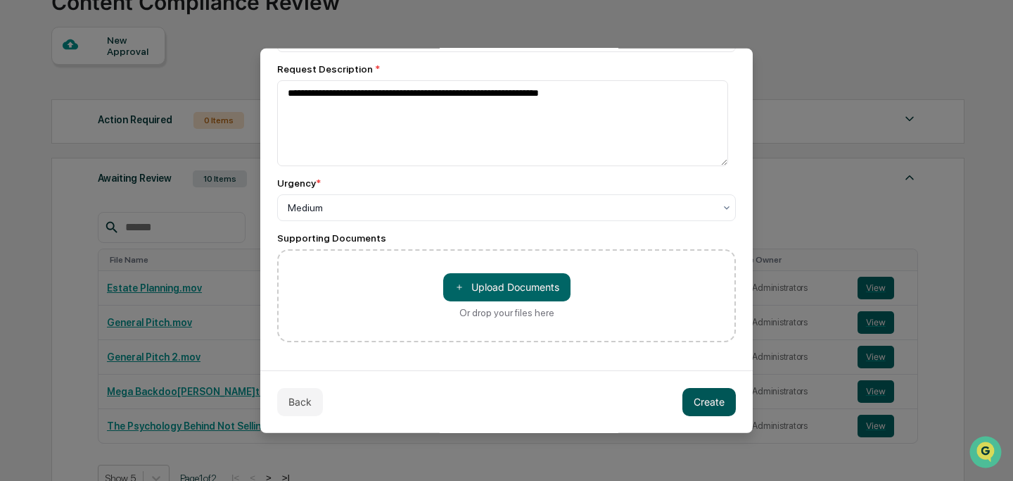
click at [695, 402] on button "Create" at bounding box center [709, 401] width 53 height 28
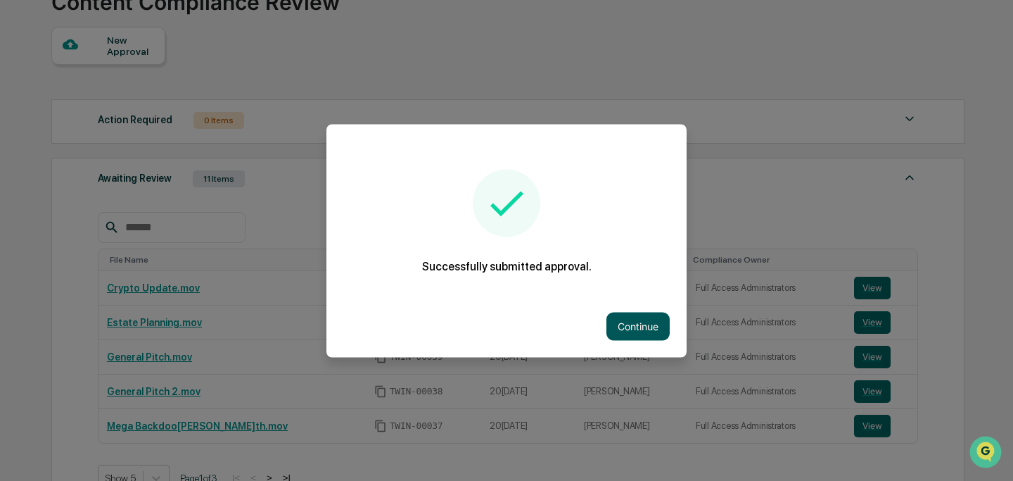
click at [628, 317] on button "Continue" at bounding box center [638, 326] width 63 height 28
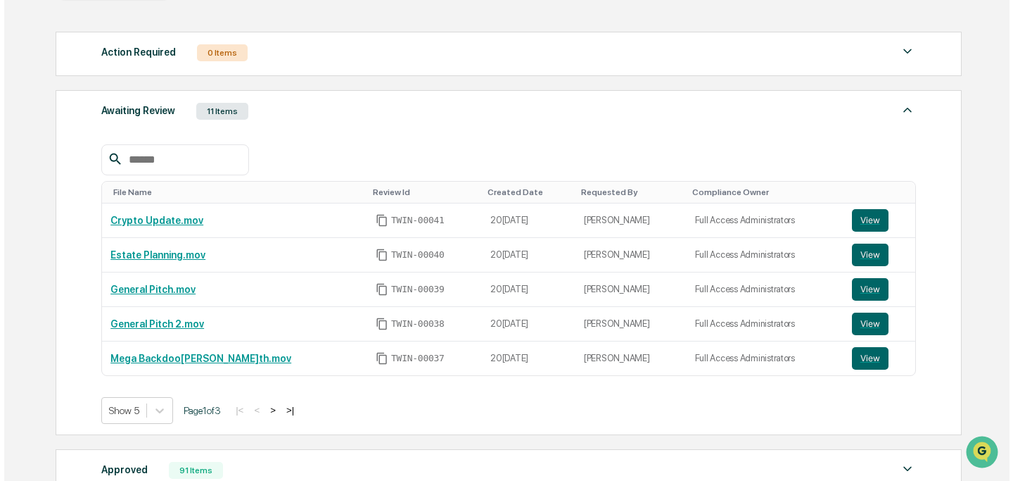
scroll to position [55, 0]
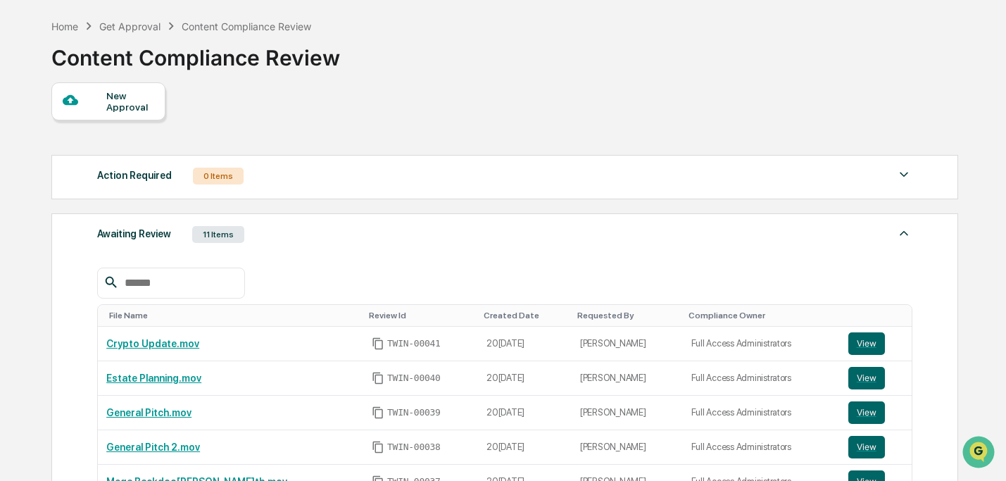
click at [129, 112] on div "New Approval" at bounding box center [129, 101] width 47 height 23
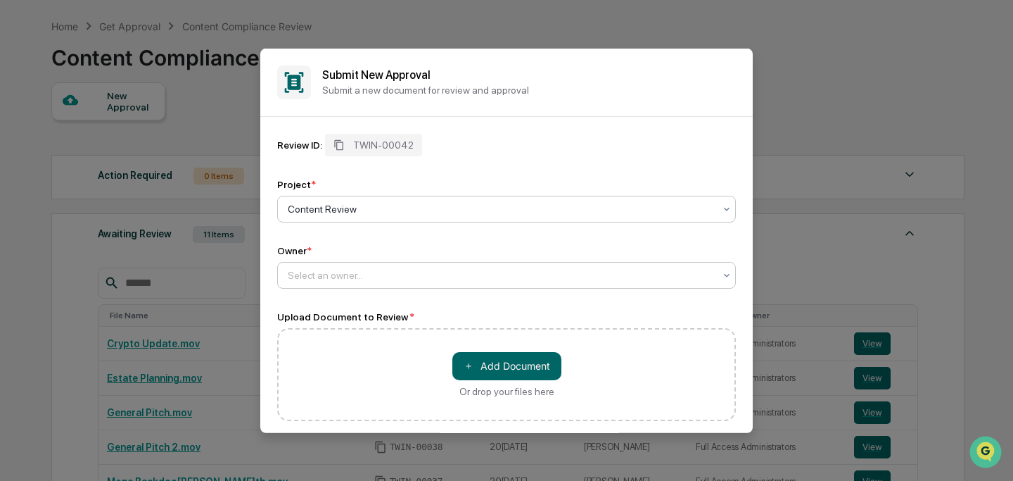
click at [402, 284] on div "Select an owner..." at bounding box center [501, 275] width 441 height 20
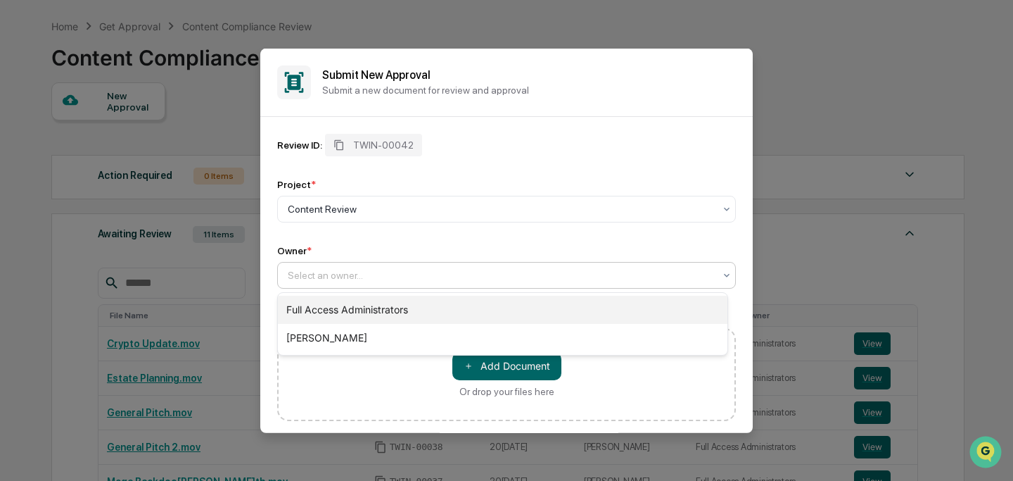
click at [405, 308] on div "Full Access Administrators" at bounding box center [503, 310] width 450 height 28
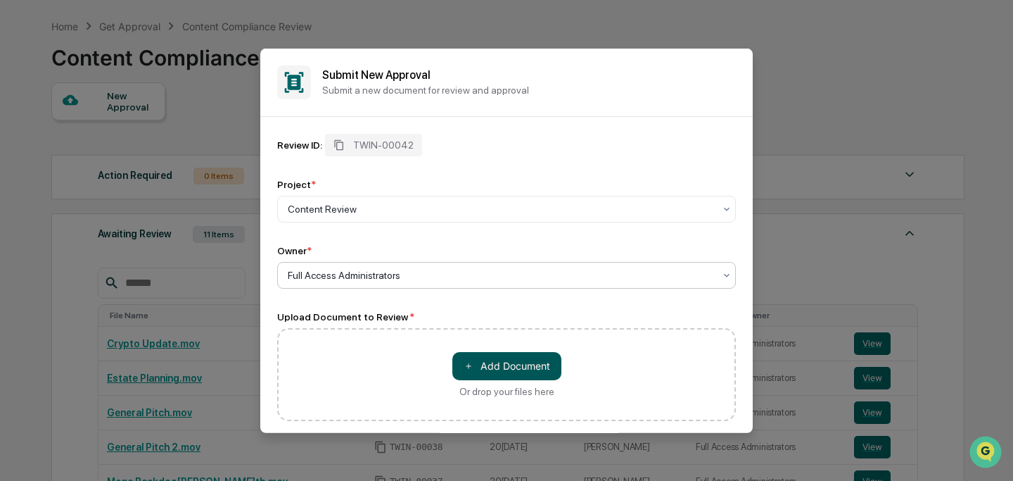
click at [493, 360] on button "＋ Add Document" at bounding box center [506, 365] width 109 height 28
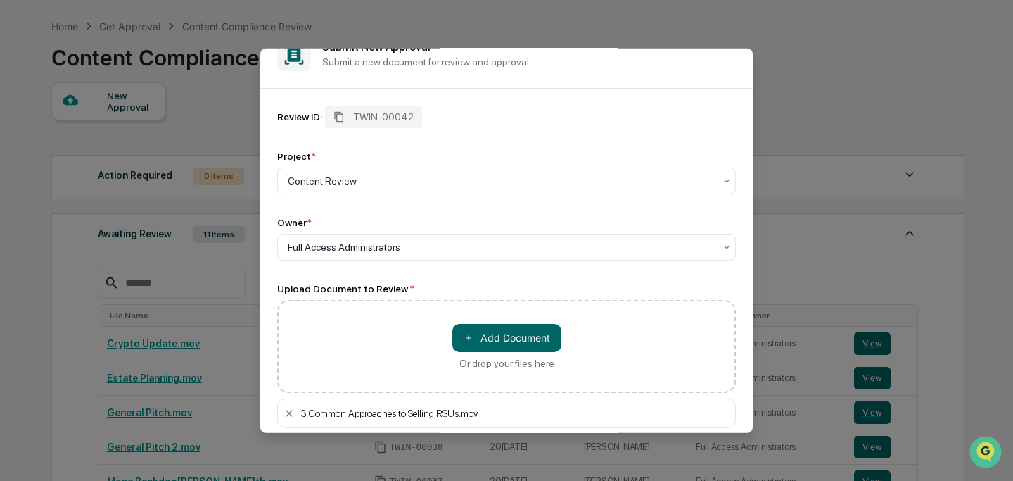
scroll to position [103, 0]
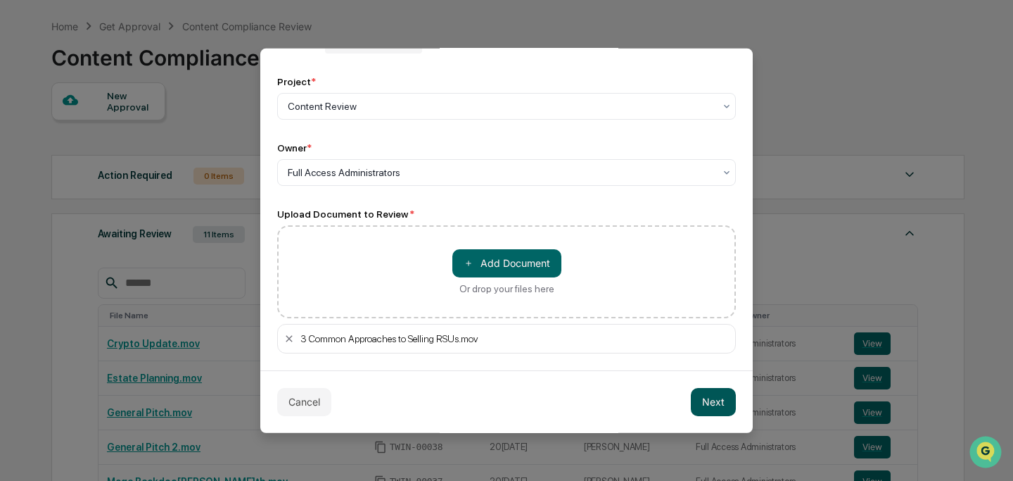
click at [705, 402] on button "Next" at bounding box center [713, 401] width 45 height 28
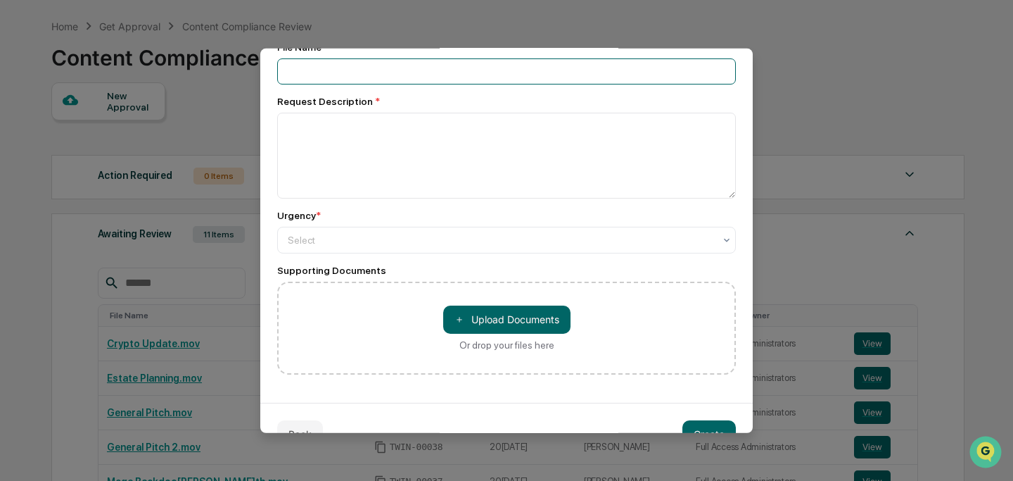
click at [397, 74] on input at bounding box center [506, 71] width 459 height 26
type input "**********"
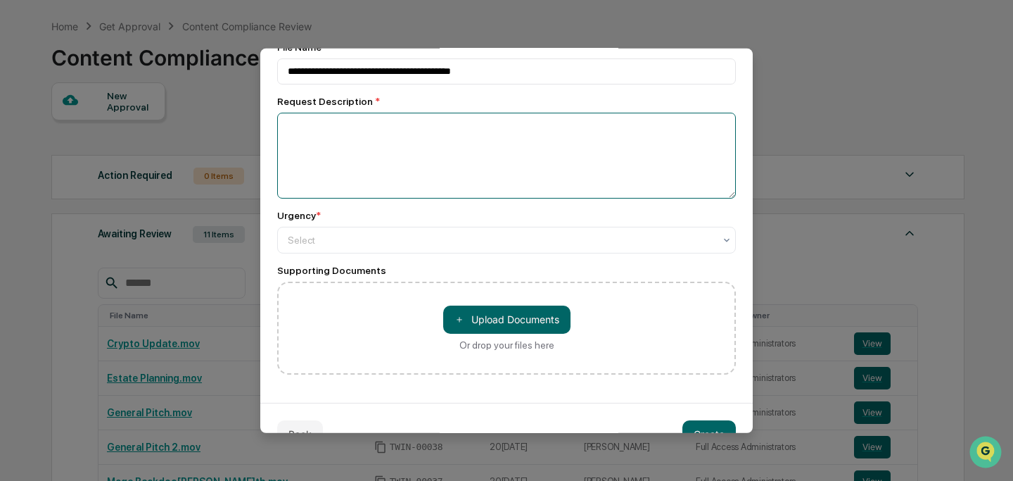
click at [360, 162] on textarea at bounding box center [506, 155] width 459 height 86
paste textarea "**********"
type textarea "**********"
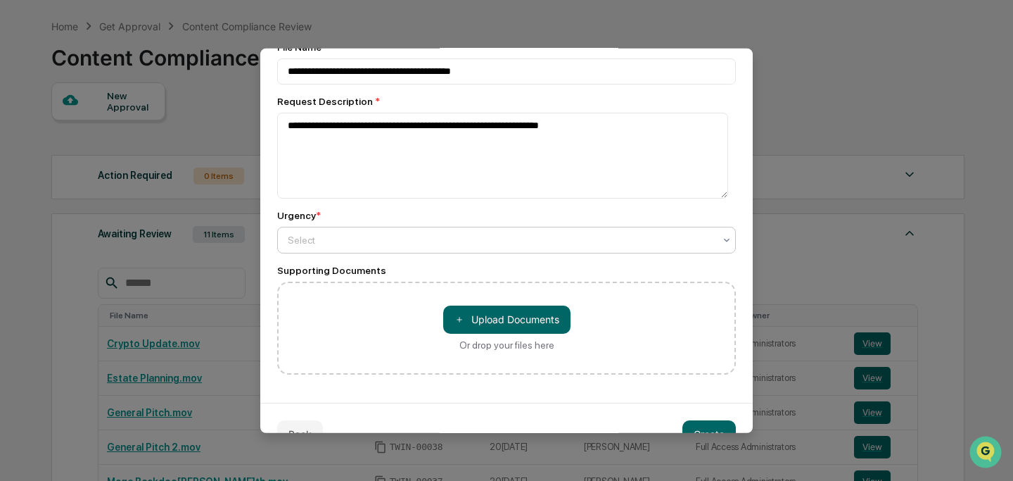
click at [398, 238] on div at bounding box center [501, 239] width 426 height 14
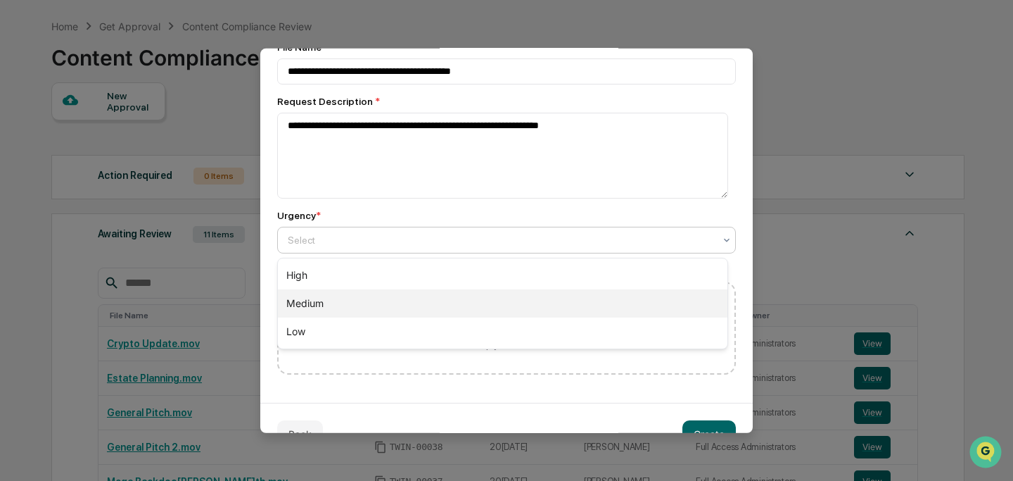
click at [410, 296] on div "Medium" at bounding box center [503, 303] width 450 height 28
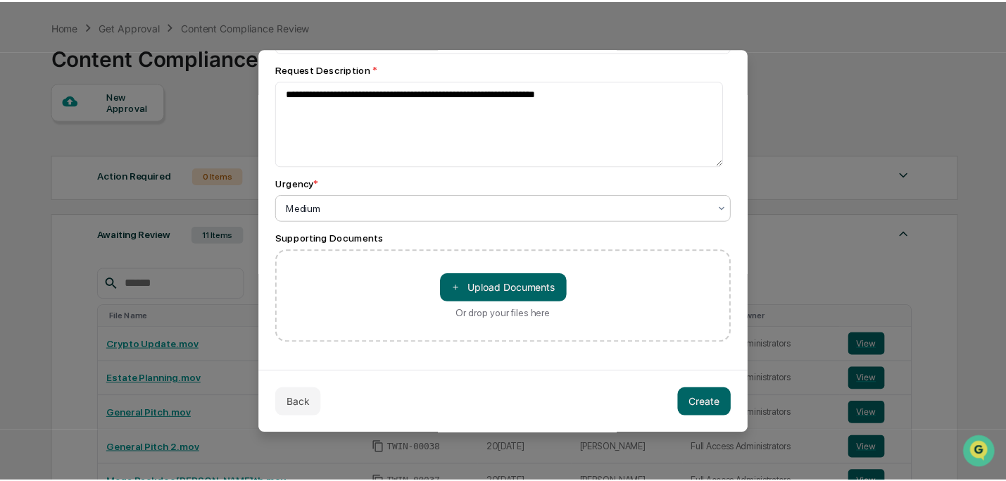
scroll to position [138, 0]
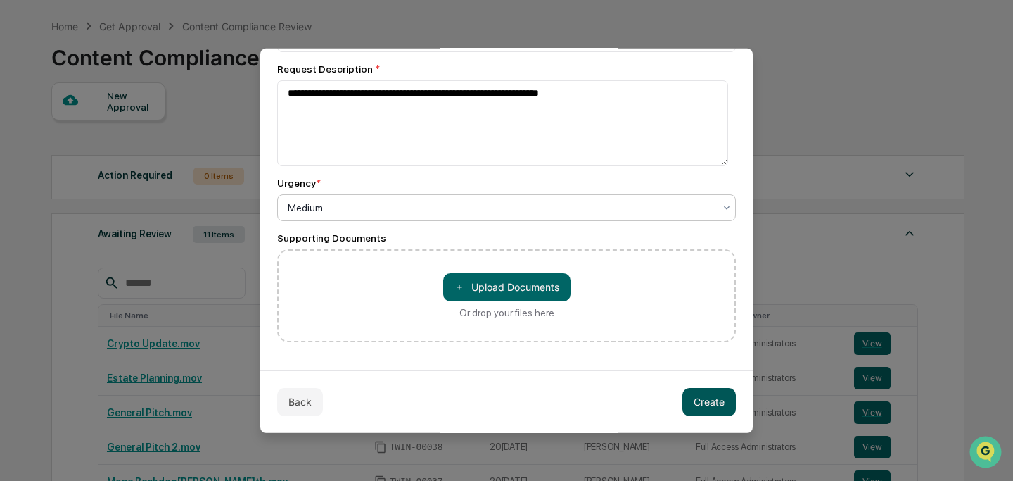
click at [714, 400] on button "Create" at bounding box center [709, 401] width 53 height 28
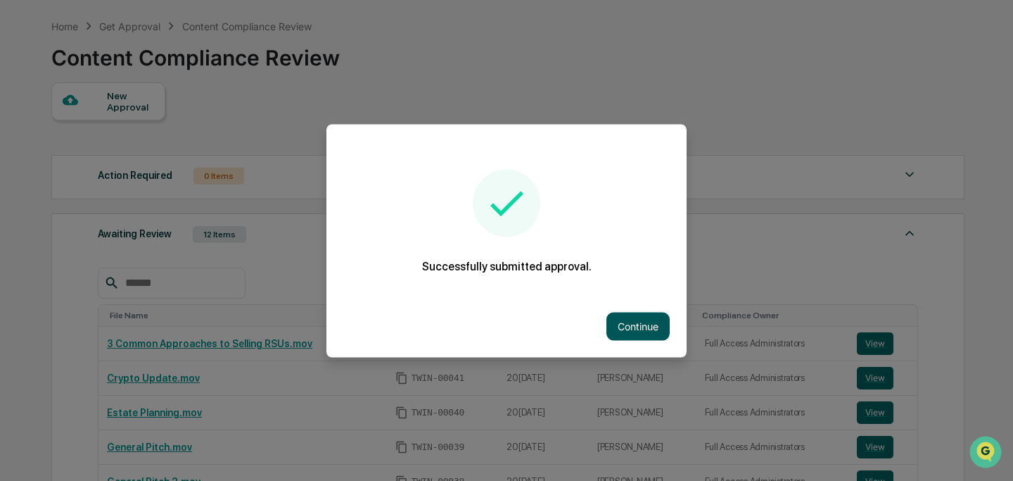
click at [637, 327] on button "Continue" at bounding box center [638, 326] width 63 height 28
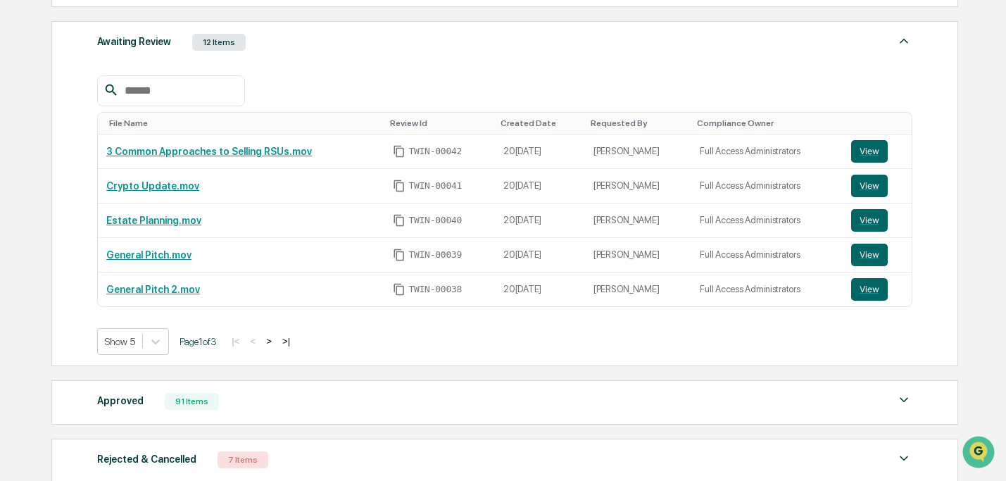
scroll to position [347, 0]
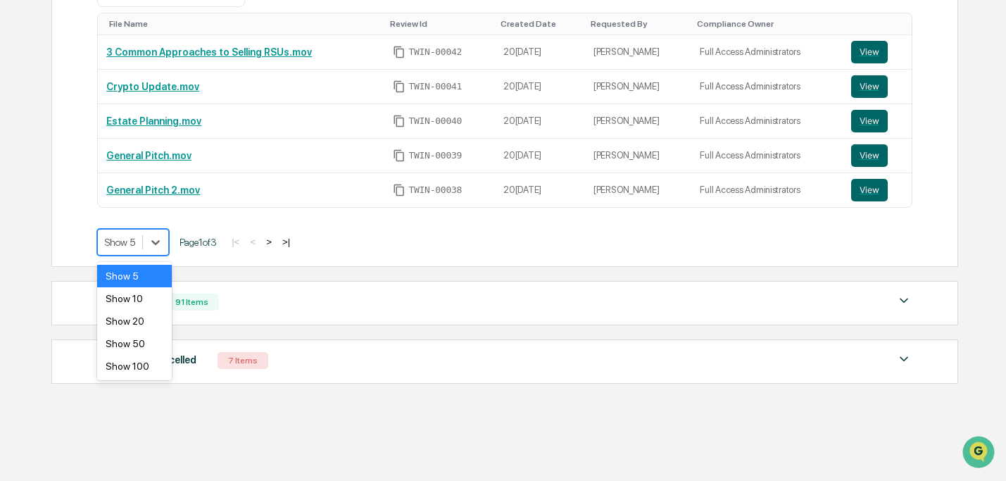
click at [121, 248] on div at bounding box center [120, 242] width 30 height 14
click at [132, 315] on div "Show 20" at bounding box center [134, 321] width 75 height 23
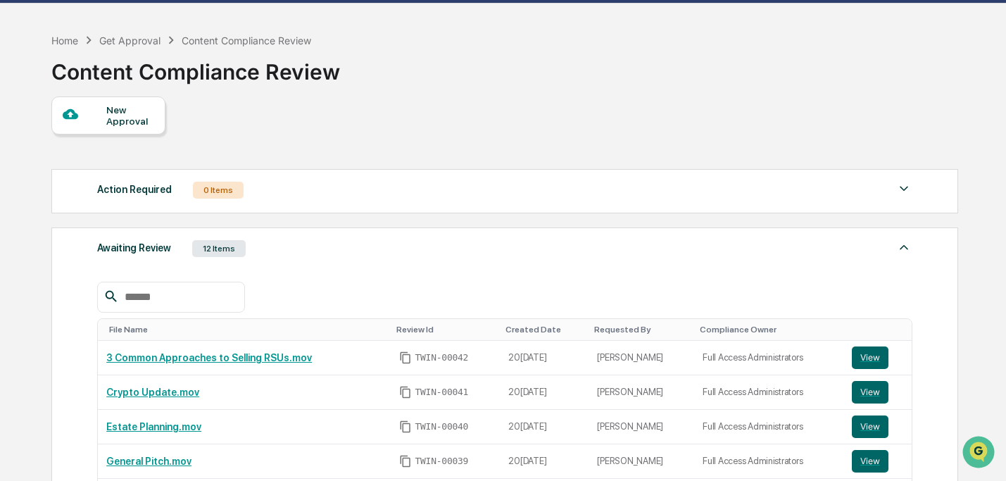
scroll to position [0, 0]
